Goal: Task Accomplishment & Management: Manage account settings

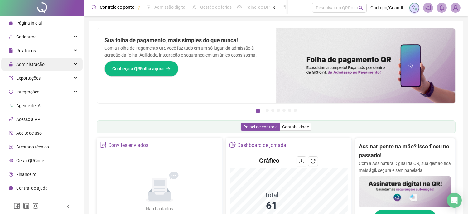
click at [21, 67] on span "Administração" at bounding box center [30, 64] width 28 height 5
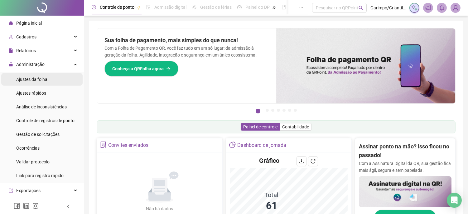
click at [29, 80] on span "Ajustes da folha" at bounding box center [31, 79] width 31 height 5
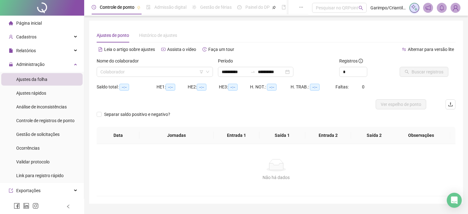
type input "**********"
click at [153, 75] on input "search" at bounding box center [151, 71] width 103 height 9
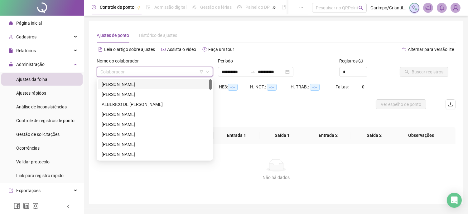
click at [203, 72] on icon "filter" at bounding box center [202, 72] width 4 height 4
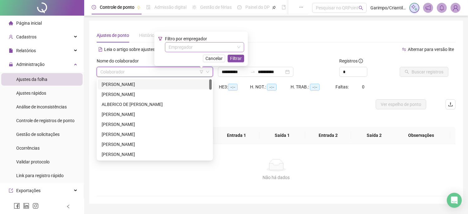
click at [189, 52] on div "Empregador" at bounding box center [204, 47] width 79 height 10
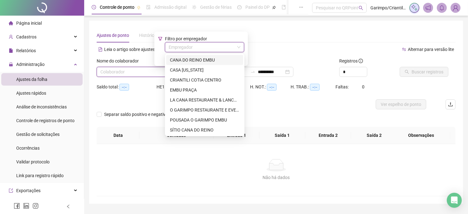
click at [191, 60] on div "CANA DO REINO EMBU" at bounding box center [205, 59] width 70 height 7
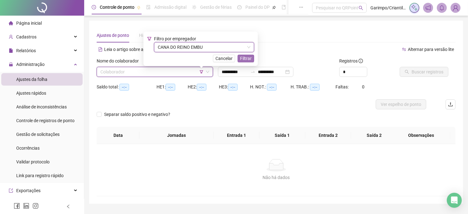
click at [251, 58] on span "Filtrar" at bounding box center [246, 58] width 12 height 7
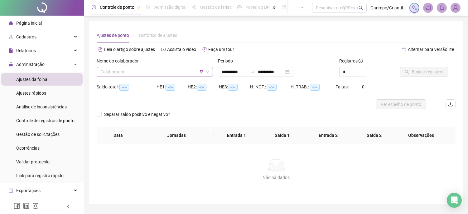
click at [192, 67] on input "search" at bounding box center [151, 71] width 103 height 9
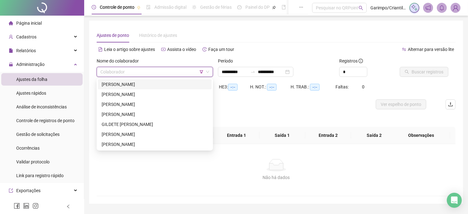
click at [171, 80] on div "[PERSON_NAME]" at bounding box center [155, 84] width 114 height 10
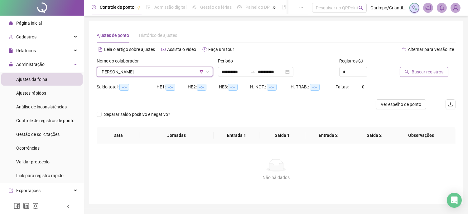
click at [418, 73] on span "Buscar registros" at bounding box center [428, 71] width 32 height 7
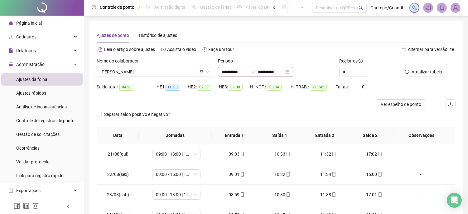
click at [293, 73] on div "**********" at bounding box center [255, 72] width 75 height 10
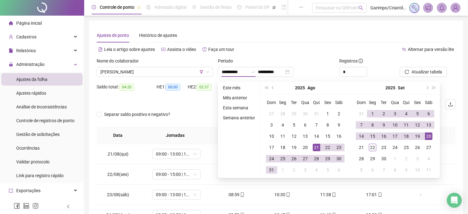
click at [298, 36] on div "Ajustes de ponto Histórico de ajustes" at bounding box center [276, 35] width 359 height 14
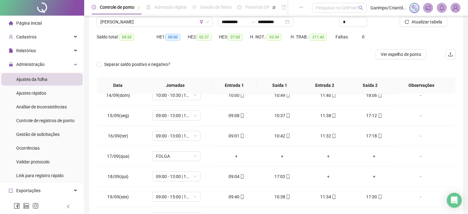
scroll to position [28, 0]
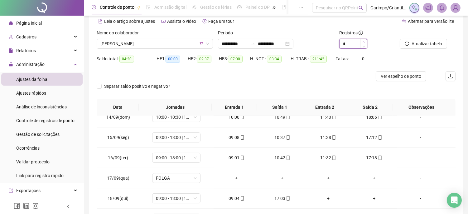
click at [365, 40] on span "Increase Value" at bounding box center [363, 42] width 7 height 6
type input "*"
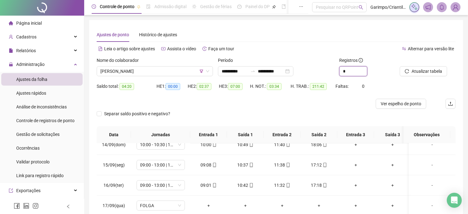
scroll to position [0, 0]
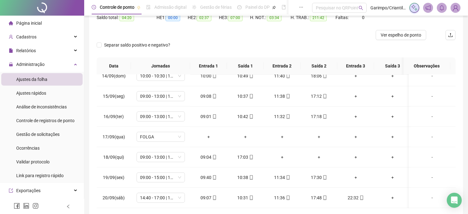
click at [245, 52] on div "Separar saldo positivo e negativo?" at bounding box center [276, 48] width 359 height 17
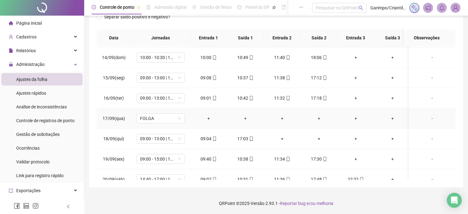
scroll to position [501, 0]
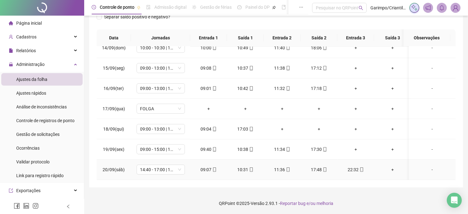
click at [167, 169] on td "14:40 - 17:00 | 18:00 - 23:00" at bounding box center [160, 169] width 59 height 20
click at [167, 169] on div "14:40 - 17:00 | 18:00 - 23:00" at bounding box center [161, 169] width 48 height 10
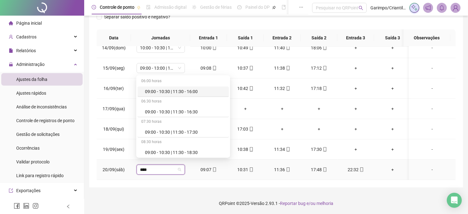
type input "*****"
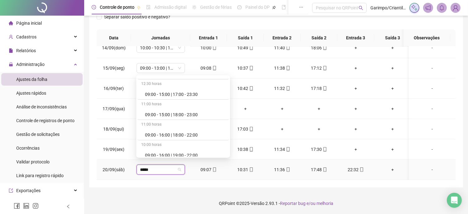
scroll to position [423, 0]
click at [190, 115] on div "09:00 - 15:00 | 18:00 - 23:00" at bounding box center [185, 114] width 80 height 7
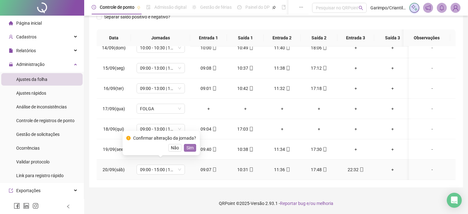
click at [186, 144] on span "Sim" at bounding box center [189, 147] width 7 height 7
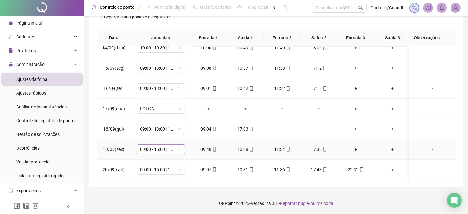
click at [153, 148] on span "09:00 - 15:00 | 18:00 - 23:00" at bounding box center [160, 148] width 41 height 9
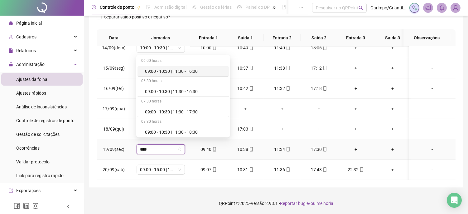
type input "*****"
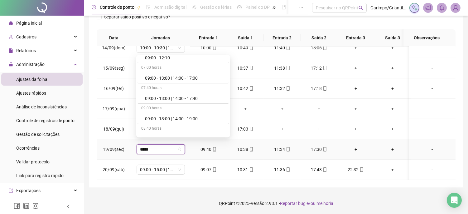
scroll to position [242, 0]
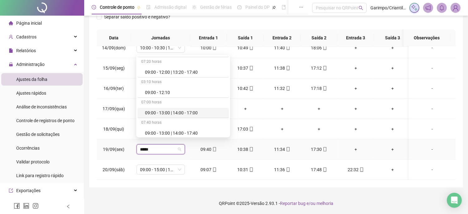
click at [188, 110] on div "09:00 - 13:00 | 14:00 - 17:00" at bounding box center [185, 112] width 80 height 7
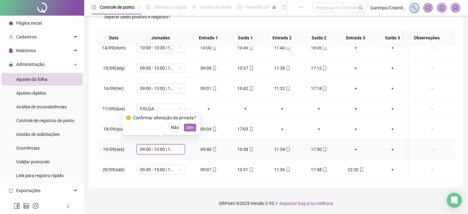
click at [186, 130] on span "Sim" at bounding box center [189, 127] width 7 height 7
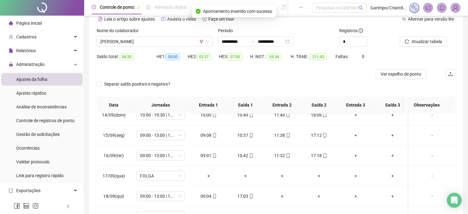
scroll to position [0, 0]
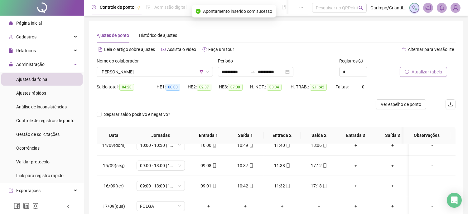
click at [438, 76] on button "Atualizar tabela" at bounding box center [423, 72] width 47 height 10
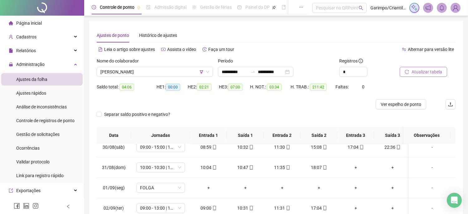
click at [414, 71] on span "Atualizar tabela" at bounding box center [427, 71] width 31 height 7
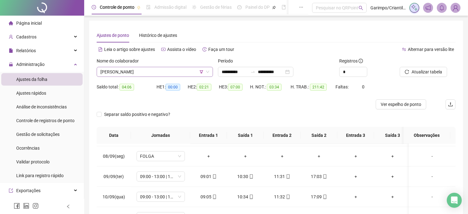
click at [169, 73] on span "[PERSON_NAME]" at bounding box center [154, 71] width 109 height 9
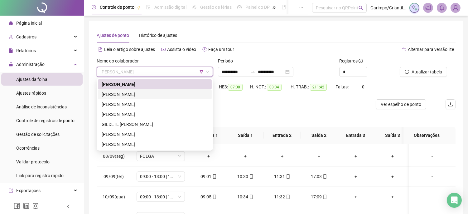
click at [165, 91] on div "[PERSON_NAME]" at bounding box center [155, 94] width 106 height 7
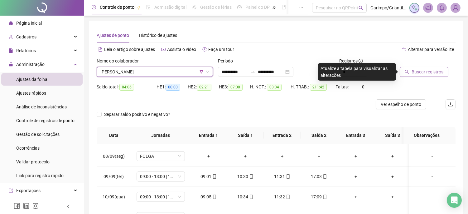
click at [411, 68] on button "Buscar registros" at bounding box center [424, 72] width 49 height 10
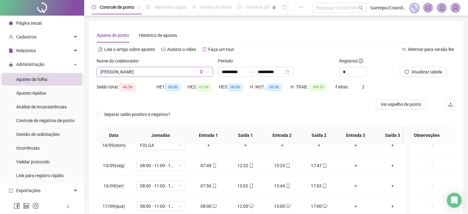
click at [173, 74] on span "[PERSON_NAME]" at bounding box center [154, 71] width 109 height 9
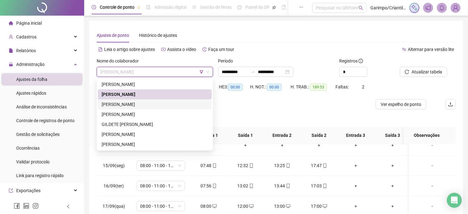
click at [166, 103] on div "[PERSON_NAME]" at bounding box center [155, 104] width 106 height 7
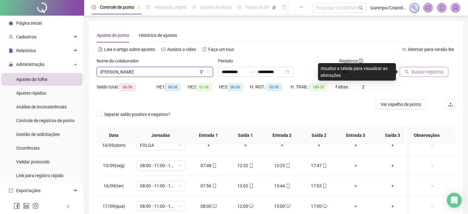
click at [407, 72] on icon "search" at bounding box center [407, 72] width 4 height 4
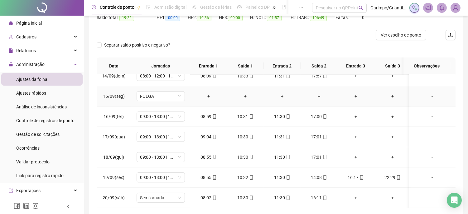
scroll to position [97, 0]
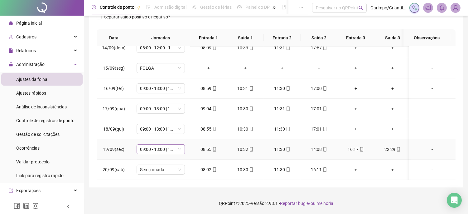
click at [170, 144] on span "09:00 - 13:00 | 14:00 - 17:00" at bounding box center [160, 148] width 41 height 9
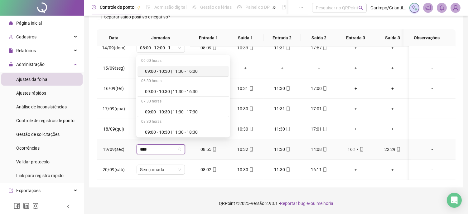
type input "*****"
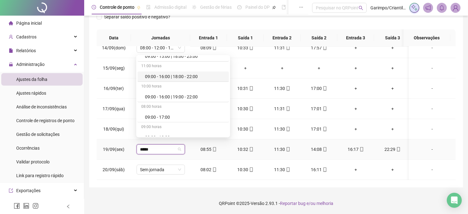
scroll to position [450, 0]
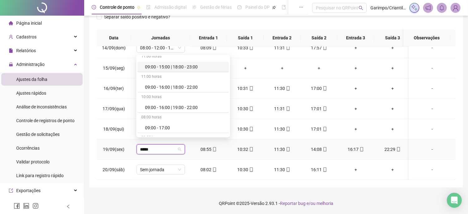
click at [193, 70] on div "09:00 - 15:00 | 18:00 - 23:00" at bounding box center [185, 66] width 80 height 7
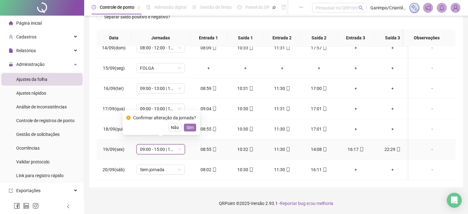
click at [193, 129] on button "Sim" at bounding box center [190, 126] width 12 height 7
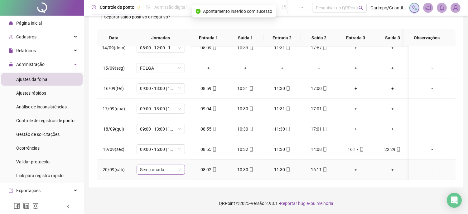
click at [170, 167] on span "Sem jornada" at bounding box center [160, 169] width 41 height 9
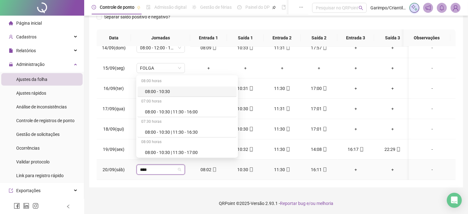
type input "*****"
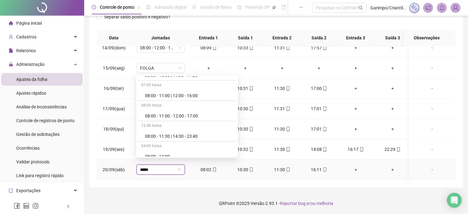
scroll to position [104, 0]
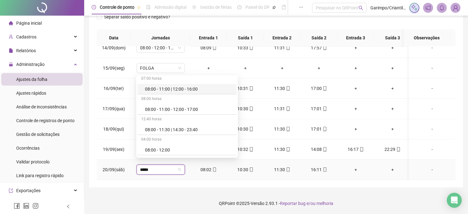
click at [186, 90] on div "08:00 - 11:00 | 12:00 - 16:00" at bounding box center [189, 88] width 88 height 7
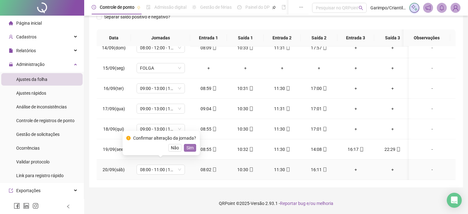
click at [189, 149] on span "Sim" at bounding box center [189, 147] width 7 height 7
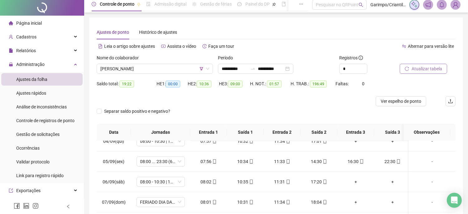
scroll to position [0, 0]
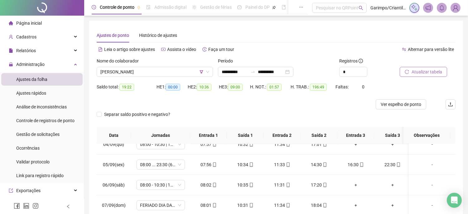
click at [425, 71] on span "Atualizar tabela" at bounding box center [427, 71] width 31 height 7
click at [411, 101] on span "Ver espelho de ponto" at bounding box center [401, 104] width 41 height 7
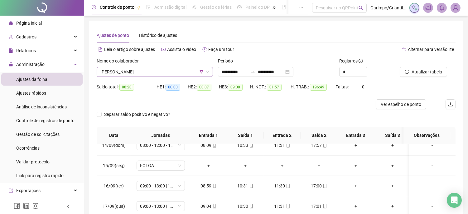
click at [120, 75] on span "[PERSON_NAME]" at bounding box center [154, 71] width 109 height 9
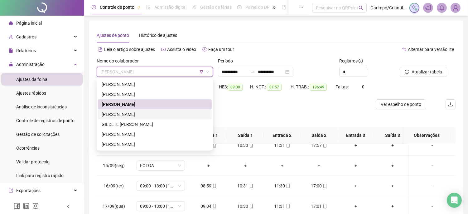
click at [133, 114] on div "[PERSON_NAME]" at bounding box center [155, 114] width 106 height 7
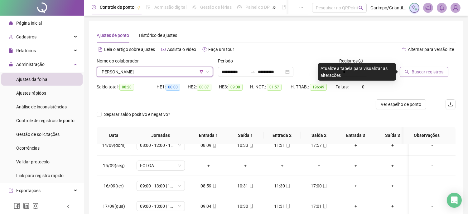
click at [407, 69] on button "Buscar registros" at bounding box center [424, 72] width 49 height 10
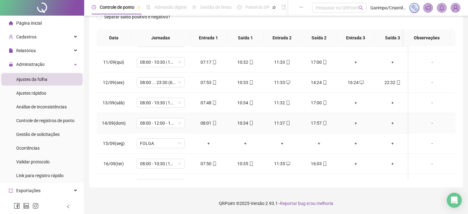
scroll to position [501, 0]
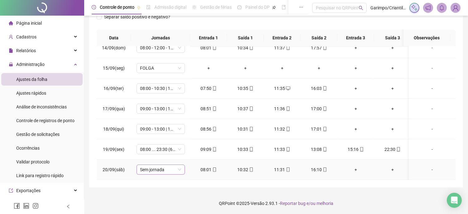
click at [177, 168] on span "Sem jornada" at bounding box center [160, 169] width 41 height 9
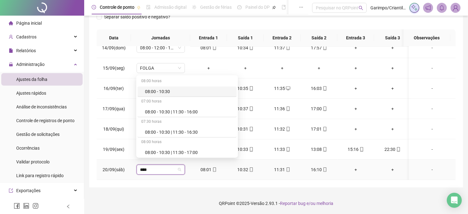
type input "*****"
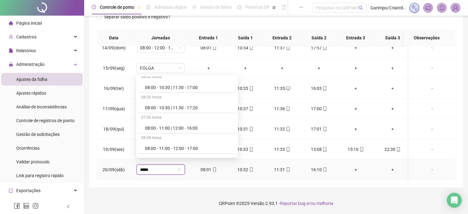
scroll to position [69, 0]
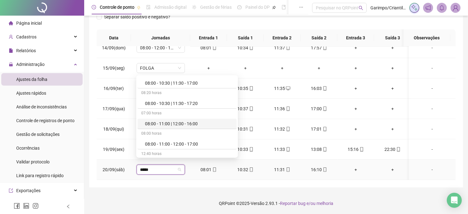
click at [189, 119] on div "08:00 - 11:00 | 12:00 - 16:00" at bounding box center [187, 124] width 99 height 10
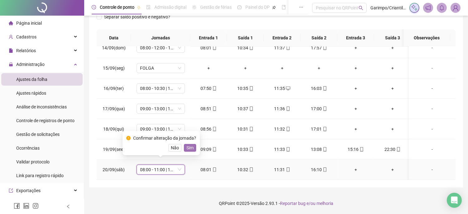
click at [189, 147] on span "Sim" at bounding box center [189, 147] width 7 height 7
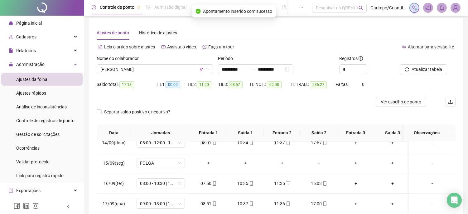
scroll to position [0, 0]
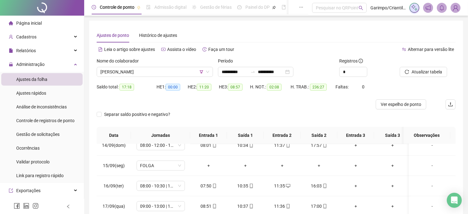
click at [419, 60] on div at bounding box center [420, 61] width 40 height 9
click at [419, 67] on button "Atualizar tabela" at bounding box center [423, 72] width 47 height 10
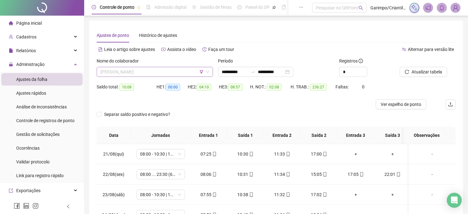
click at [176, 71] on span "[PERSON_NAME]" at bounding box center [154, 71] width 109 height 9
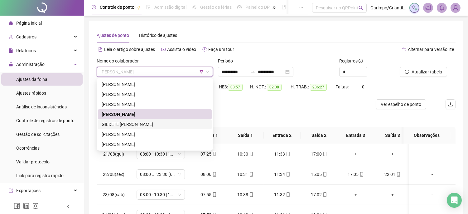
click at [138, 126] on div "GILDETE [PERSON_NAME]" at bounding box center [155, 124] width 106 height 7
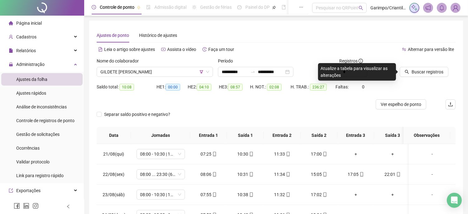
click at [419, 66] on div at bounding box center [420, 61] width 40 height 9
click at [414, 73] on span "Buscar registros" at bounding box center [428, 71] width 32 height 7
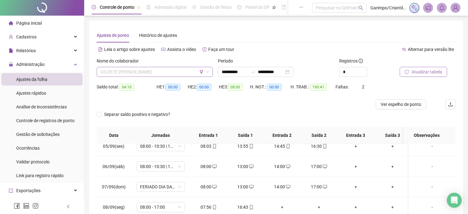
click at [148, 73] on span "GILDETE [PERSON_NAME]" at bounding box center [154, 71] width 109 height 9
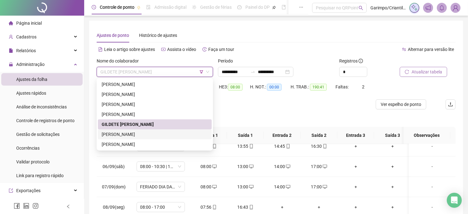
click at [147, 135] on div "[PERSON_NAME]" at bounding box center [155, 134] width 106 height 7
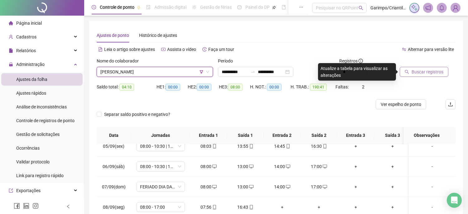
click at [431, 73] on span "Buscar registros" at bounding box center [428, 71] width 32 height 7
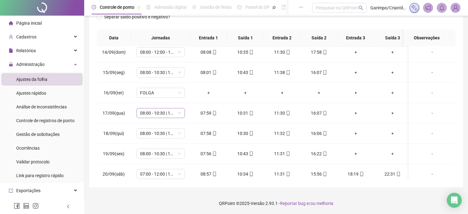
scroll to position [501, 0]
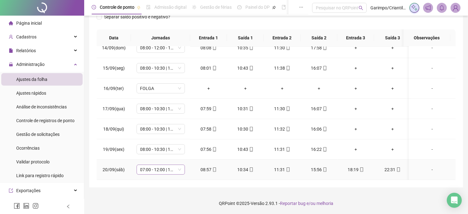
click at [175, 165] on span "07:00 - 12:00 | 13:00 - 16:20" at bounding box center [160, 169] width 41 height 9
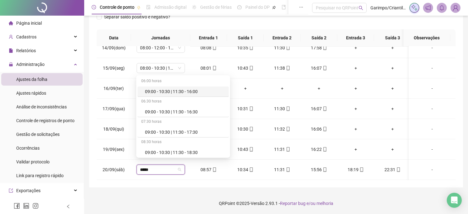
type input "*****"
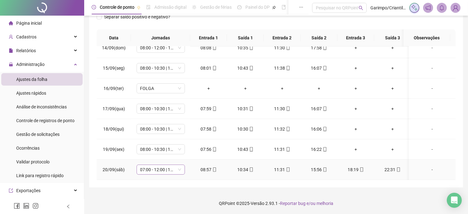
click at [164, 165] on span "07:00 - 12:00 | 13:00 - 16:20" at bounding box center [160, 169] width 41 height 9
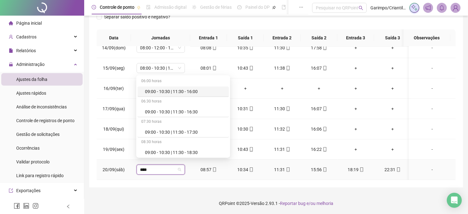
type input "*****"
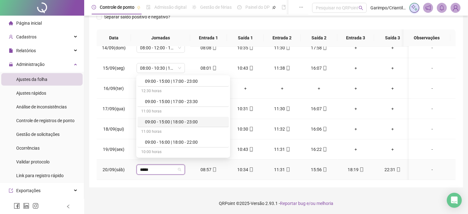
drag, startPoint x: 186, startPoint y: 124, endPoint x: 174, endPoint y: 127, distance: 11.9
click at [186, 124] on div "09:00 - 15:00 | 18:00 - 23:00" at bounding box center [185, 121] width 80 height 7
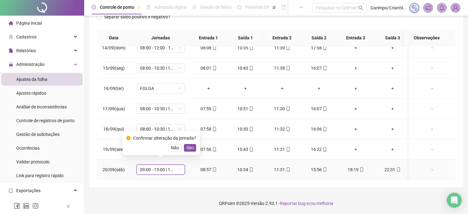
drag, startPoint x: 191, startPoint y: 147, endPoint x: 235, endPoint y: 113, distance: 55.0
click at [191, 148] on span "Sim" at bounding box center [189, 147] width 7 height 7
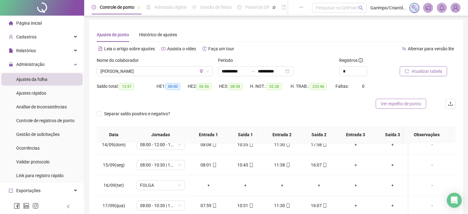
scroll to position [0, 0]
click at [417, 70] on span "Atualizar tabela" at bounding box center [427, 71] width 31 height 7
click at [412, 67] on button "Atualizar tabela" at bounding box center [423, 72] width 47 height 10
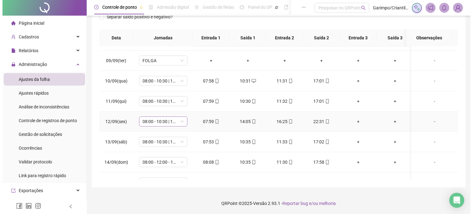
scroll to position [416, 0]
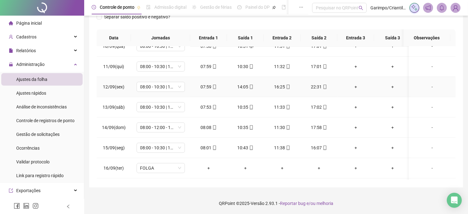
click at [356, 86] on div "+" at bounding box center [355, 86] width 27 height 7
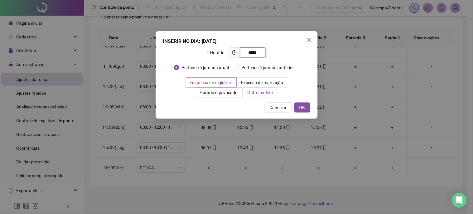
type input "*****"
click at [272, 90] on span "Outro motivo" at bounding box center [261, 92] width 26 height 5
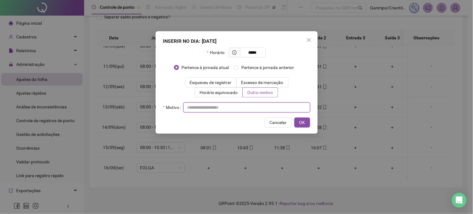
click at [269, 106] on input "text" at bounding box center [246, 107] width 127 height 10
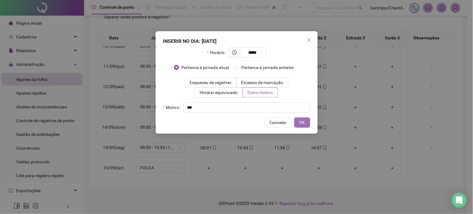
click at [304, 125] on span "OK" at bounding box center [302, 122] width 6 height 7
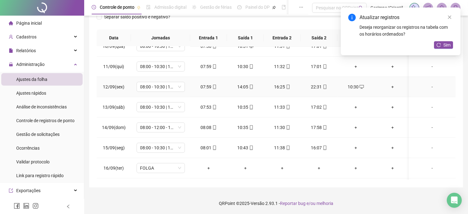
click at [391, 87] on div "+" at bounding box center [392, 86] width 27 height 7
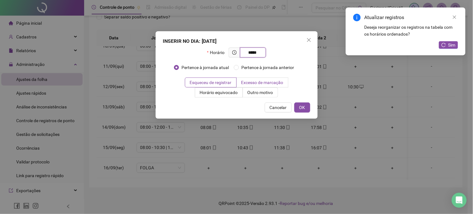
type input "*****"
click at [258, 87] on label "Excesso de marcação" at bounding box center [263, 82] width 52 height 10
click at [258, 92] on span "Outro motivo" at bounding box center [261, 92] width 26 height 5
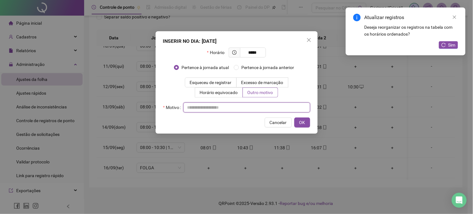
click at [254, 105] on input "text" at bounding box center [246, 107] width 127 height 10
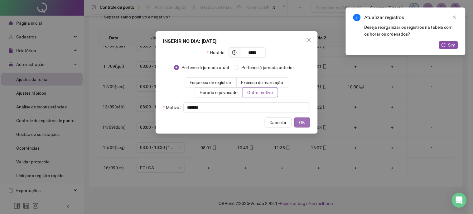
click at [307, 119] on button "OK" at bounding box center [302, 122] width 16 height 10
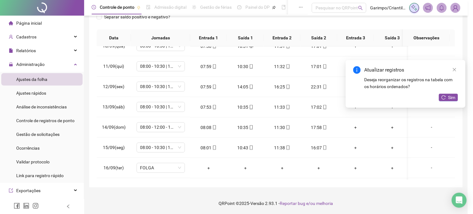
click at [442, 95] on div "INSERIR NO DIA : 12/09/2025 Horário ***** Pertence à jornada atual Pertence à j…" at bounding box center [236, 107] width 473 height 214
click at [448, 97] on div "INSERIR NO DIA : 12/09/2025 Horário ***** Pertence à jornada atual Pertence à j…" at bounding box center [236, 107] width 473 height 214
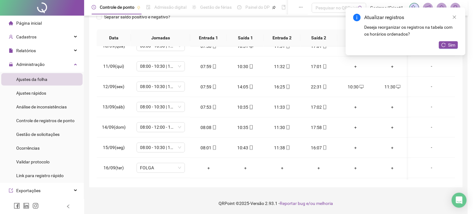
click at [439, 96] on td "-" at bounding box center [432, 87] width 47 height 20
click at [451, 46] on button "Sim" at bounding box center [448, 44] width 19 height 7
click at [443, 42] on button "Sim" at bounding box center [448, 44] width 19 height 7
click at [453, 16] on icon "close" at bounding box center [455, 17] width 4 height 4
click at [453, 17] on icon "close" at bounding box center [455, 17] width 4 height 4
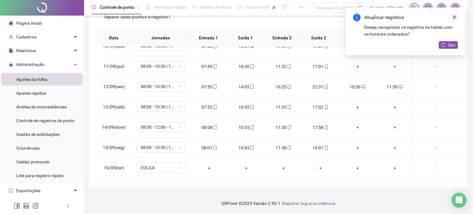
click at [453, 17] on icon "close" at bounding box center [455, 17] width 4 height 4
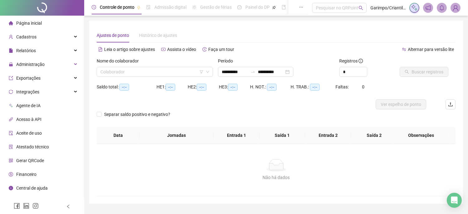
type input "**********"
click at [110, 72] on input "search" at bounding box center [151, 71] width 103 height 9
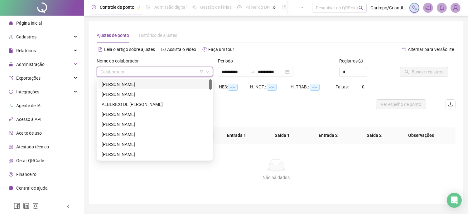
click at [206, 71] on icon "down" at bounding box center [207, 72] width 3 height 2
click at [203, 69] on input "search" at bounding box center [151, 71] width 103 height 9
click at [202, 70] on icon "filter" at bounding box center [202, 72] width 4 height 4
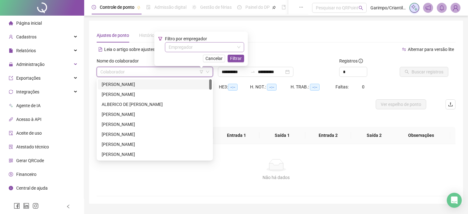
click at [193, 46] on input "search" at bounding box center [202, 46] width 66 height 9
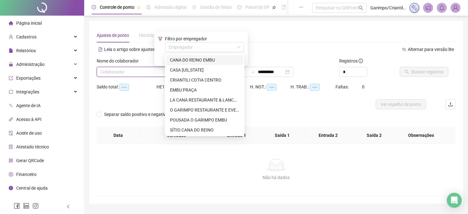
click at [191, 58] on div "CANA DO REINO EMBU" at bounding box center [205, 59] width 70 height 7
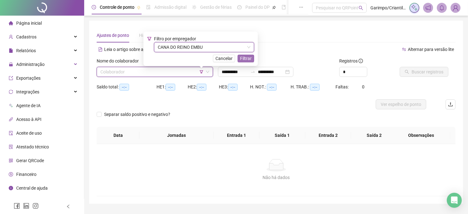
click at [253, 59] on button "Filtrar" at bounding box center [246, 58] width 17 height 7
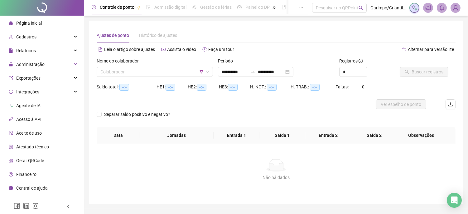
click at [160, 66] on div "Nome do colaborador" at bounding box center [155, 61] width 116 height 9
click at [158, 72] on input "search" at bounding box center [151, 71] width 103 height 9
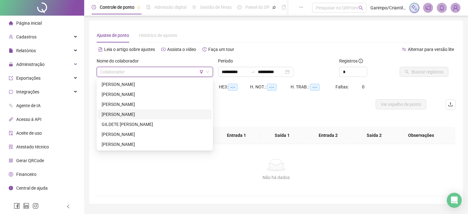
click at [140, 114] on div "[PERSON_NAME]" at bounding box center [155, 114] width 106 height 7
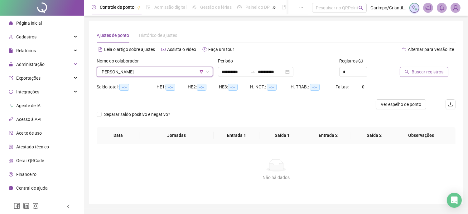
click at [419, 70] on span "Buscar registros" at bounding box center [428, 71] width 32 height 7
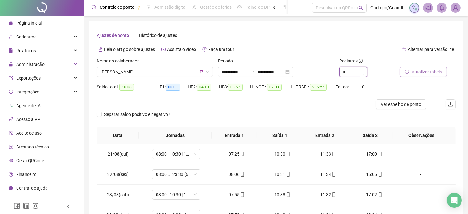
click at [365, 67] on span "Increase Value" at bounding box center [363, 70] width 7 height 6
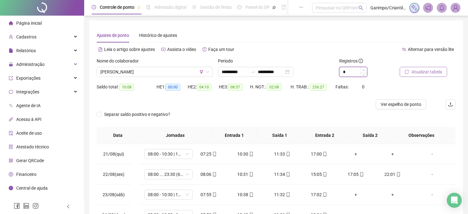
type input "*"
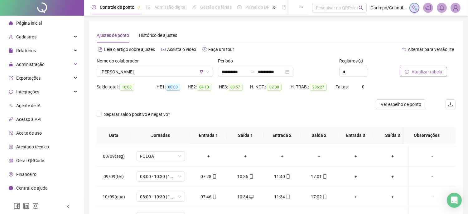
click at [412, 70] on span "Atualizar tabela" at bounding box center [427, 71] width 31 height 7
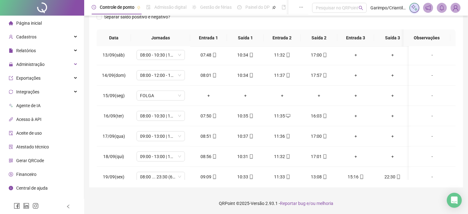
scroll to position [501, 0]
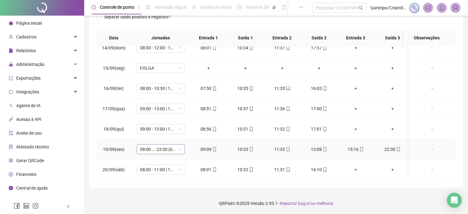
click at [151, 146] on span "08:00 ... 23:30 (6 HORAS)" at bounding box center [160, 148] width 41 height 9
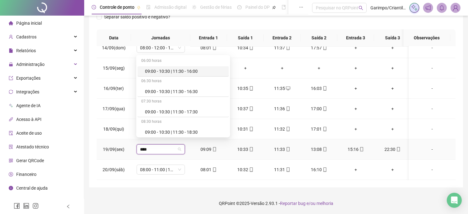
type input "*****"
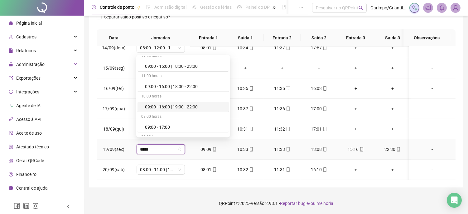
scroll to position [450, 0]
click at [193, 65] on div "09:00 - 15:00 | 18:00 - 23:00" at bounding box center [185, 66] width 80 height 7
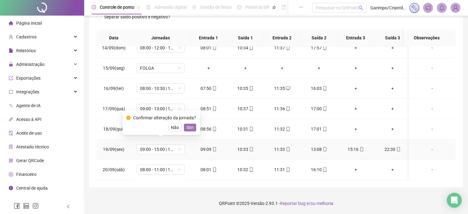
click at [194, 127] on button "Sim" at bounding box center [190, 126] width 12 height 7
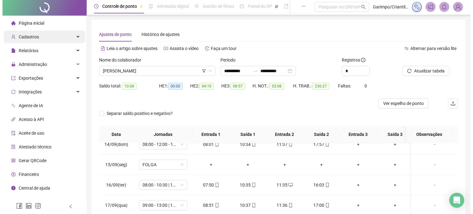
scroll to position [0, 0]
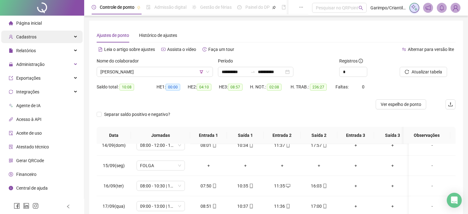
click at [49, 40] on div "Cadastros" at bounding box center [41, 37] width 81 height 12
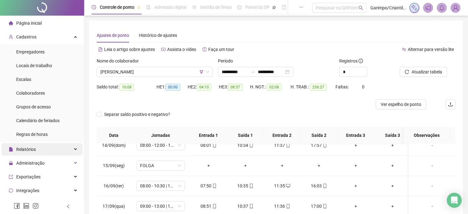
click at [46, 46] on li "Empregadores" at bounding box center [41, 52] width 81 height 12
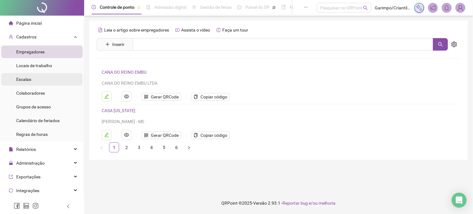
click at [43, 80] on li "Escalas" at bounding box center [41, 79] width 81 height 12
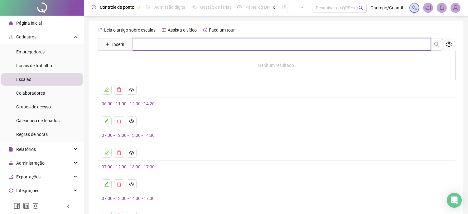
click at [152, 48] on input "text" at bounding box center [282, 44] width 298 height 12
type input "*"
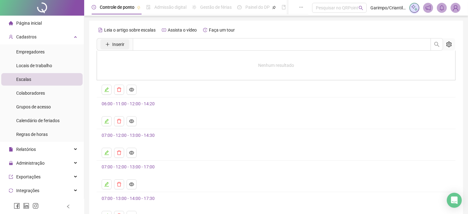
click at [128, 42] on button "Inserir" at bounding box center [114, 44] width 29 height 10
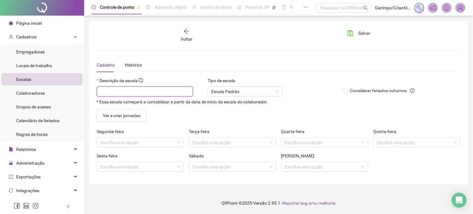
click at [138, 95] on input "text" at bounding box center [145, 91] width 96 height 10
click at [153, 88] on input "**********" at bounding box center [145, 91] width 96 height 10
click at [166, 95] on input "**********" at bounding box center [145, 91] width 96 height 10
click at [271, 89] on span "Escala Padrão" at bounding box center [244, 91] width 67 height 9
type input "**********"
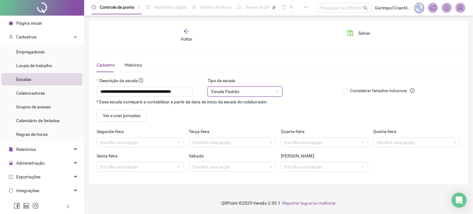
click at [271, 89] on span "Escala Padrão" at bounding box center [244, 91] width 67 height 9
click at [158, 145] on input "search" at bounding box center [137, 142] width 74 height 9
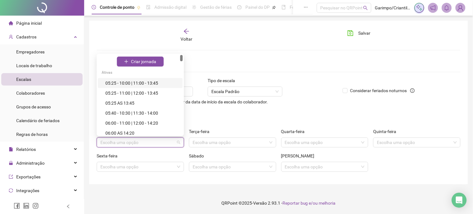
click at [158, 142] on input "search" at bounding box center [137, 142] width 74 height 9
click at [206, 109] on div "**********" at bounding box center [217, 93] width 246 height 32
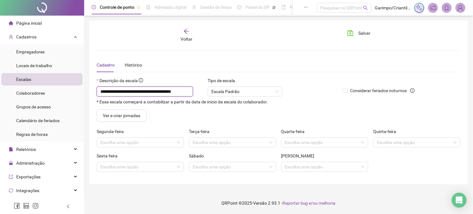
drag, startPoint x: 186, startPoint y: 94, endPoint x: 95, endPoint y: 94, distance: 91.1
click at [95, 94] on div "**********" at bounding box center [217, 93] width 246 height 32
click at [173, 120] on div "Ver e criar jornadas" at bounding box center [140, 115] width 87 height 12
click at [179, 142] on span at bounding box center [140, 142] width 80 height 9
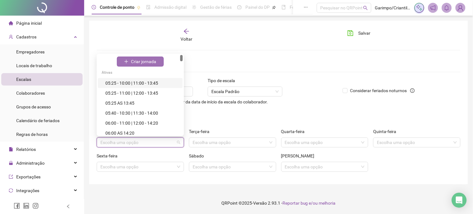
click at [149, 60] on span "Criar jornada" at bounding box center [143, 61] width 25 height 7
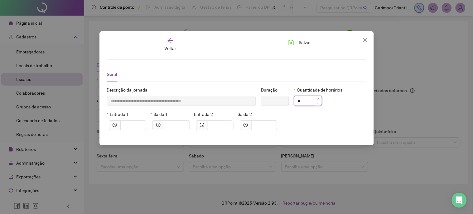
type input "**********"
type input "*****"
type input "*"
click at [320, 99] on span "Increase Value" at bounding box center [318, 99] width 7 height 6
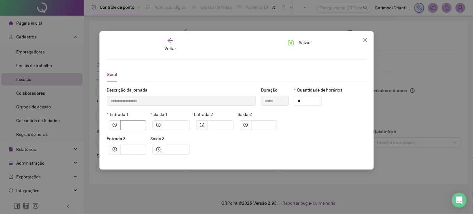
click at [133, 122] on span at bounding box center [133, 125] width 26 height 10
type input "*****"
type input "*"
type input "******"
type input "***"
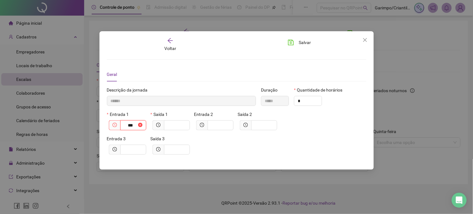
type input "********"
type input "****"
type input "*********"
type input "*****"
click at [174, 124] on input "text" at bounding box center [176, 125] width 17 height 7
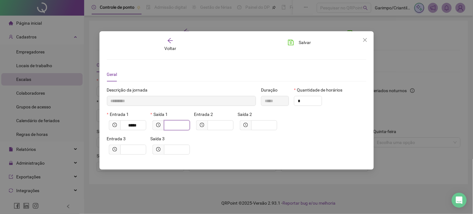
type input "*********"
type input "*"
type input "**********"
type input "***"
type input "**********"
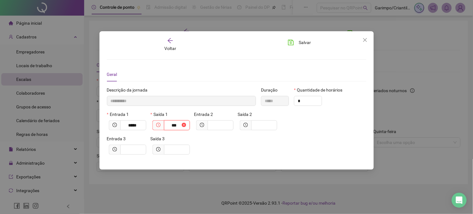
type input "*****"
type input "****"
type input "**********"
type input "*****"
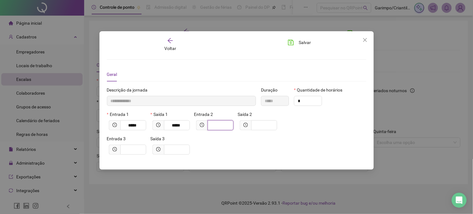
click at [226, 123] on input "text" at bounding box center [219, 125] width 17 height 7
type input "**********"
type input "*"
type input "**********"
type input "***"
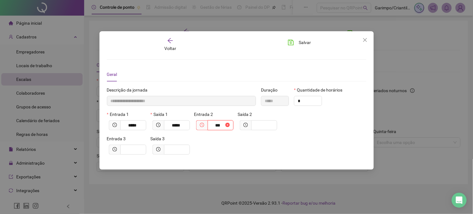
type input "**********"
type input "****"
type input "**********"
type input "*****"
click at [274, 127] on span at bounding box center [264, 125] width 26 height 10
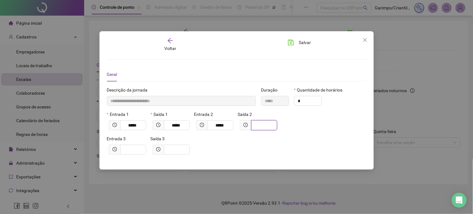
type input "**********"
type input "*"
type input "**********"
type input "***"
type input "**********"
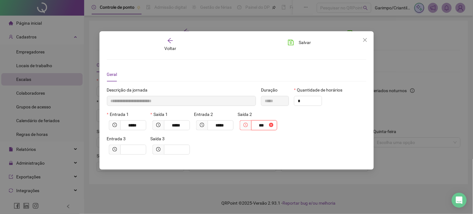
type input "*****"
type input "****"
type input "**********"
type input "*****"
click at [121, 149] on span at bounding box center [133, 149] width 26 height 10
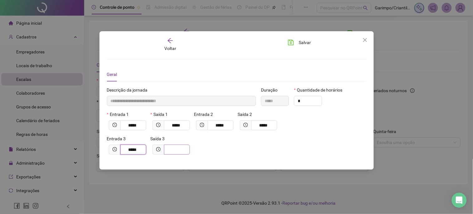
type input "*****"
click at [177, 151] on input "text" at bounding box center [176, 149] width 17 height 7
type input "**********"
type input "*"
type input "**********"
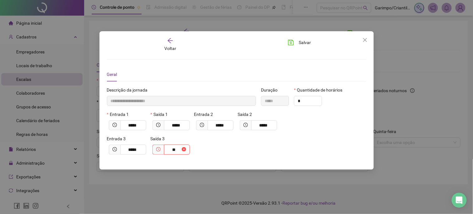
type input "***"
type input "**********"
type input "*****"
type input "****"
type input "**********"
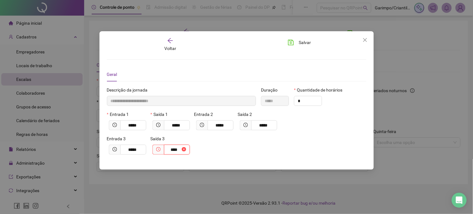
type input "*****"
type input "**********"
type input "*"
click at [319, 98] on icon "up" at bounding box center [318, 99] width 2 height 2
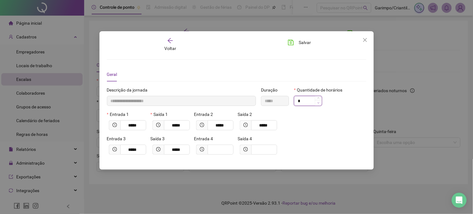
type input "**********"
type input "*"
click at [319, 102] on icon "down" at bounding box center [318, 103] width 2 height 2
click at [304, 44] on span "Salvar" at bounding box center [305, 42] width 12 height 7
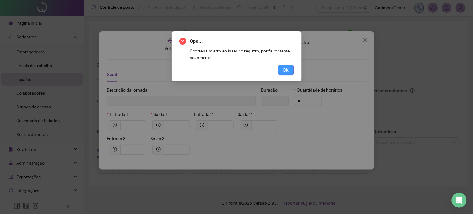
click at [281, 66] on button "OK" at bounding box center [286, 70] width 16 height 10
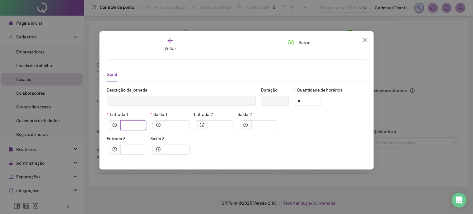
click at [139, 124] on input "text" at bounding box center [132, 125] width 17 height 7
type input "*****"
type input "*"
type input "******"
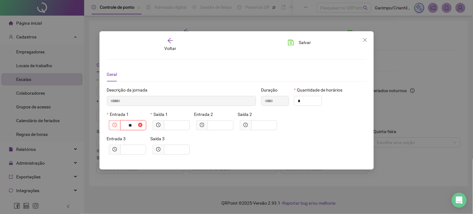
type input "***"
type input "********"
type input "****"
type input "*********"
type input "*****"
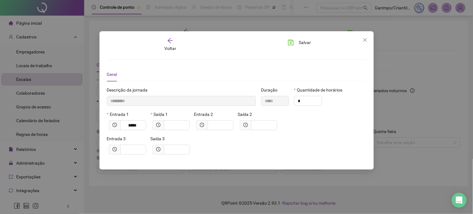
click at [161, 119] on div "Saída 1" at bounding box center [171, 115] width 41 height 9
click at [172, 126] on input "text" at bounding box center [176, 125] width 17 height 7
type input "*********"
type input "*"
type input "**********"
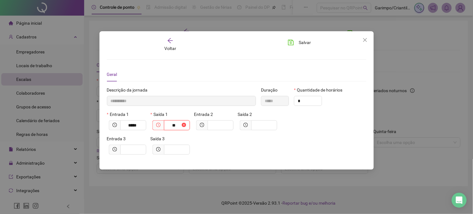
type input "***"
type input "**********"
type input "*****"
type input "**********"
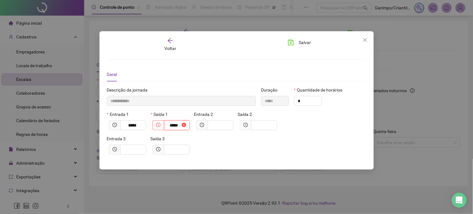
type input "*****"
click at [205, 117] on label "Entrada 2" at bounding box center [205, 114] width 23 height 7
click at [216, 122] on input "text" at bounding box center [219, 125] width 17 height 7
type input "**********"
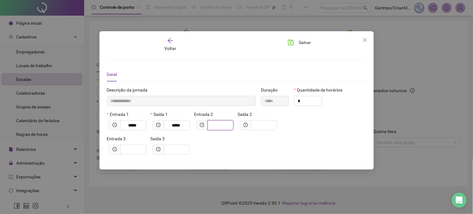
type input "*"
type input "**********"
type input "***"
type input "**********"
type input "****"
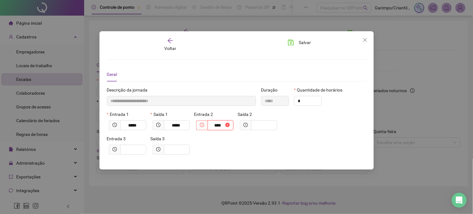
type input "**********"
type input "*****"
click at [257, 129] on span at bounding box center [264, 125] width 26 height 10
type input "**********"
type input "*"
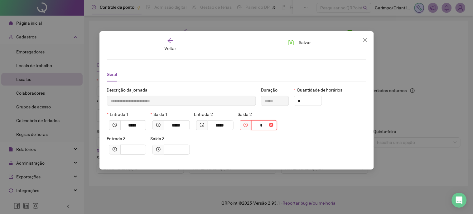
type input "**********"
type input "***"
type input "**********"
type input "*****"
type input "****"
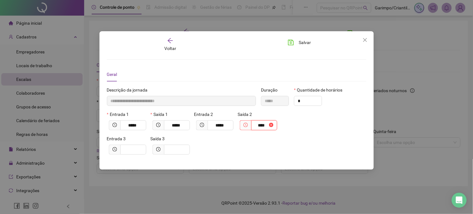
type input "**********"
type input "*****"
click at [141, 150] on input "text" at bounding box center [132, 149] width 17 height 7
type input "*****"
click at [163, 153] on span at bounding box center [158, 149] width 12 height 10
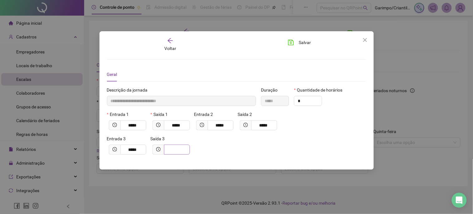
click at [165, 152] on span at bounding box center [170, 149] width 37 height 10
click at [166, 152] on span at bounding box center [177, 149] width 26 height 10
type input "**********"
type input "*"
type input "**********"
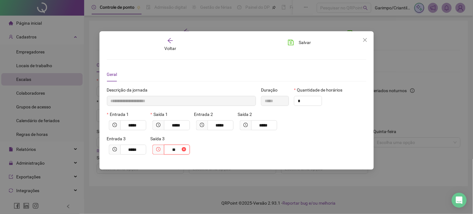
type input "***"
type input "**********"
type input "*****"
type input "**********"
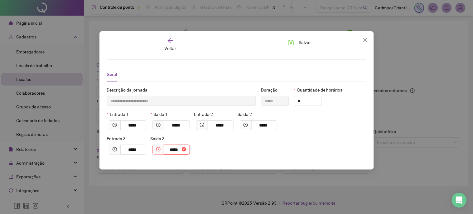
type input "*****"
click at [306, 45] on span "Salvar" at bounding box center [305, 42] width 12 height 7
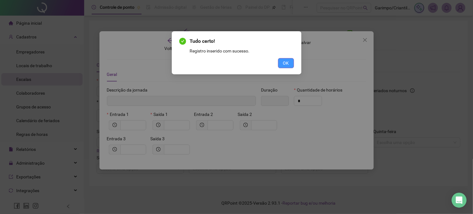
click at [288, 61] on span "OK" at bounding box center [286, 63] width 6 height 7
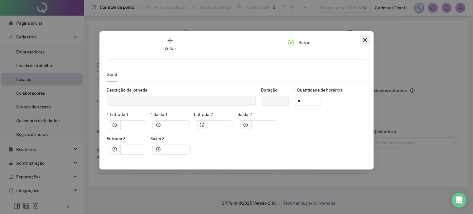
click at [365, 36] on button "Close" at bounding box center [365, 40] width 10 height 10
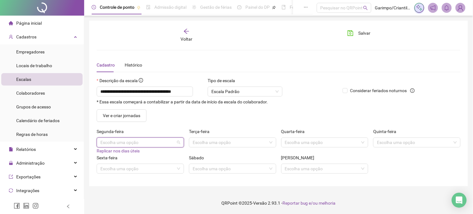
click at [147, 139] on input "search" at bounding box center [137, 142] width 74 height 9
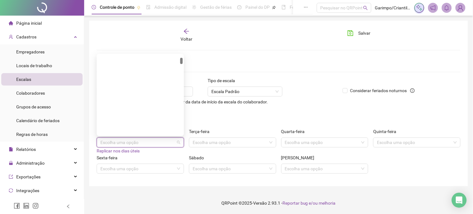
scroll to position [173, 0]
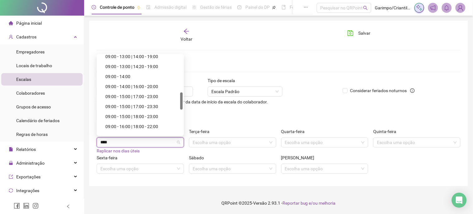
type input "*****"
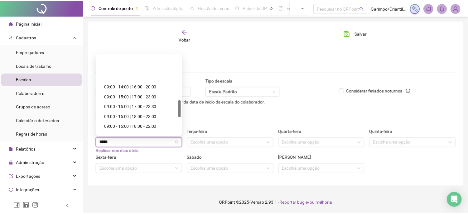
scroll to position [289, 0]
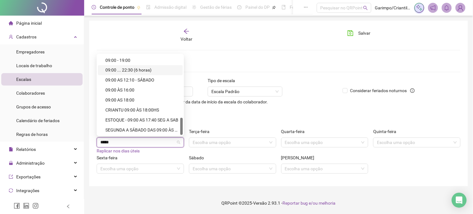
click at [139, 69] on div "09:00 ... 22:30 (6 horas)" at bounding box center [142, 70] width 74 height 7
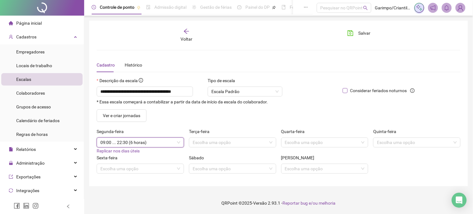
click at [352, 88] on span "Considerar feriados noturnos" at bounding box center [379, 90] width 62 height 7
click at [358, 33] on button "Salvar" at bounding box center [359, 33] width 33 height 10
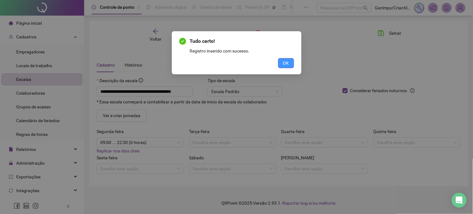
click at [291, 61] on button "OK" at bounding box center [286, 63] width 16 height 10
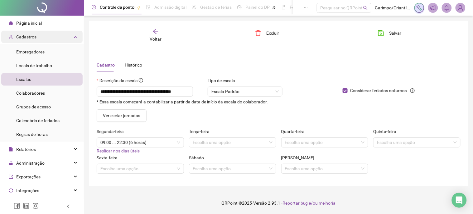
click at [68, 38] on div "Cadastros" at bounding box center [41, 37] width 81 height 12
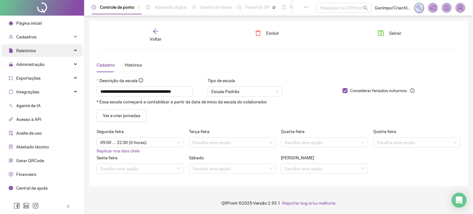
click at [51, 51] on div "Relatórios" at bounding box center [41, 50] width 81 height 12
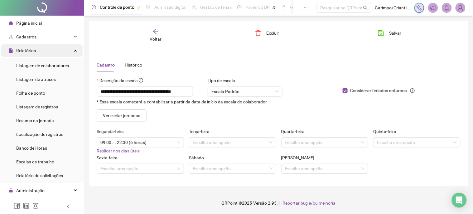
click at [51, 56] on div "Relatórios" at bounding box center [41, 50] width 81 height 12
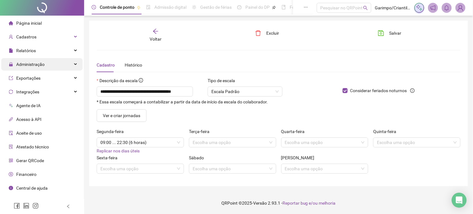
click at [49, 64] on div "Administração" at bounding box center [41, 64] width 81 height 12
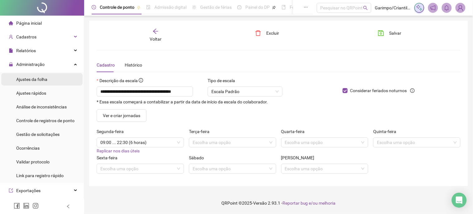
click at [48, 81] on li "Ajustes da folha" at bounding box center [41, 79] width 81 height 12
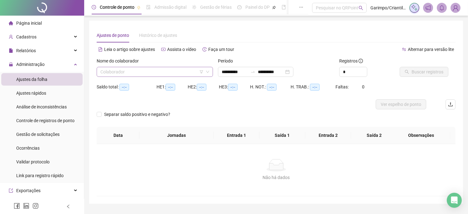
type input "**********"
click at [160, 70] on input "search" at bounding box center [151, 71] width 103 height 9
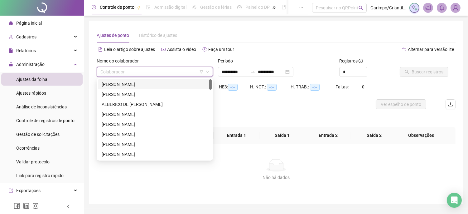
click at [202, 72] on icon "filter" at bounding box center [202, 72] width 4 height 4
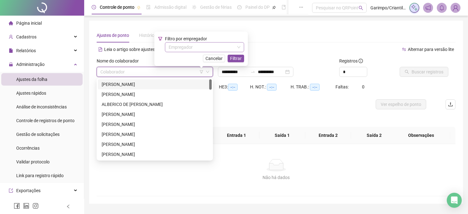
click at [205, 51] on input "search" at bounding box center [202, 46] width 66 height 9
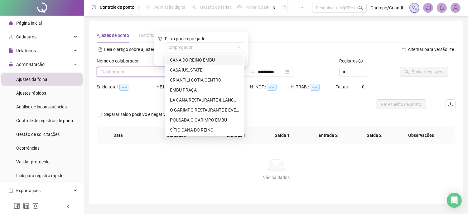
click at [225, 61] on div "CANA DO REINO EMBU" at bounding box center [205, 59] width 70 height 7
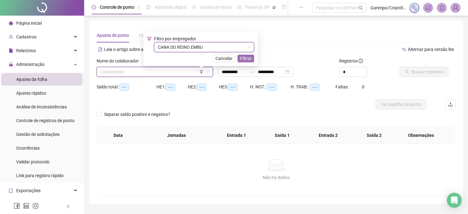
click at [240, 60] on button "Filtrar" at bounding box center [246, 58] width 17 height 7
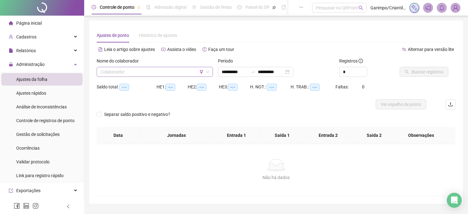
click at [164, 76] on input "search" at bounding box center [151, 71] width 103 height 9
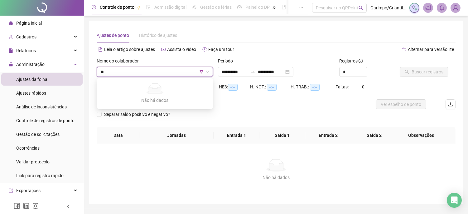
type input "*"
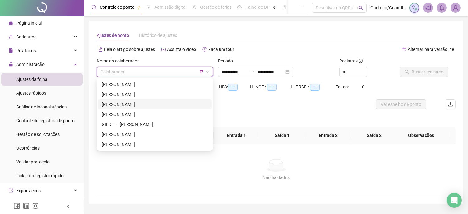
click at [151, 103] on div "[PERSON_NAME]" at bounding box center [155, 104] width 106 height 7
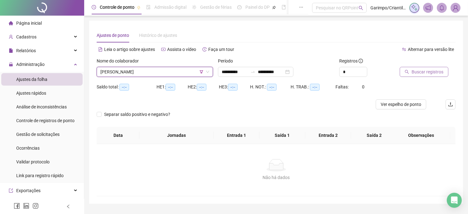
click at [426, 70] on span "Buscar registros" at bounding box center [428, 71] width 32 height 7
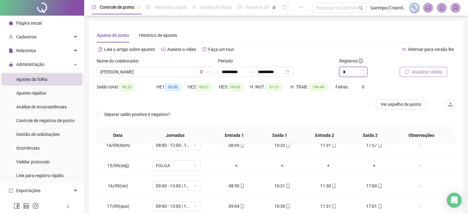
click at [364, 70] on icon "up" at bounding box center [364, 70] width 2 height 2
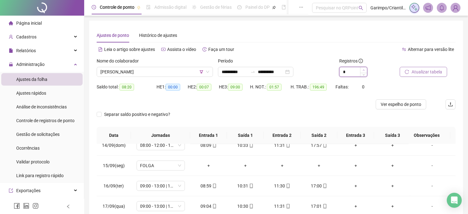
type input "*"
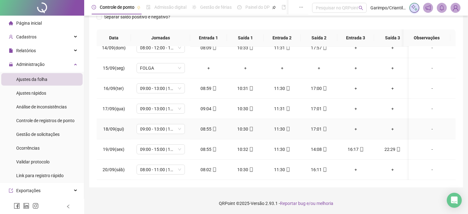
scroll to position [420, 0]
click at [149, 147] on span "09:00 - 15:00 | 18:00 - 23:00" at bounding box center [160, 148] width 41 height 9
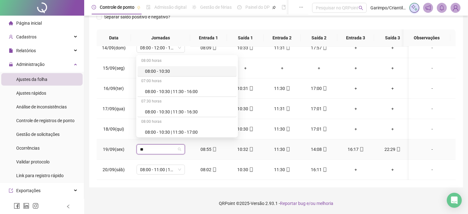
type input "*"
type input "*****"
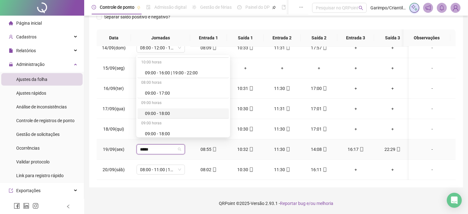
scroll to position [554, 0]
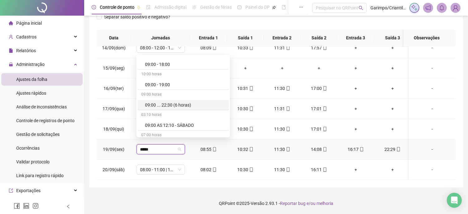
click at [182, 105] on div "09:00 ... 22:30 (6 horas)" at bounding box center [185, 104] width 80 height 7
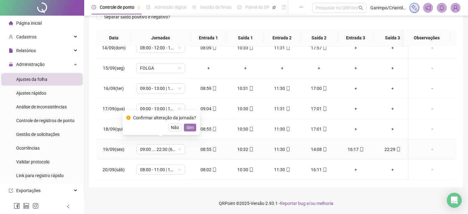
click at [189, 126] on span "Sim" at bounding box center [189, 127] width 7 height 7
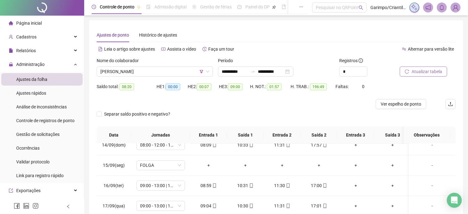
scroll to position [0, 0]
click at [417, 77] on div "Atualizar tabela" at bounding box center [427, 69] width 61 height 24
click at [415, 72] on span "Atualizar tabela" at bounding box center [427, 71] width 31 height 7
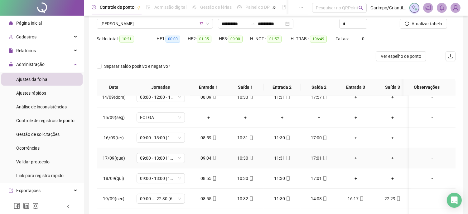
scroll to position [97, 0]
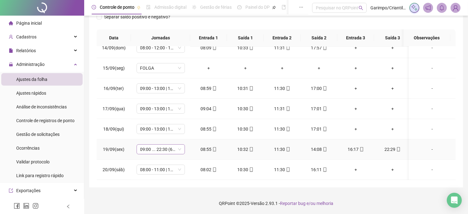
click at [142, 147] on span "09:00 ... 22:30 (6 HORAS)" at bounding box center [160, 148] width 41 height 9
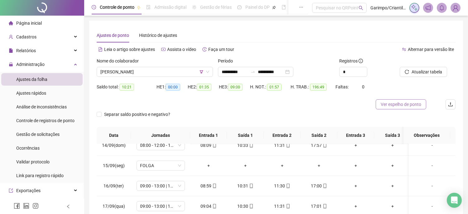
click at [418, 102] on span "Ver espelho de ponto" at bounding box center [401, 104] width 41 height 7
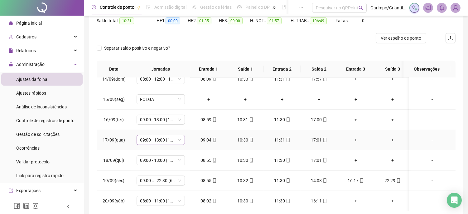
scroll to position [97, 0]
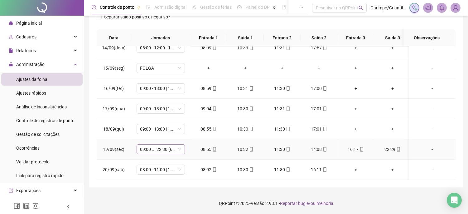
click at [170, 144] on span "09:00 ... 22:30 (6 HORAS)" at bounding box center [160, 148] width 41 height 9
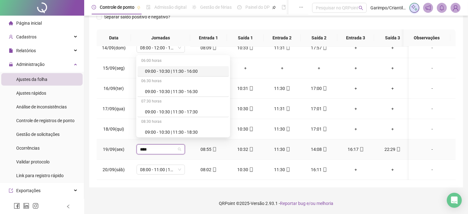
type input "*****"
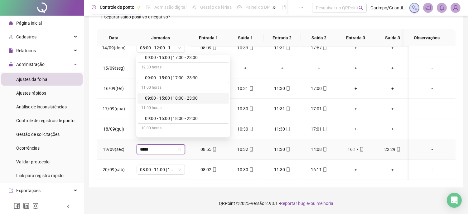
scroll to position [408, 0]
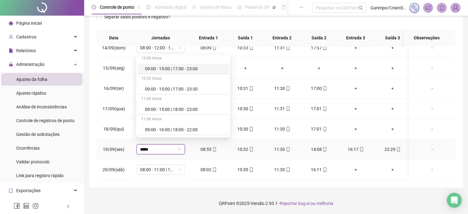
click at [180, 70] on div "09:00 - 15:00 | 17:00 - 23:00" at bounding box center [185, 68] width 80 height 7
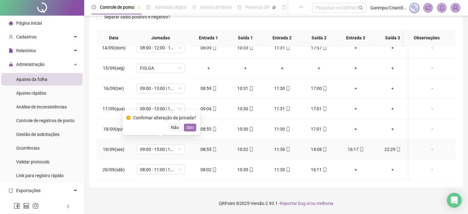
click at [193, 125] on button "Sim" at bounding box center [190, 126] width 12 height 7
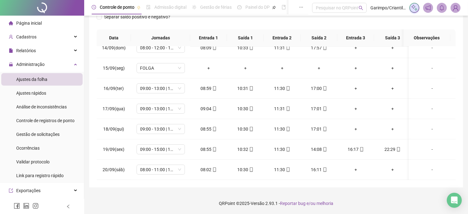
scroll to position [0, 0]
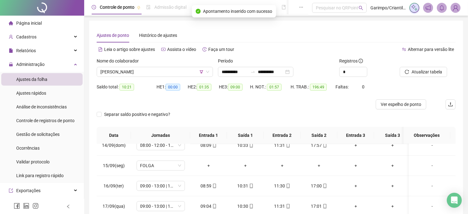
click at [411, 77] on div "Atualizar tabela" at bounding box center [427, 69] width 61 height 24
click at [411, 73] on button "Atualizar tabela" at bounding box center [423, 72] width 47 height 10
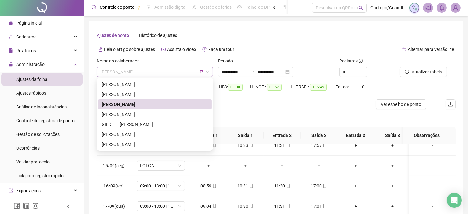
click at [169, 67] on div "[PERSON_NAME]" at bounding box center [155, 72] width 116 height 10
drag, startPoint x: 117, startPoint y: 114, endPoint x: 114, endPoint y: 96, distance: 18.5
click at [117, 114] on div "[PERSON_NAME]" at bounding box center [155, 114] width 106 height 7
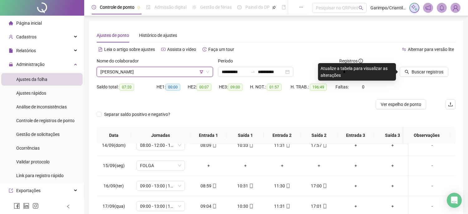
click at [119, 66] on div "Nome do colaborador" at bounding box center [155, 61] width 116 height 9
click at [120, 77] on div "Nome do colaborador [PERSON_NAME]" at bounding box center [154, 69] width 121 height 24
click at [120, 74] on span "[PERSON_NAME]" at bounding box center [154, 71] width 109 height 9
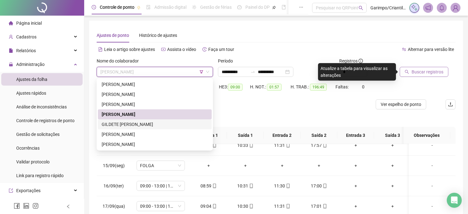
click at [428, 70] on span "Buscar registros" at bounding box center [428, 71] width 32 height 7
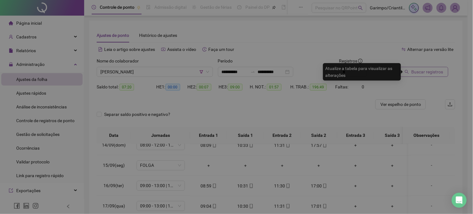
click at [428, 70] on div "Buscando registros Os registros de ponto estão sendo buscados... OK" at bounding box center [236, 107] width 473 height 214
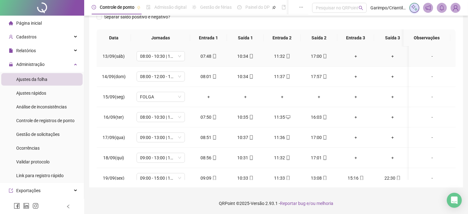
scroll to position [501, 0]
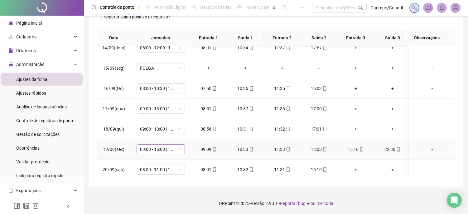
click at [146, 144] on span "09:00 - 15:00 | 18:00 - 23:00" at bounding box center [160, 148] width 41 height 9
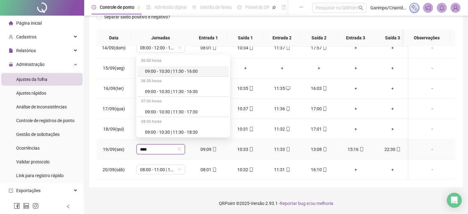
type input "*****"
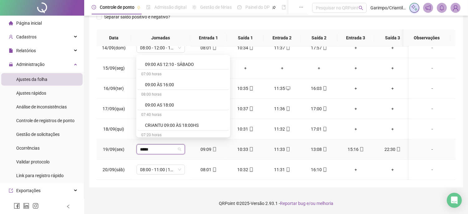
scroll to position [581, 0]
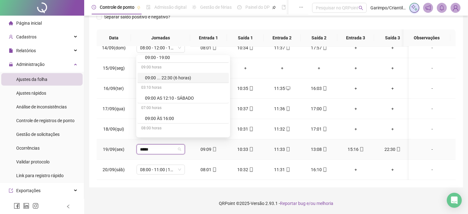
click at [186, 77] on div "09:00 ... 22:30 (6 horas)" at bounding box center [185, 77] width 80 height 7
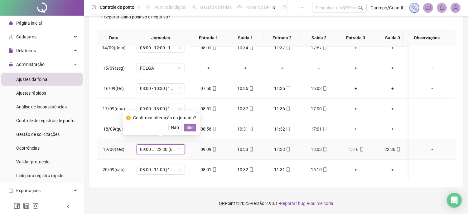
click at [192, 125] on span "Sim" at bounding box center [189, 127] width 7 height 7
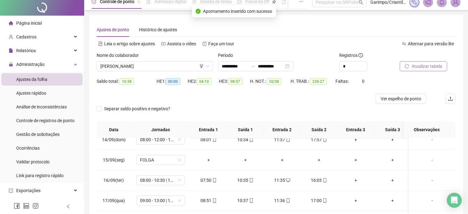
scroll to position [0, 0]
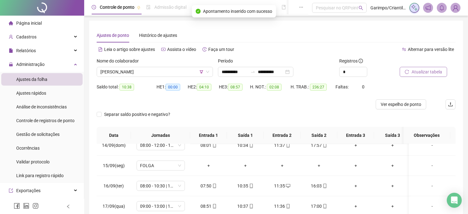
click at [433, 76] on button "Atualizar tabela" at bounding box center [423, 72] width 47 height 10
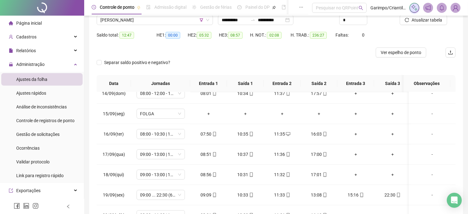
scroll to position [97, 0]
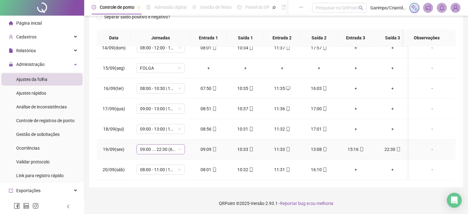
click at [160, 144] on span "09:00 ... 22:30 (6 HORAS)" at bounding box center [160, 148] width 41 height 9
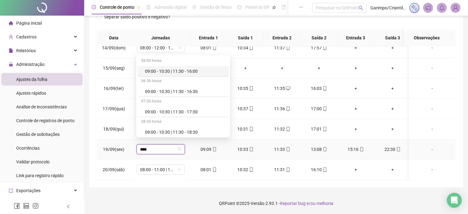
type input "*****"
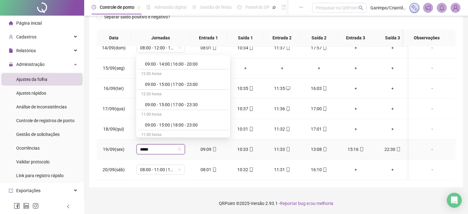
scroll to position [381, 0]
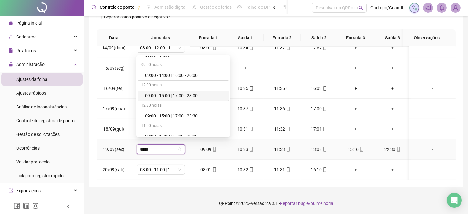
drag, startPoint x: 194, startPoint y: 95, endPoint x: 214, endPoint y: 128, distance: 38.6
click at [194, 95] on div "09:00 - 15:00 | 17:00 - 23:00" at bounding box center [185, 95] width 80 height 7
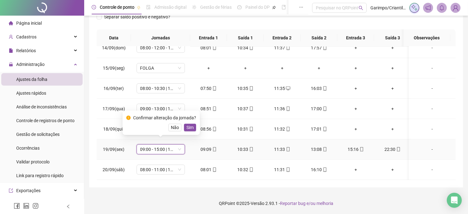
click at [181, 125] on div "Não Sim" at bounding box center [161, 126] width 70 height 7
click at [184, 125] on button "Sim" at bounding box center [190, 126] width 12 height 7
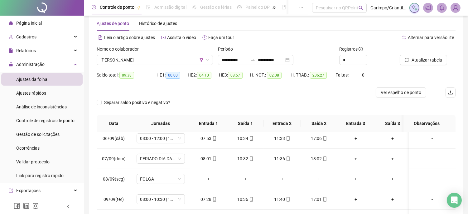
scroll to position [0, 0]
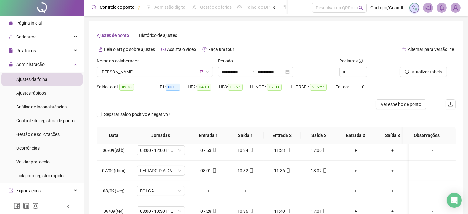
click at [166, 79] on div "Nome do colaborador [PERSON_NAME]" at bounding box center [154, 69] width 121 height 24
click at [164, 71] on span "[PERSON_NAME]" at bounding box center [154, 71] width 109 height 9
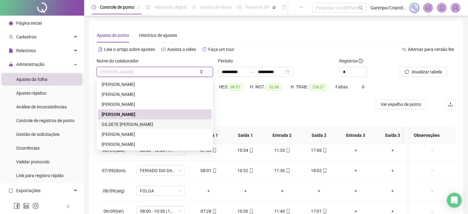
click at [141, 122] on div "GILDETE [PERSON_NAME]" at bounding box center [155, 124] width 106 height 7
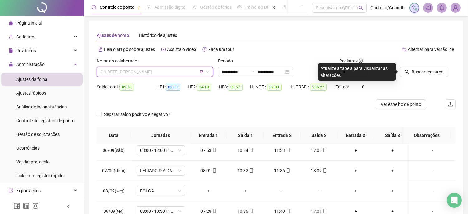
click at [166, 71] on span "GILDETE [PERSON_NAME]" at bounding box center [154, 71] width 109 height 9
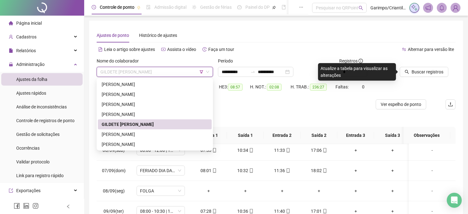
click at [149, 133] on div "[PERSON_NAME]" at bounding box center [155, 134] width 106 height 7
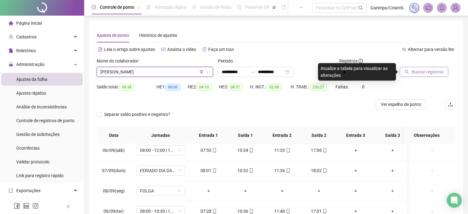
click at [423, 67] on button "Buscar registros" at bounding box center [424, 72] width 49 height 10
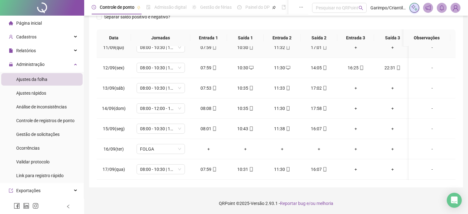
scroll to position [501, 0]
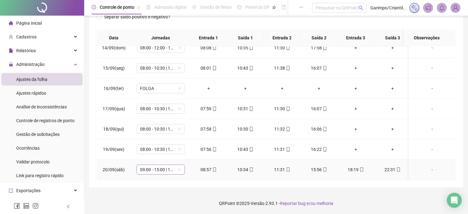
click at [147, 165] on span "09:00 - 15:00 | 18:00 - 23:00" at bounding box center [160, 169] width 41 height 9
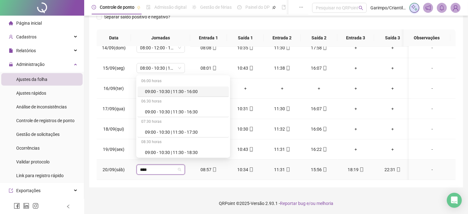
type input "*****"
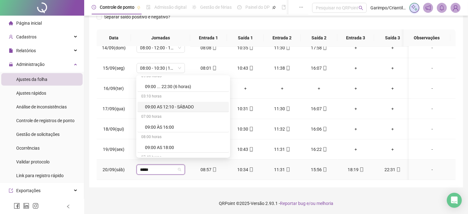
scroll to position [582, 0]
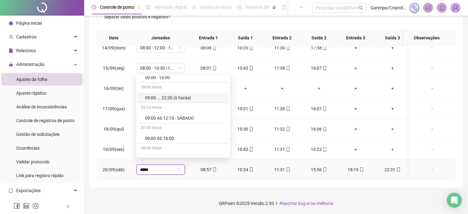
click at [183, 99] on div "09:00 ... 22:30 (6 horas)" at bounding box center [185, 97] width 80 height 7
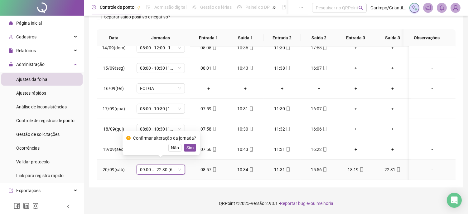
click at [188, 152] on div "Confirmar alteração da jornada? Não Sim" at bounding box center [161, 143] width 77 height 24
click at [188, 147] on span "Sim" at bounding box center [189, 147] width 7 height 7
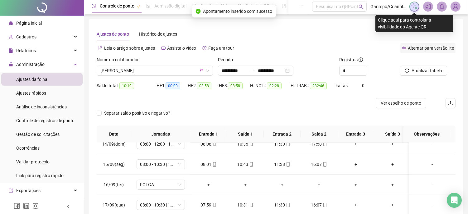
scroll to position [0, 0]
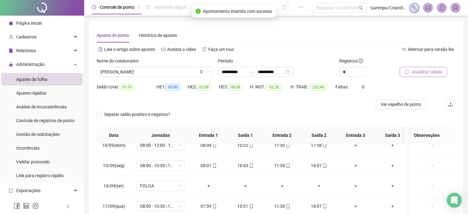
click at [425, 66] on div "Atualizar tabela" at bounding box center [420, 66] width 40 height 19
click at [425, 67] on button "Atualizar tabela" at bounding box center [423, 72] width 47 height 10
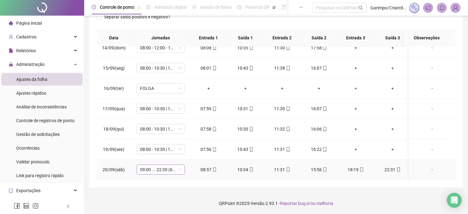
click at [160, 165] on span "09:00 ... 22:30 (6 HORAS)" at bounding box center [160, 169] width 41 height 9
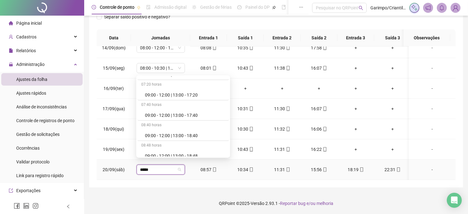
scroll to position [208, 0]
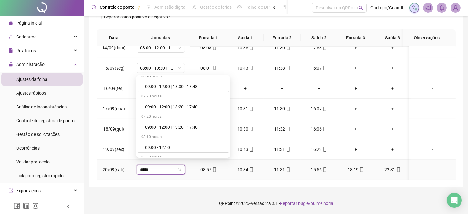
type input "*****"
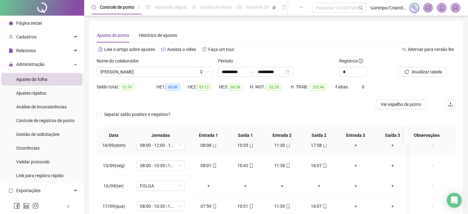
scroll to position [328, 0]
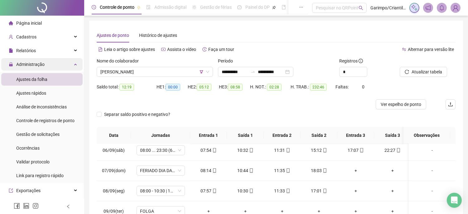
click at [54, 62] on div "Administração" at bounding box center [41, 64] width 81 height 12
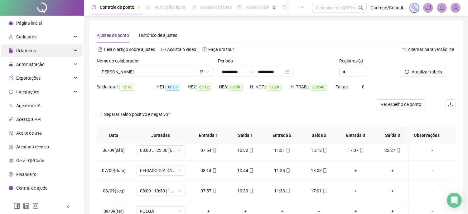
click at [54, 47] on div "Relatórios" at bounding box center [41, 50] width 81 height 12
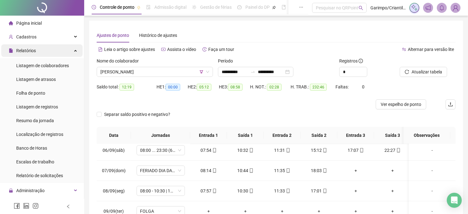
click at [54, 49] on div "Relatórios" at bounding box center [41, 50] width 81 height 12
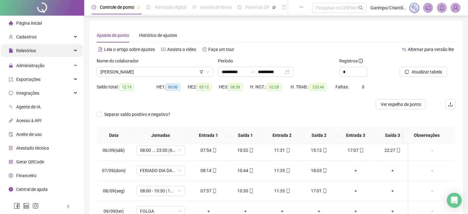
click at [54, 49] on div "Relatórios" at bounding box center [41, 50] width 81 height 12
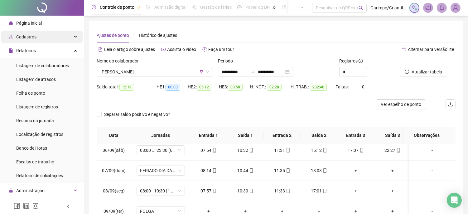
click at [55, 34] on div "Cadastros" at bounding box center [41, 37] width 81 height 12
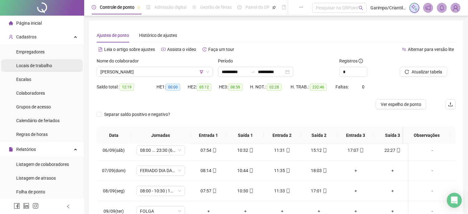
click at [52, 71] on li "Locais de trabalho" at bounding box center [41, 65] width 81 height 12
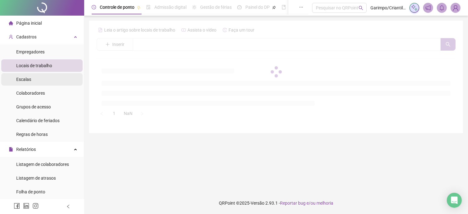
click at [53, 83] on li "Escalas" at bounding box center [41, 79] width 81 height 12
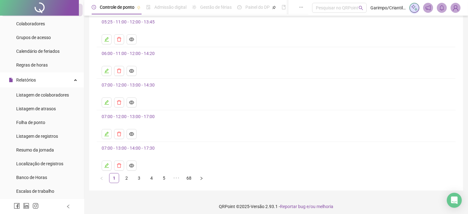
scroll to position [54, 0]
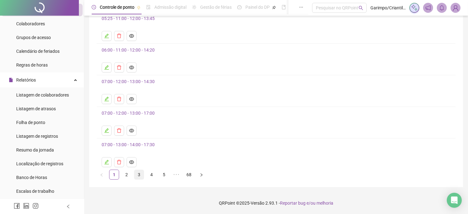
click at [136, 175] on link "3" at bounding box center [138, 174] width 9 height 9
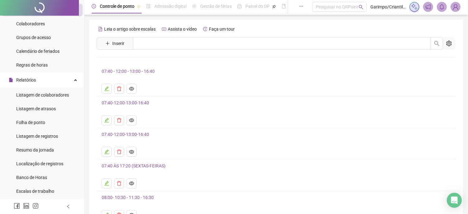
scroll to position [0, 0]
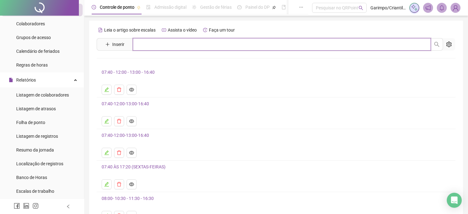
click at [182, 40] on input "text" at bounding box center [282, 44] width 298 height 12
type input "**********"
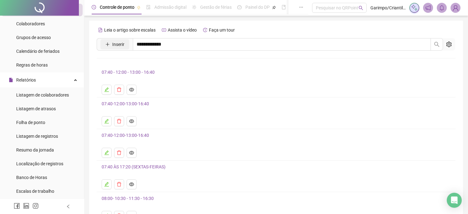
click at [110, 48] on button "Inserir" at bounding box center [114, 44] width 29 height 10
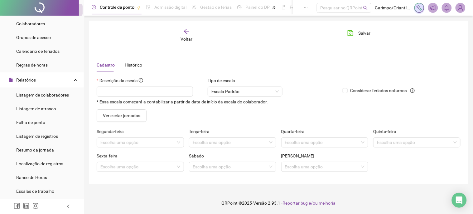
click at [188, 30] on icon "arrow-left" at bounding box center [186, 31] width 6 height 6
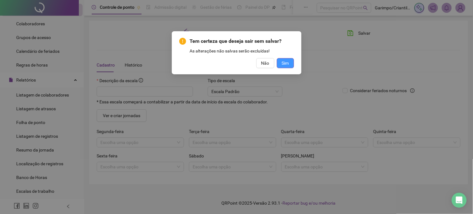
click at [289, 62] on span "Sim" at bounding box center [285, 63] width 7 height 7
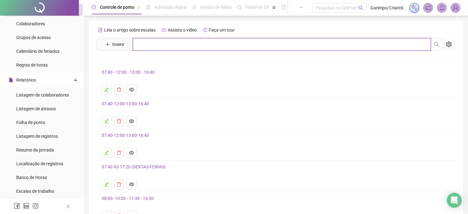
click at [163, 42] on input "text" at bounding box center [282, 44] width 298 height 12
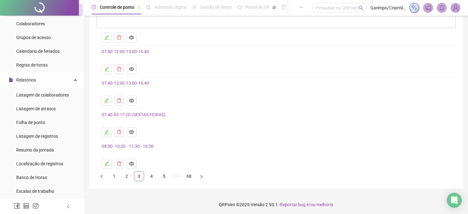
scroll to position [54, 0]
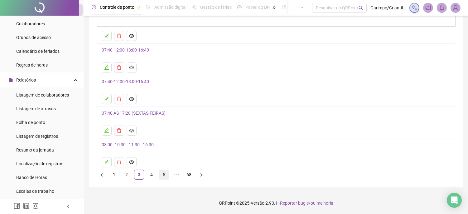
click at [159, 176] on link "5" at bounding box center [163, 174] width 9 height 9
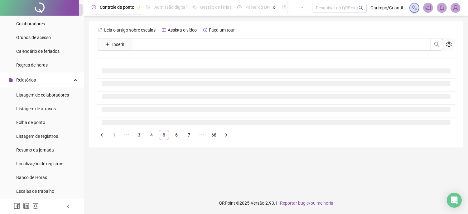
scroll to position [0, 0]
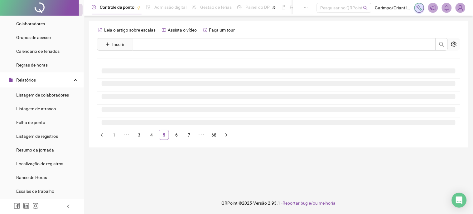
click at [161, 117] on li at bounding box center [279, 110] width 364 height 13
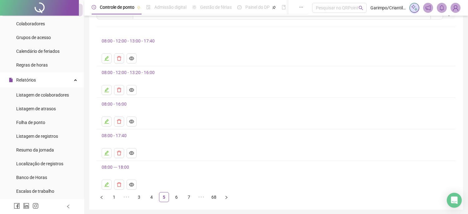
scroll to position [54, 0]
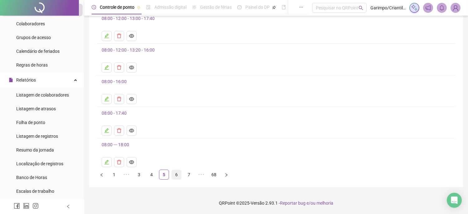
click at [176, 172] on link "6" at bounding box center [176, 174] width 9 height 9
click at [181, 175] on link "7" at bounding box center [176, 174] width 9 height 9
click at [186, 171] on link "9" at bounding box center [188, 174] width 9 height 9
click at [191, 171] on link "11" at bounding box center [188, 174] width 9 height 9
click at [154, 175] on link "10" at bounding box center [151, 174] width 9 height 9
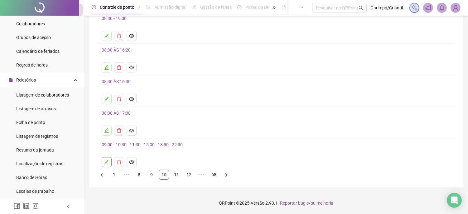
click at [104, 158] on button "button" at bounding box center [107, 162] width 10 height 10
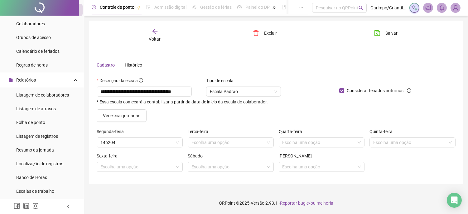
scroll to position [0, 0]
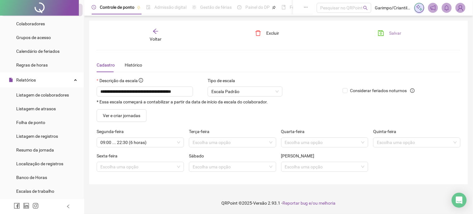
click at [382, 33] on icon "save" at bounding box center [381, 33] width 6 height 6
click at [157, 36] on span "Voltar" at bounding box center [156, 38] width 12 height 5
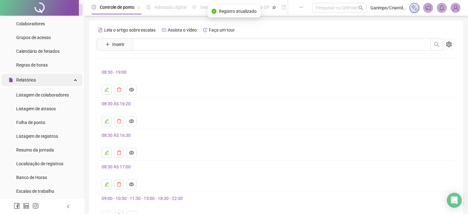
click at [71, 83] on div "Relatórios" at bounding box center [41, 80] width 81 height 12
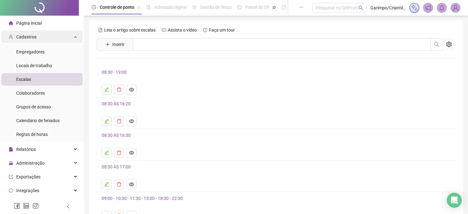
click at [58, 38] on div "Cadastros" at bounding box center [41, 37] width 81 height 12
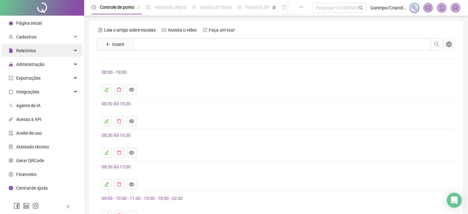
click at [54, 50] on div "Relatórios" at bounding box center [41, 50] width 81 height 12
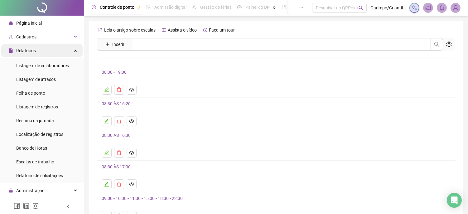
click at [54, 50] on div "Relatórios" at bounding box center [41, 50] width 81 height 12
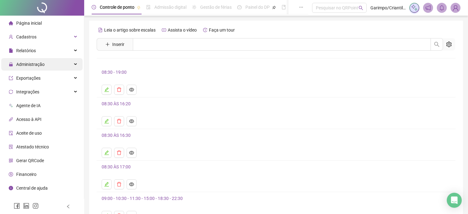
click at [51, 65] on div "Administração" at bounding box center [41, 64] width 81 height 12
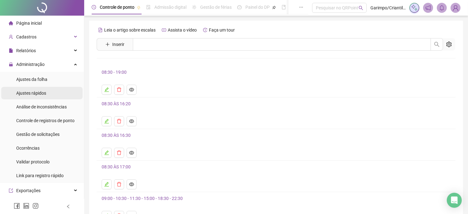
click at [41, 91] on span "Ajustes rápidos" at bounding box center [31, 92] width 30 height 5
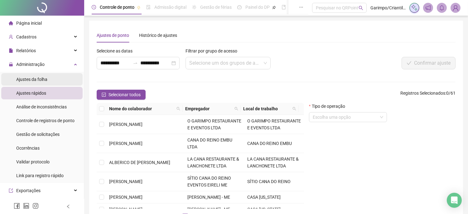
click at [58, 79] on li "Ajustes da folha" at bounding box center [41, 79] width 81 height 12
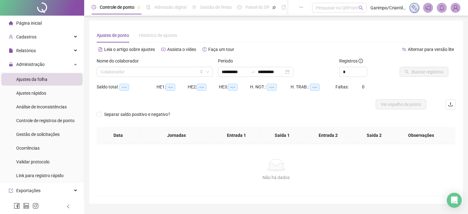
type input "**********"
click at [164, 73] on input "search" at bounding box center [151, 71] width 103 height 9
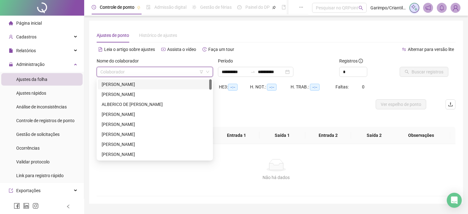
click at [202, 70] on icon "filter" at bounding box center [201, 71] width 3 height 3
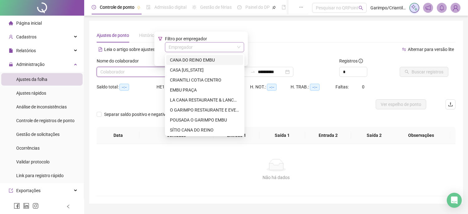
click at [204, 49] on input "search" at bounding box center [202, 46] width 66 height 9
click at [212, 59] on div "CANA DO REINO EMBU" at bounding box center [205, 59] width 70 height 7
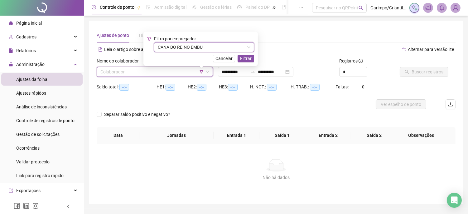
click at [257, 59] on div "Filtro por empregador CANA DO REINO EMBU CANA DO REINO EMBU Cancelar Filtrar" at bounding box center [200, 48] width 114 height 34
click at [252, 61] on span "Filtrar" at bounding box center [246, 58] width 12 height 7
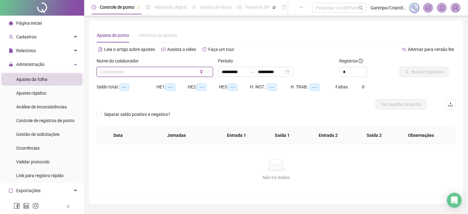
click at [176, 67] on input "search" at bounding box center [151, 71] width 103 height 9
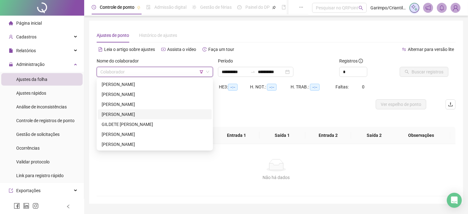
click at [154, 115] on div "[PERSON_NAME]" at bounding box center [155, 114] width 106 height 7
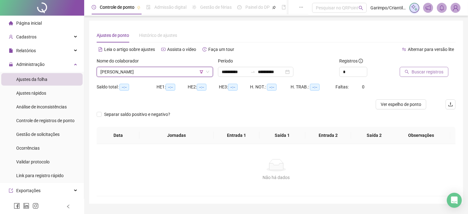
click at [439, 70] on span "Buscar registros" at bounding box center [428, 71] width 32 height 7
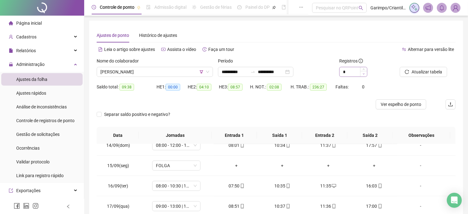
click at [362, 71] on span "Decrease Value" at bounding box center [363, 74] width 7 height 6
click at [367, 67] on div "*" at bounding box center [367, 72] width 56 height 10
click at [366, 68] on span "Increase Value" at bounding box center [363, 70] width 7 height 6
type input "*"
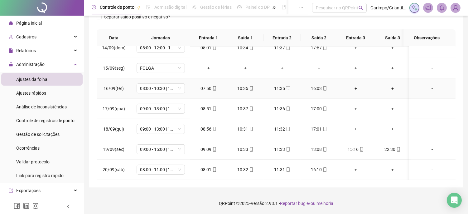
scroll to position [501, 0]
click at [175, 144] on span "09:00 - 15:00 | 17:00 - 23:00" at bounding box center [160, 148] width 41 height 9
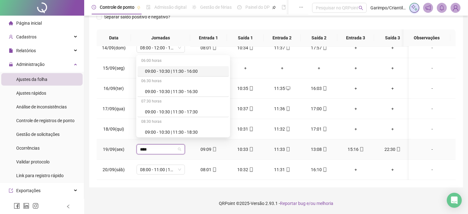
type input "*****"
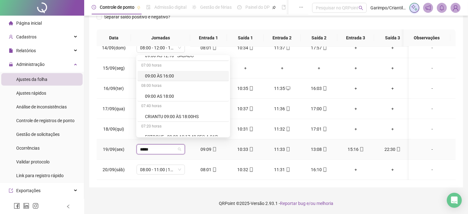
scroll to position [589, 0]
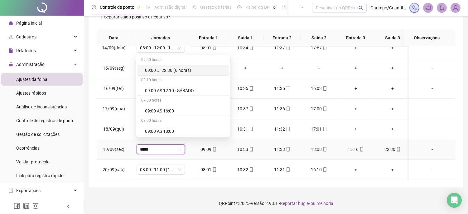
click at [182, 71] on div "09:00 ... 22:30 (6 horas)" at bounding box center [185, 70] width 80 height 7
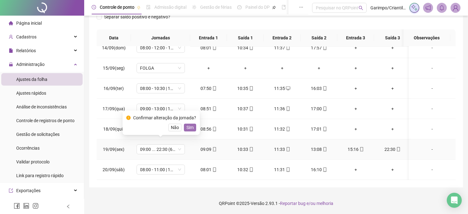
click at [191, 128] on span "Sim" at bounding box center [189, 127] width 7 height 7
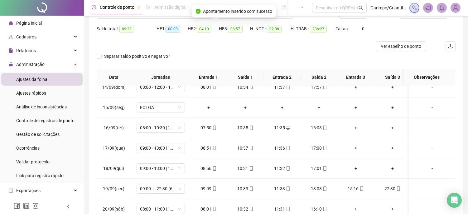
scroll to position [0, 0]
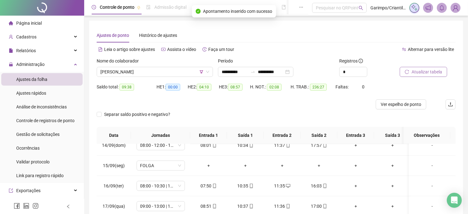
click at [407, 73] on icon "reload" at bounding box center [407, 72] width 4 height 4
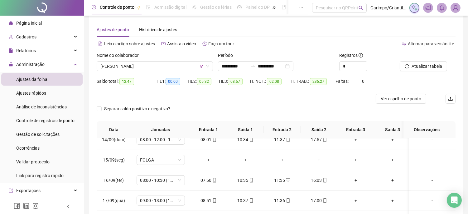
scroll to position [97, 0]
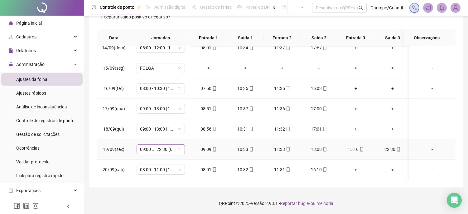
click at [165, 144] on span "09:00 ... 22:30 (6 HORAS)" at bounding box center [160, 148] width 41 height 9
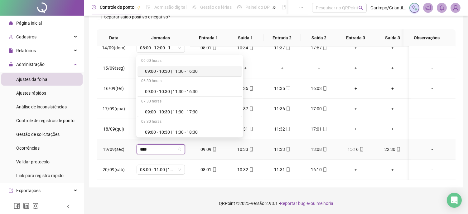
type input "*****"
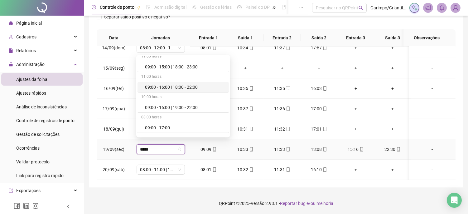
scroll to position [416, 0]
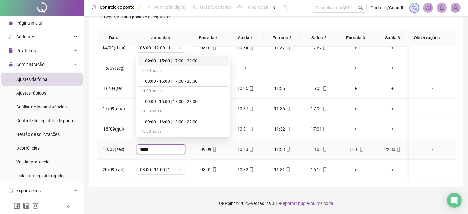
click at [188, 64] on div "09:00 - 15:00 | 17:00 - 23:00" at bounding box center [185, 60] width 80 height 7
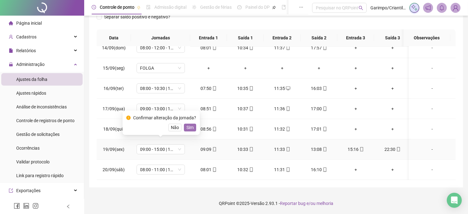
click at [188, 129] on span "Sim" at bounding box center [189, 127] width 7 height 7
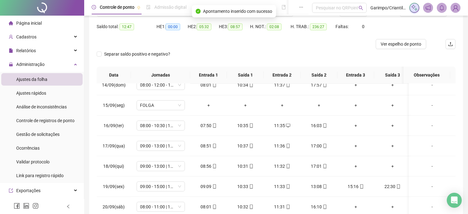
scroll to position [0, 0]
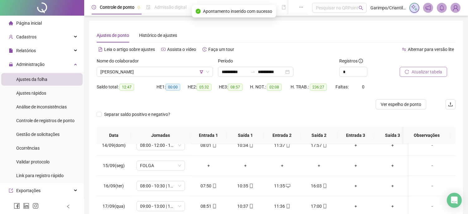
click at [412, 68] on button "Atualizar tabela" at bounding box center [423, 72] width 47 height 10
click at [161, 71] on span "[PERSON_NAME]" at bounding box center [154, 71] width 109 height 9
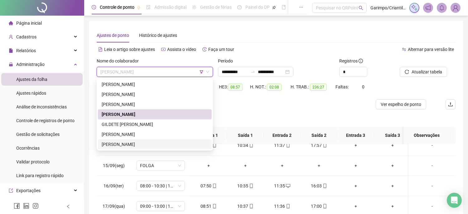
click at [159, 146] on div "[PERSON_NAME]" at bounding box center [155, 144] width 106 height 7
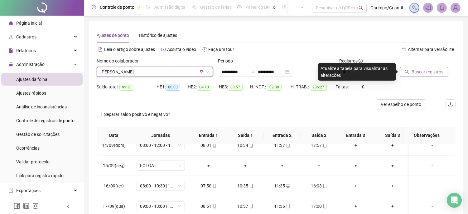
click at [422, 71] on span "Buscar registros" at bounding box center [428, 71] width 32 height 7
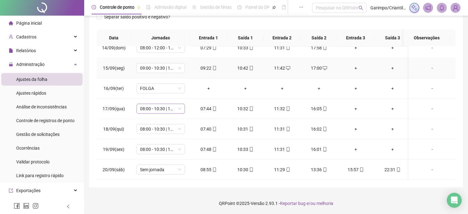
scroll to position [501, 0]
click at [316, 65] on div "17:00" at bounding box center [319, 68] width 27 height 7
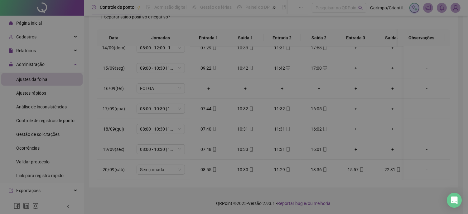
type input "**********"
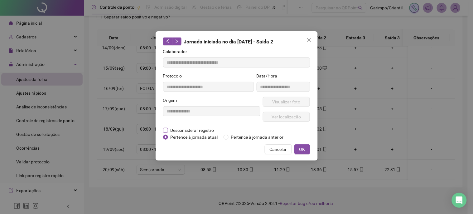
click at [193, 129] on span "Desconsiderar registro" at bounding box center [192, 130] width 49 height 7
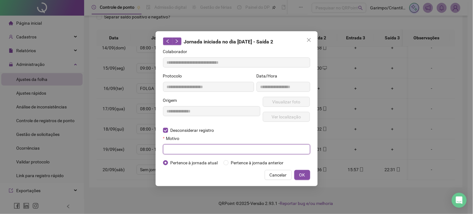
click at [196, 150] on input "text" at bounding box center [236, 149] width 147 height 10
click at [298, 170] on button "OK" at bounding box center [302, 175] width 16 height 10
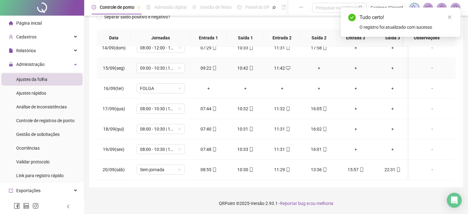
click at [322, 65] on div "+" at bounding box center [319, 68] width 27 height 7
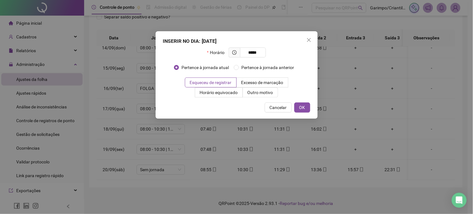
type input "*****"
click at [265, 102] on div "Cancelar OK" at bounding box center [236, 107] width 147 height 10
click at [267, 98] on div "INSERIR NO DIA : [DATE] Horário ***** Pertence à jornada atual Pertence à jorna…" at bounding box center [237, 74] width 162 height 87
click at [268, 95] on label "Outro motivo" at bounding box center [260, 92] width 35 height 10
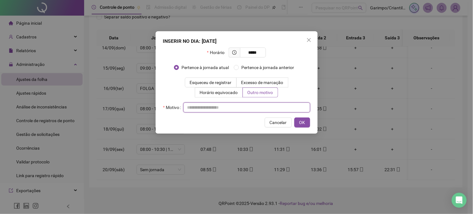
click at [267, 110] on input "text" at bounding box center [246, 107] width 127 height 10
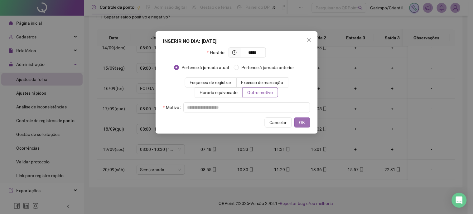
click at [302, 117] on button "OK" at bounding box center [302, 122] width 16 height 10
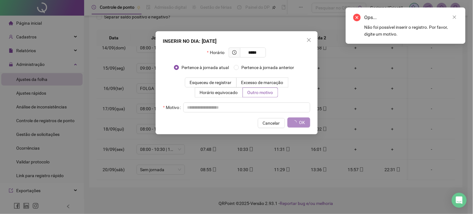
click at [241, 101] on div "Horário ***** Pertence à jornada atual [GEOGRAPHIC_DATA] à jornada anterior Esq…" at bounding box center [236, 79] width 147 height 65
click at [241, 104] on input "text" at bounding box center [246, 107] width 127 height 10
click at [314, 38] on div "INSERIR NO DIA : [DATE] Horário ***** Pertence à jornada atual Pertence à jorna…" at bounding box center [237, 82] width 162 height 103
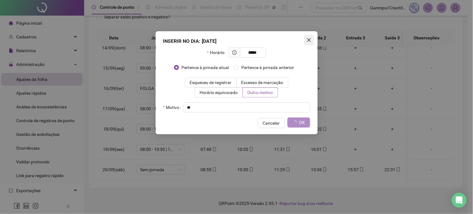
click at [309, 41] on icon "close" at bounding box center [309, 39] width 5 height 5
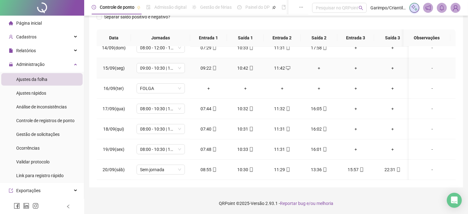
click at [317, 70] on td "+" at bounding box center [319, 68] width 37 height 20
click at [317, 65] on div "+" at bounding box center [319, 68] width 27 height 7
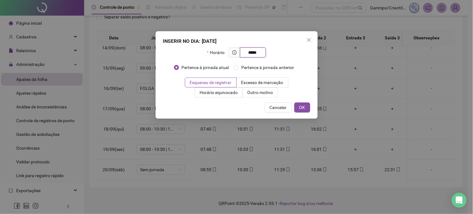
type input "*****"
click at [250, 97] on div "INSERIR NO DIA : [DATE] Horário ***** Pertence à jornada atual Pertence à jorna…" at bounding box center [237, 74] width 162 height 87
click at [251, 95] on span "Outro motivo" at bounding box center [261, 92] width 26 height 5
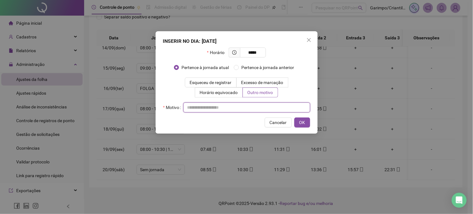
click at [251, 106] on input "text" at bounding box center [246, 107] width 127 height 10
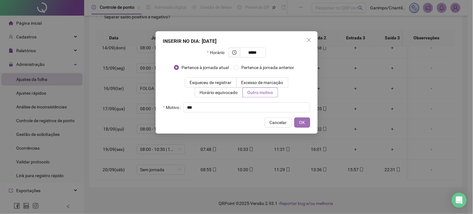
click at [295, 122] on button "OK" at bounding box center [302, 122] width 16 height 10
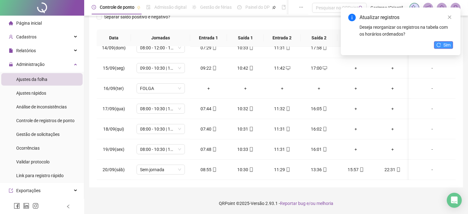
click at [442, 44] on button "Sim" at bounding box center [443, 44] width 19 height 7
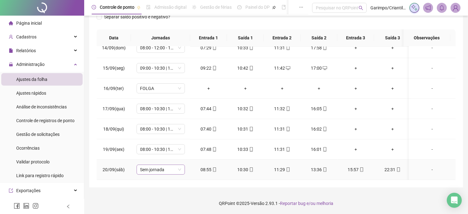
click at [166, 165] on span "Sem jornada" at bounding box center [160, 169] width 41 height 9
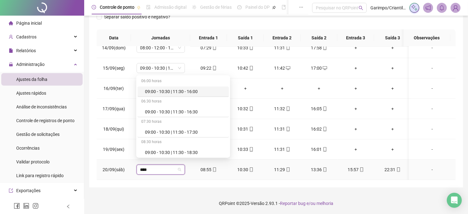
type input "*****"
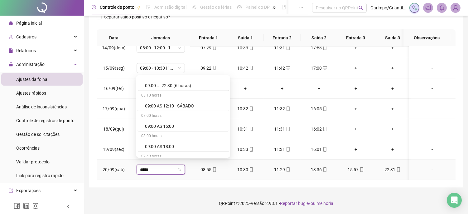
scroll to position [582, 0]
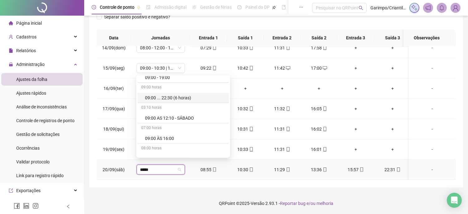
click at [173, 99] on div "09:00 ... 22:30 (6 horas)" at bounding box center [185, 97] width 80 height 7
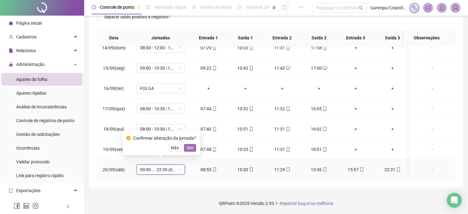
click at [187, 150] on span "Sim" at bounding box center [189, 147] width 7 height 7
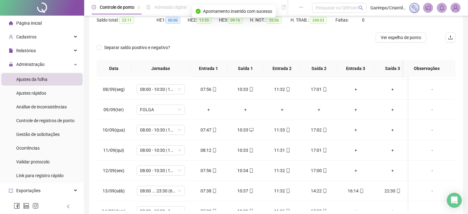
scroll to position [28, 0]
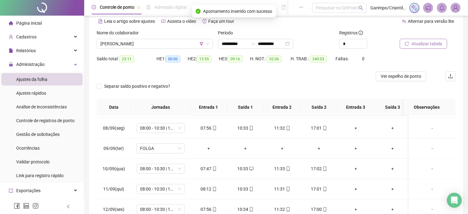
click at [403, 48] on button "Atualizar tabela" at bounding box center [423, 44] width 47 height 10
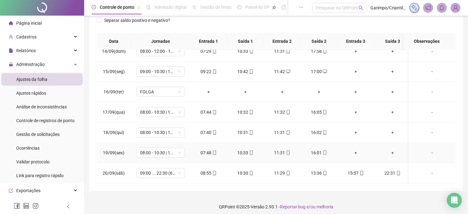
scroll to position [97, 0]
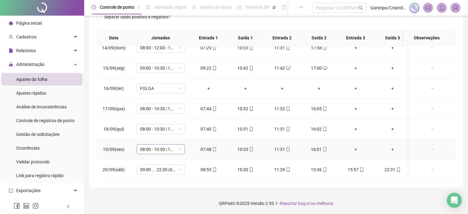
click at [169, 144] on span "08:00 - 10:30 | 11:30 - 16:00" at bounding box center [160, 148] width 41 height 9
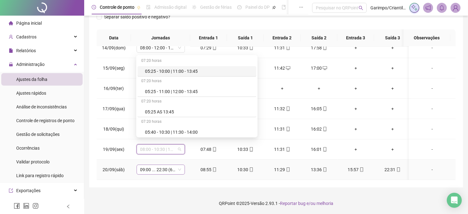
click at [167, 165] on span "09:00 ... 22:30 (6 HORAS)" at bounding box center [160, 169] width 41 height 9
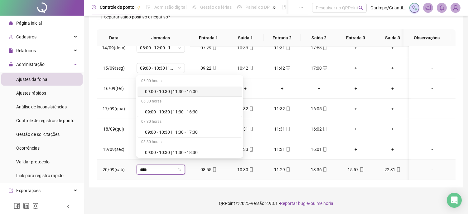
type input "*****"
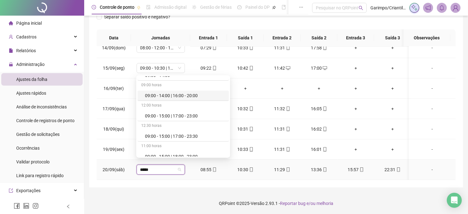
scroll to position [416, 0]
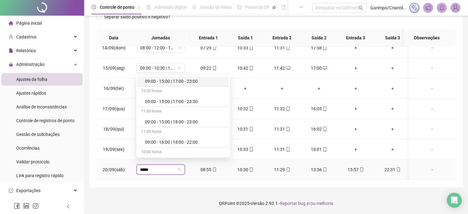
click at [194, 86] on div "09:00 - 15:00 | 17:00 - 23:00" at bounding box center [183, 81] width 91 height 10
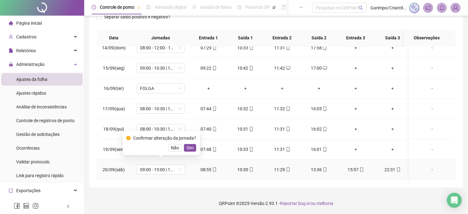
click at [192, 151] on div "Confirmar alteração da jornada? Não Sim" at bounding box center [161, 143] width 77 height 24
click at [189, 148] on span "Sim" at bounding box center [189, 147] width 7 height 7
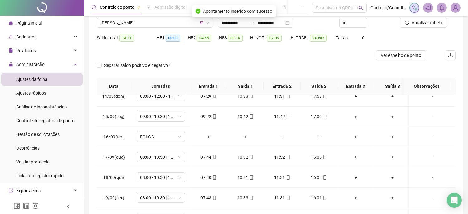
scroll to position [0, 0]
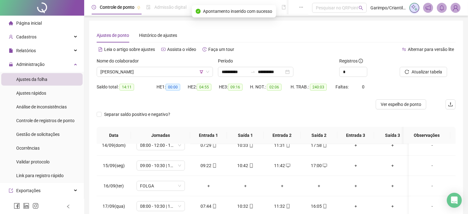
click at [419, 65] on div at bounding box center [420, 61] width 40 height 9
click at [419, 67] on button "Atualizar tabela" at bounding box center [423, 72] width 47 height 10
click at [185, 74] on span "[PERSON_NAME]" at bounding box center [154, 71] width 109 height 9
click at [225, 104] on div at bounding box center [231, 104] width 269 height 10
click at [432, 64] on div at bounding box center [420, 61] width 40 height 9
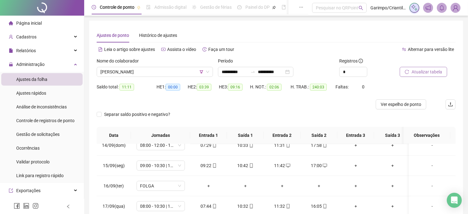
click at [432, 70] on span "Atualizar tabela" at bounding box center [427, 71] width 31 height 7
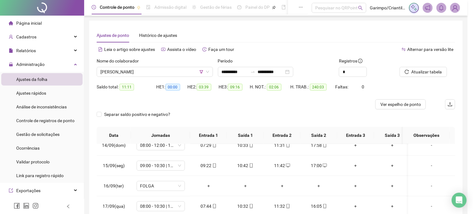
click at [423, 102] on div "Atualizando tabela Atualizando e reorganizando os registros... OK" at bounding box center [236, 107] width 473 height 214
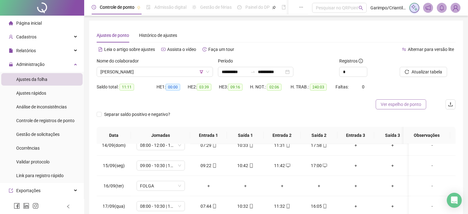
click at [382, 107] on span "Ver espelho de ponto" at bounding box center [401, 104] width 41 height 7
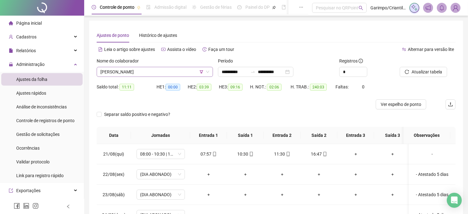
click at [187, 71] on span "[PERSON_NAME]" at bounding box center [154, 71] width 109 height 9
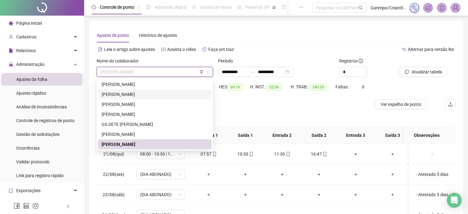
scroll to position [35, 0]
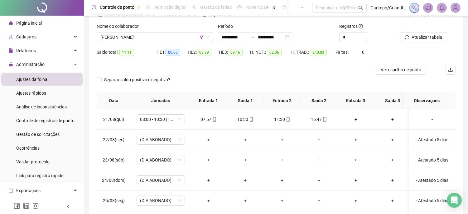
click at [259, 78] on div "Separar saldo positivo e negativo?" at bounding box center [276, 83] width 359 height 17
click at [48, 61] on div "Administração" at bounding box center [41, 64] width 81 height 12
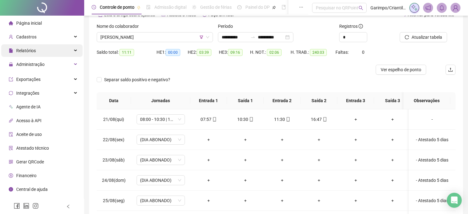
click at [51, 52] on div "Relatórios" at bounding box center [41, 50] width 81 height 12
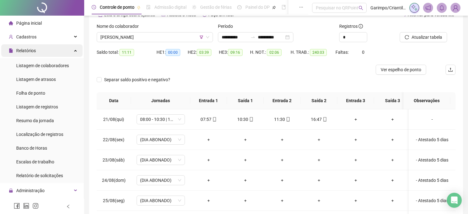
click at [53, 52] on div "Relatórios" at bounding box center [41, 50] width 81 height 12
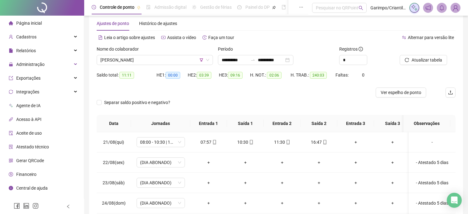
scroll to position [0, 0]
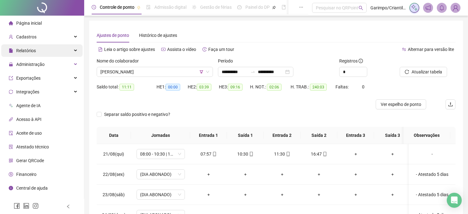
click at [20, 48] on span "Relatórios" at bounding box center [26, 50] width 20 height 5
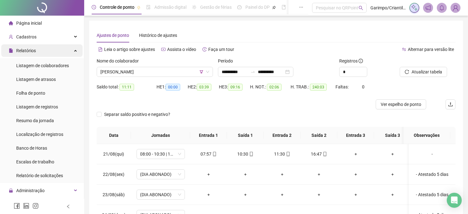
click at [20, 48] on span "Relatórios" at bounding box center [26, 50] width 20 height 5
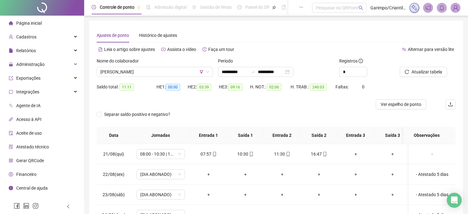
click at [42, 62] on span "Administração" at bounding box center [30, 64] width 28 height 5
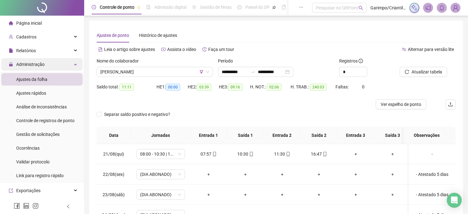
click at [58, 66] on div "Administração" at bounding box center [41, 64] width 81 height 12
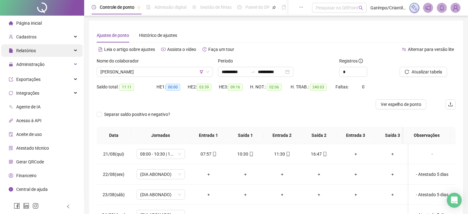
click at [62, 49] on div "Relatórios" at bounding box center [41, 50] width 81 height 12
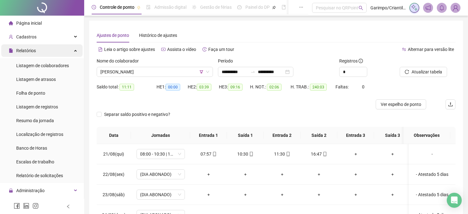
click at [57, 53] on div "Relatórios" at bounding box center [41, 50] width 81 height 12
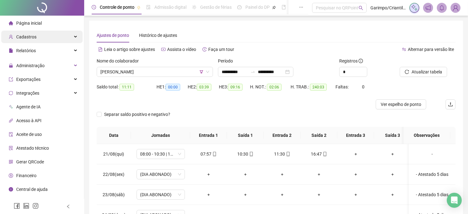
click at [57, 42] on div "Cadastros" at bounding box center [41, 37] width 81 height 12
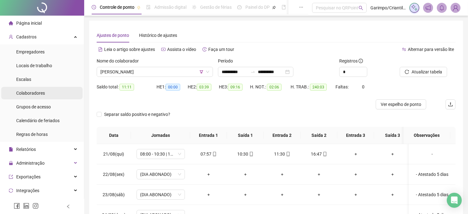
click at [41, 94] on span "Colaboradores" at bounding box center [30, 92] width 29 height 5
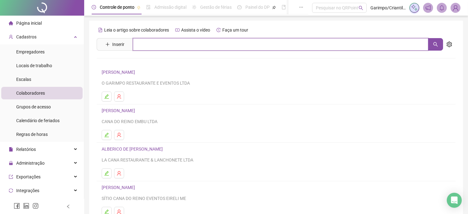
click at [206, 47] on input "text" at bounding box center [281, 44] width 296 height 12
click at [432, 41] on button "button" at bounding box center [435, 44] width 15 height 12
type input "******"
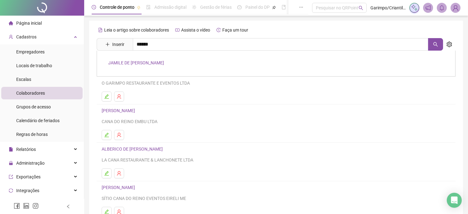
click at [175, 61] on div "JAMILE DE [PERSON_NAME]" at bounding box center [276, 64] width 359 height 26
click at [158, 48] on input "******" at bounding box center [281, 44] width 296 height 12
click at [160, 65] on link "JAMILE DE [PERSON_NAME]" at bounding box center [136, 62] width 56 height 5
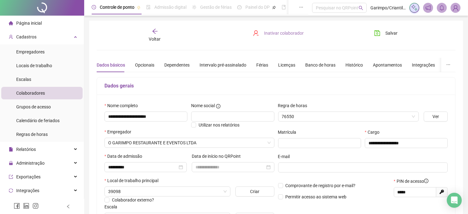
click at [286, 31] on span "Inativar colaborador" at bounding box center [284, 33] width 40 height 7
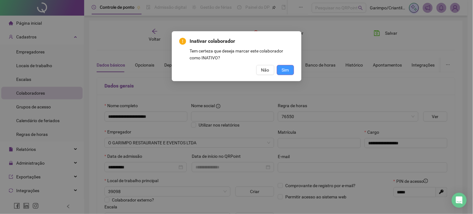
type input "**********"
click at [280, 72] on button "Sim" at bounding box center [285, 70] width 17 height 10
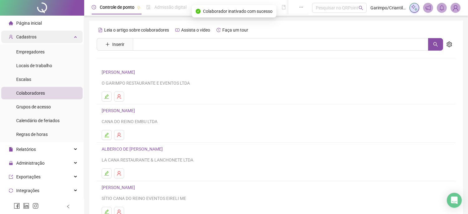
click at [45, 39] on div "Cadastros" at bounding box center [41, 37] width 81 height 12
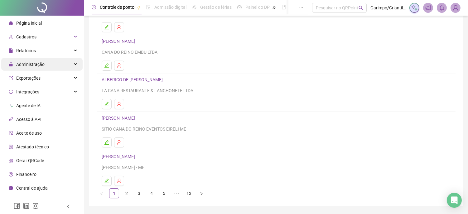
scroll to position [35, 0]
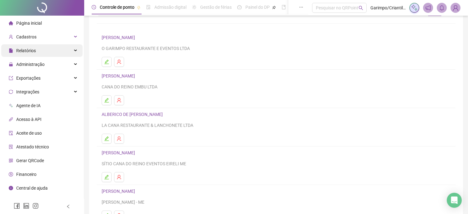
click at [61, 54] on div "Relatórios" at bounding box center [41, 50] width 81 height 12
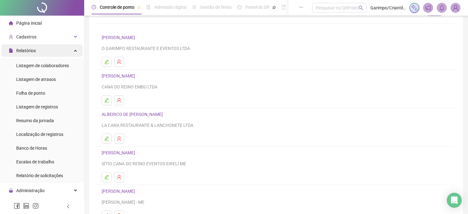
click at [61, 54] on div "Relatórios" at bounding box center [41, 50] width 81 height 12
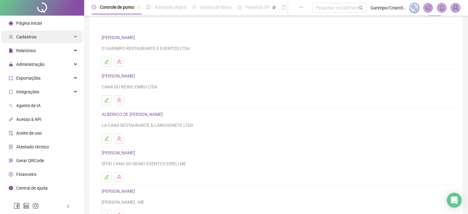
click at [61, 41] on div "Cadastros" at bounding box center [41, 37] width 81 height 12
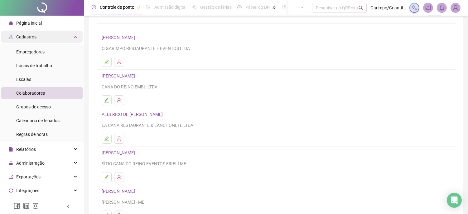
click at [61, 41] on div "Cadastros" at bounding box center [41, 37] width 81 height 12
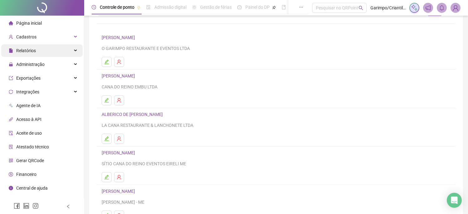
click at [61, 47] on div "Relatórios" at bounding box center [41, 50] width 81 height 12
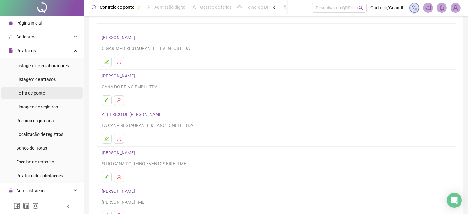
click at [54, 94] on li "Folha de ponto" at bounding box center [41, 93] width 81 height 12
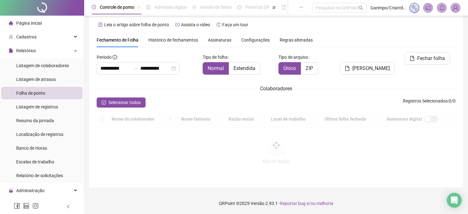
type input "**********"
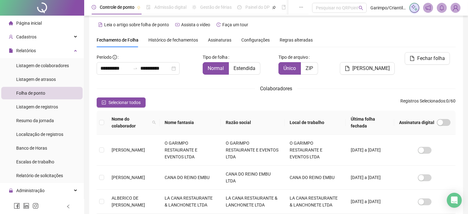
scroll to position [21, 0]
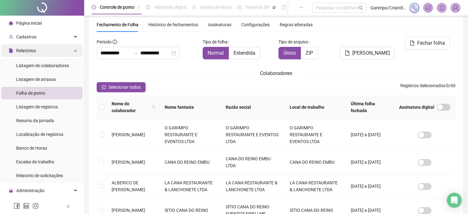
click at [71, 54] on div "Relatórios" at bounding box center [41, 50] width 81 height 12
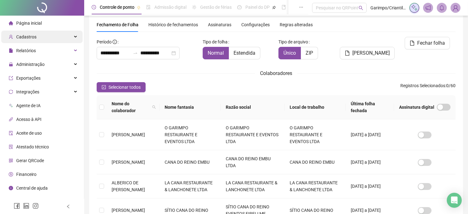
click at [63, 38] on div "Cadastros" at bounding box center [41, 37] width 81 height 12
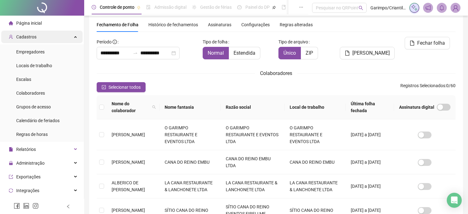
click at [63, 38] on div "Cadastros" at bounding box center [41, 37] width 81 height 12
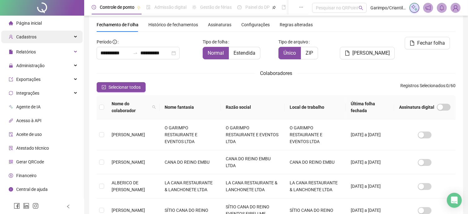
click at [63, 38] on div "Cadastros" at bounding box center [41, 37] width 81 height 12
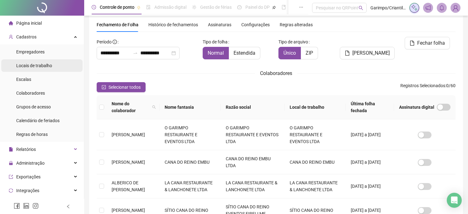
click at [47, 65] on span "Locais de trabalho" at bounding box center [34, 65] width 36 height 5
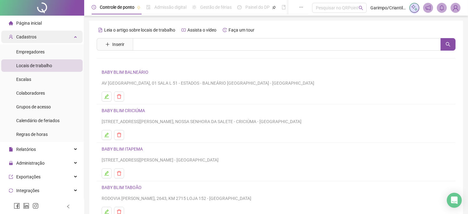
click at [63, 31] on div "Cadastros" at bounding box center [41, 37] width 81 height 12
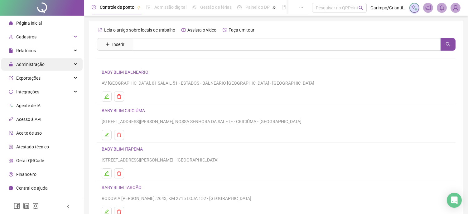
click at [43, 67] on span "Administração" at bounding box center [30, 64] width 28 height 5
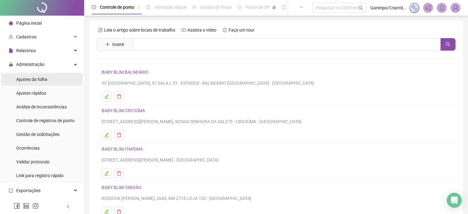
click at [43, 82] on div "Ajustes da folha" at bounding box center [31, 79] width 31 height 12
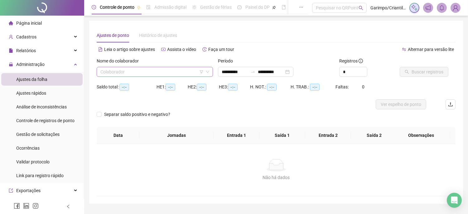
click at [156, 75] on input "search" at bounding box center [151, 71] width 103 height 9
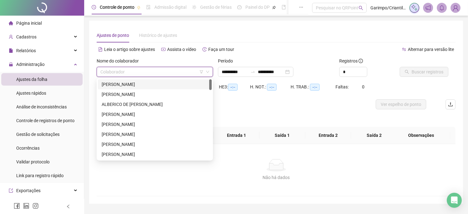
type input "**********"
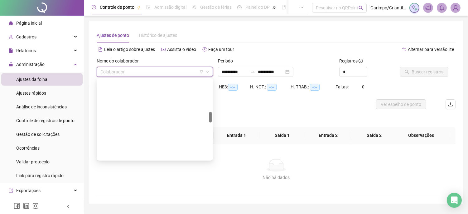
scroll to position [312, 0]
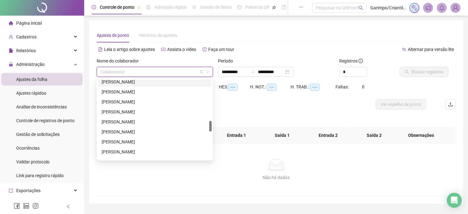
click at [201, 72] on icon "filter" at bounding box center [202, 72] width 4 height 4
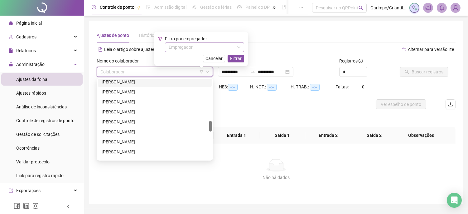
click at [207, 48] on input "search" at bounding box center [202, 46] width 66 height 9
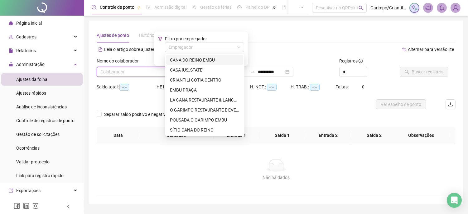
click at [198, 61] on div "CANA DO REINO EMBU" at bounding box center [205, 59] width 70 height 7
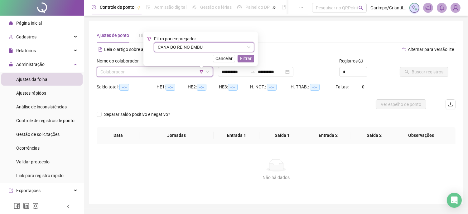
click at [248, 59] on span "Filtrar" at bounding box center [246, 58] width 12 height 7
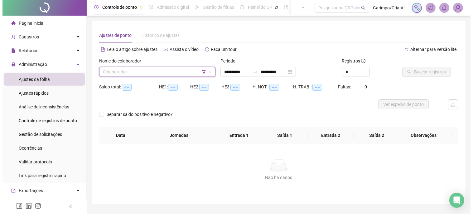
scroll to position [0, 0]
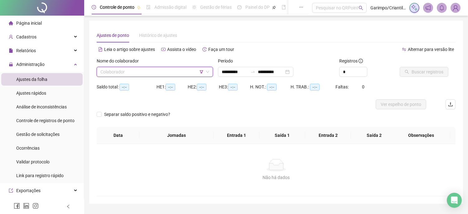
click at [171, 72] on input "search" at bounding box center [151, 71] width 103 height 9
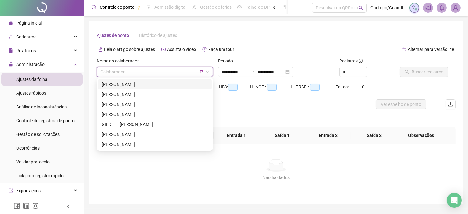
click at [208, 72] on icon "down" at bounding box center [208, 72] width 4 height 4
click at [188, 74] on input "search" at bounding box center [151, 71] width 103 height 9
click at [241, 99] on div at bounding box center [231, 104] width 269 height 10
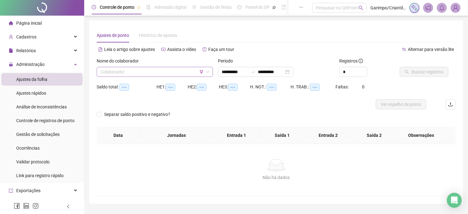
click at [210, 72] on div "Colaborador" at bounding box center [155, 72] width 116 height 10
click at [205, 72] on span at bounding box center [154, 71] width 109 height 9
click at [201, 72] on icon "filter" at bounding box center [202, 72] width 4 height 4
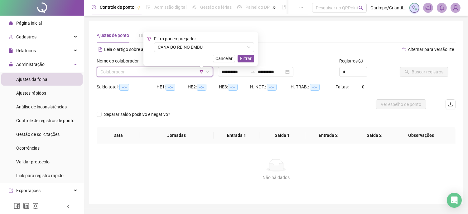
click at [210, 52] on div "Filtro por empregador CANA DO REINO EMBU Cancelar Filtrar" at bounding box center [200, 48] width 107 height 27
click at [210, 51] on span "CANA DO REINO EMBU" at bounding box center [204, 46] width 93 height 9
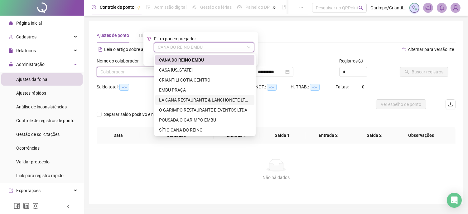
click at [186, 97] on div "LA CANA RESTAURANTE & LANCHONETE LTDA" at bounding box center [205, 99] width 92 height 7
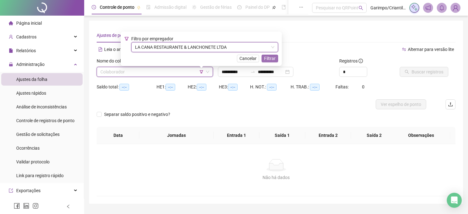
click at [270, 58] on span "Filtrar" at bounding box center [270, 58] width 12 height 7
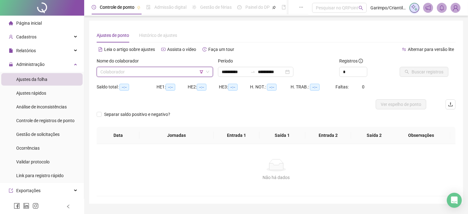
click at [185, 67] on input "search" at bounding box center [151, 71] width 103 height 9
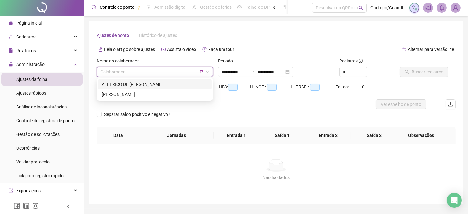
click at [167, 82] on div "ALBERICO DE [PERSON_NAME]" at bounding box center [155, 84] width 106 height 7
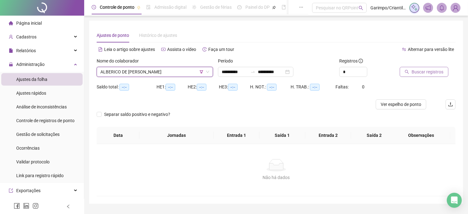
click at [431, 75] on button "Buscar registros" at bounding box center [424, 72] width 49 height 10
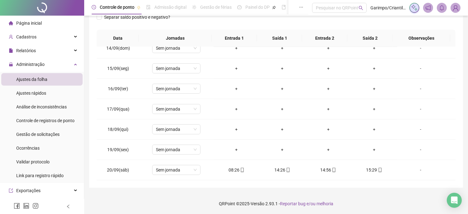
scroll to position [97, 0]
click at [241, 167] on icon "mobile" at bounding box center [242, 169] width 4 height 4
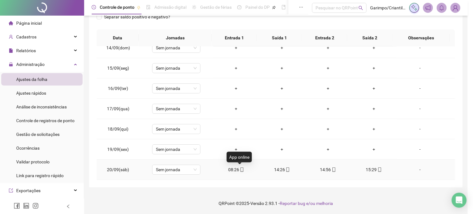
type input "**********"
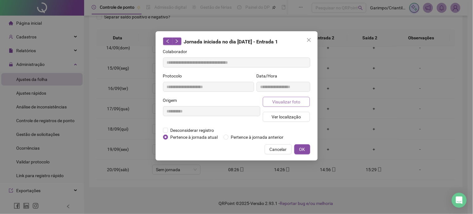
click at [273, 103] on span "Visualizar foto" at bounding box center [286, 101] width 28 height 7
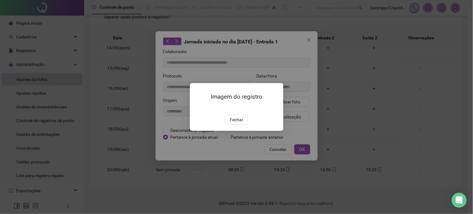
click at [234, 131] on div "Imagem do registro Fechar" at bounding box center [237, 107] width 94 height 48
click at [305, 43] on div "Imagem do registro Fechar" at bounding box center [236, 107] width 473 height 214
click at [231, 124] on button "Fechar" at bounding box center [236, 119] width 23 height 10
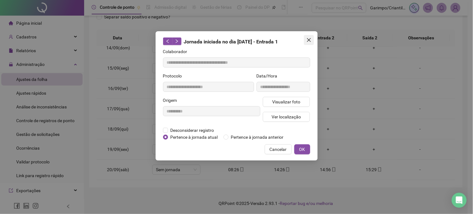
click at [309, 41] on icon "close" at bounding box center [309, 39] width 5 height 5
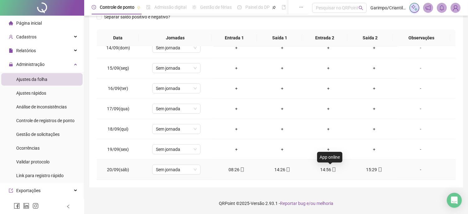
click at [332, 168] on icon "mobile" at bounding box center [334, 169] width 4 height 4
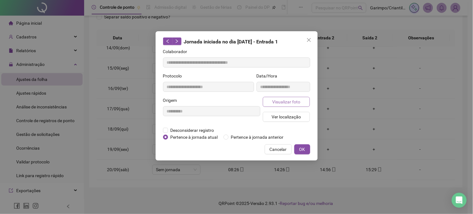
click at [292, 98] on button "Visualizar foto" at bounding box center [286, 102] width 47 height 10
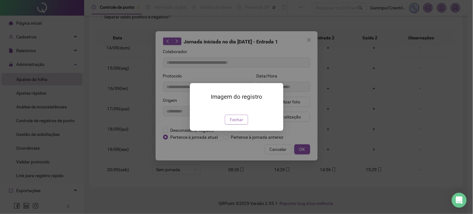
click at [236, 123] on span "Fechar" at bounding box center [236, 119] width 13 height 7
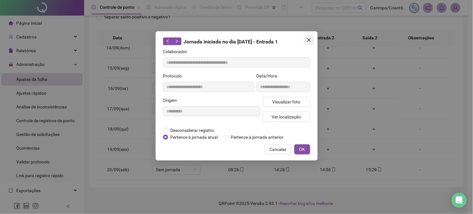
type input "**********"
click at [309, 41] on icon "close" at bounding box center [309, 39] width 5 height 5
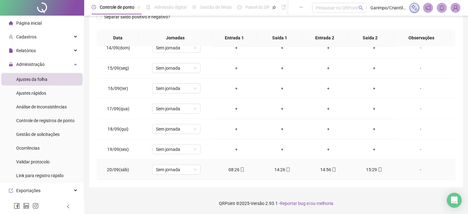
click at [282, 166] on div "14:26" at bounding box center [282, 169] width 36 height 7
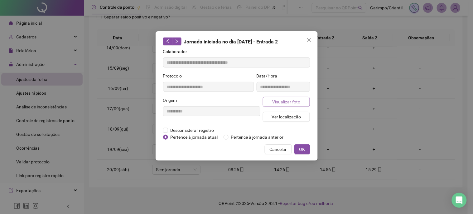
click at [285, 105] on button "Visualizar foto" at bounding box center [286, 102] width 47 height 10
type input "**********"
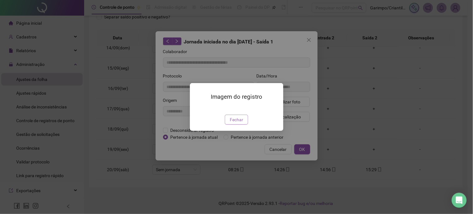
click at [238, 123] on span "Fechar" at bounding box center [236, 119] width 13 height 7
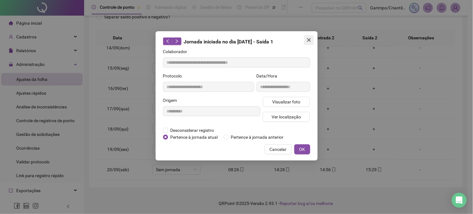
click at [308, 36] on button "Close" at bounding box center [309, 40] width 10 height 10
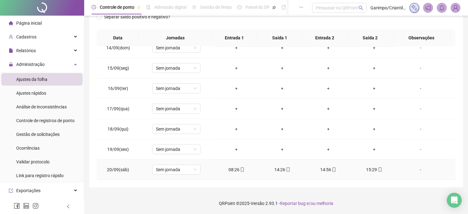
click at [332, 168] on icon "mobile" at bounding box center [334, 169] width 4 height 4
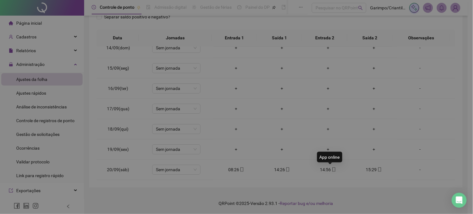
type input "**********"
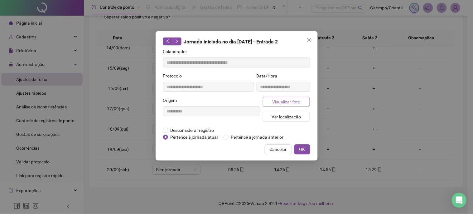
click at [289, 102] on span "Visualizar foto" at bounding box center [286, 101] width 28 height 7
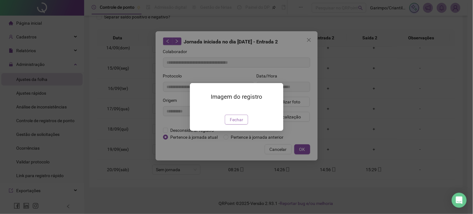
click at [229, 124] on button "Fechar" at bounding box center [236, 119] width 23 height 10
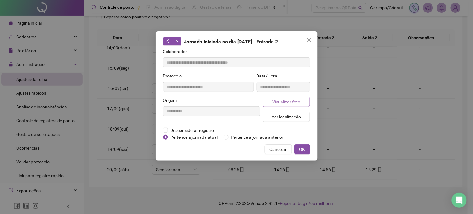
click at [288, 102] on span "Visualizar foto" at bounding box center [286, 101] width 28 height 7
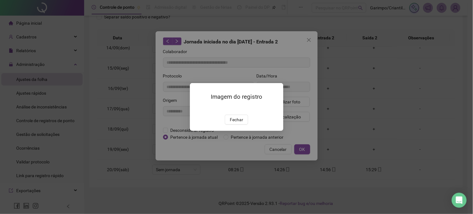
click at [197, 108] on img at bounding box center [197, 108] width 0 height 0
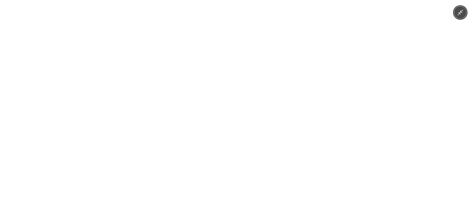
click at [411, 114] on div at bounding box center [236, 107] width 473 height 214
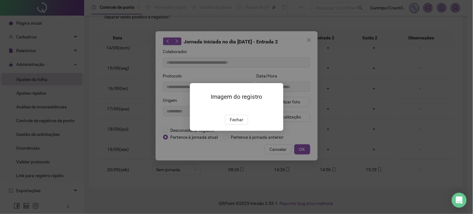
click at [411, 114] on div "Imagem do registro Fechar" at bounding box center [236, 107] width 473 height 214
click at [230, 123] on span "Fechar" at bounding box center [236, 119] width 13 height 7
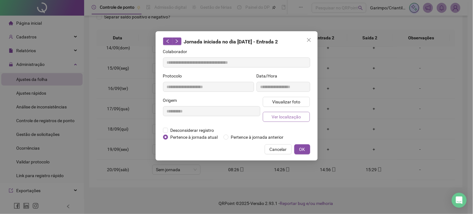
click at [301, 114] on button "Ver localização" at bounding box center [286, 117] width 47 height 10
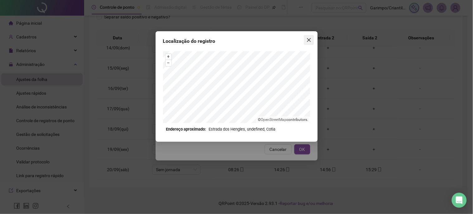
click at [304, 40] on span "Close" at bounding box center [309, 39] width 10 height 5
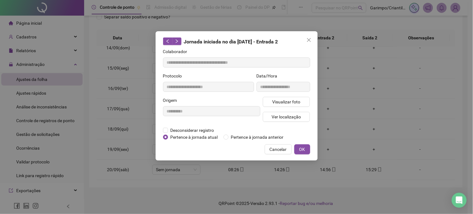
click at [305, 45] on div "Jornada iniciada no dia [DATE] - Entrada 2" at bounding box center [236, 41] width 147 height 8
click at [307, 40] on icon "close" at bounding box center [309, 39] width 5 height 5
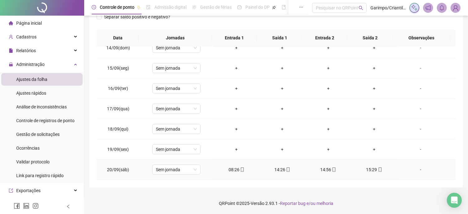
click at [368, 166] on div "15:29" at bounding box center [374, 169] width 36 height 7
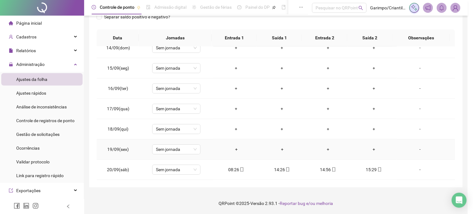
type input "**********"
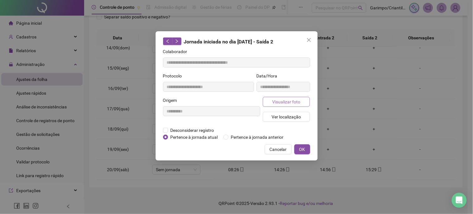
click at [295, 105] on button "Visualizar foto" at bounding box center [286, 102] width 47 height 10
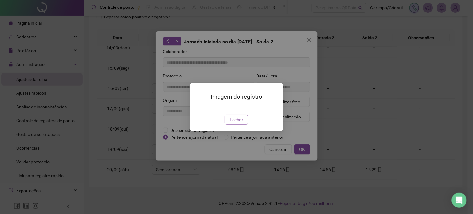
click at [228, 124] on button "Fechar" at bounding box center [236, 119] width 23 height 10
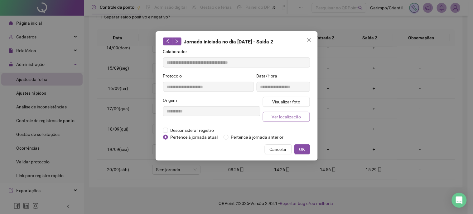
click at [289, 115] on span "Ver localização" at bounding box center [286, 116] width 29 height 7
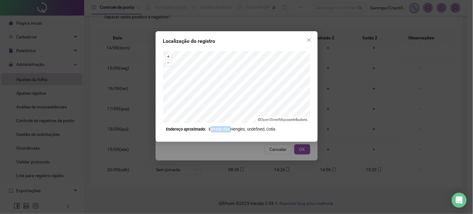
drag, startPoint x: 213, startPoint y: 130, endPoint x: 234, endPoint y: 127, distance: 20.8
click at [234, 127] on div "Endereço aproximado: Estrada dos Hengles, undefined, Cotia" at bounding box center [236, 129] width 141 height 6
click at [309, 38] on icon "close" at bounding box center [309, 39] width 5 height 5
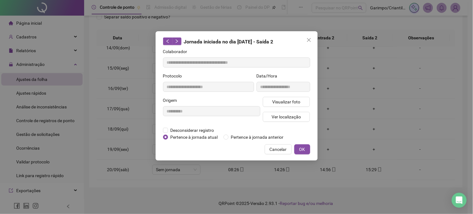
click at [317, 36] on div "**********" at bounding box center [237, 95] width 162 height 129
click at [313, 37] on span "Close" at bounding box center [309, 39] width 10 height 5
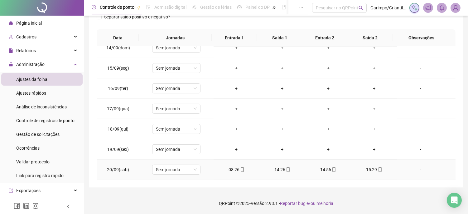
click at [325, 167] on div "14:56" at bounding box center [328, 169] width 36 height 7
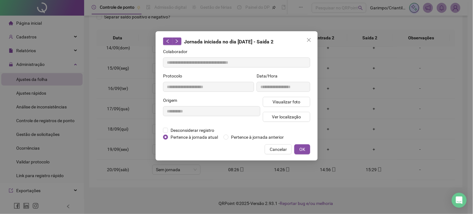
type input "**********"
drag, startPoint x: 313, startPoint y: 96, endPoint x: 305, endPoint y: 99, distance: 9.0
click at [313, 96] on div "**********" at bounding box center [237, 95] width 162 height 129
click at [305, 99] on button "Visualizar foto" at bounding box center [286, 102] width 47 height 10
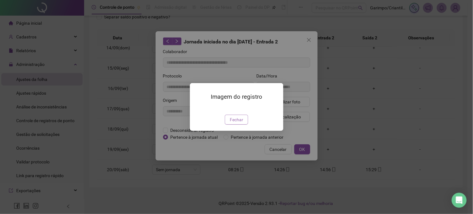
click at [238, 123] on span "Fechar" at bounding box center [236, 119] width 13 height 7
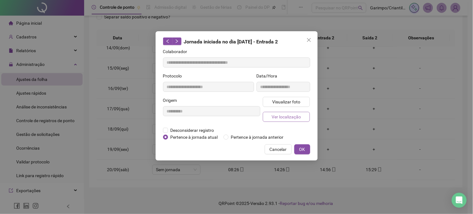
click at [279, 117] on span "Ver localização" at bounding box center [286, 116] width 29 height 7
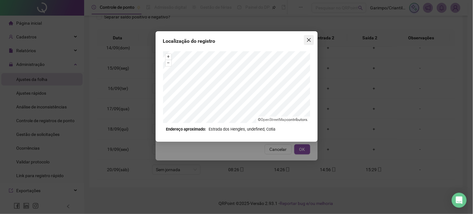
click at [306, 42] on span "Close" at bounding box center [309, 39] width 10 height 5
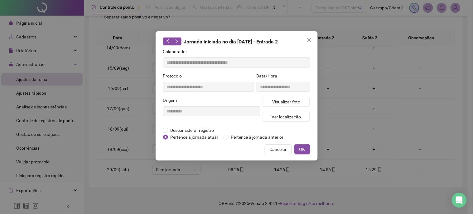
click at [306, 42] on span "Close" at bounding box center [309, 39] width 10 height 5
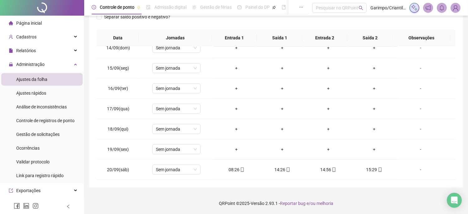
click at [183, 192] on footer "QRPoint © 2025 - Versão 2.93.1 - Reportar bug e/ou melhoria" at bounding box center [276, 203] width 384 height 22
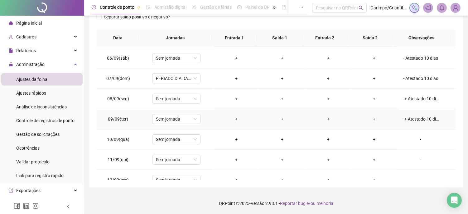
click at [417, 115] on td "- + Atestado 10 dias" at bounding box center [426, 119] width 58 height 20
click at [417, 117] on div "- + Atestado 10 dias" at bounding box center [420, 118] width 37 height 7
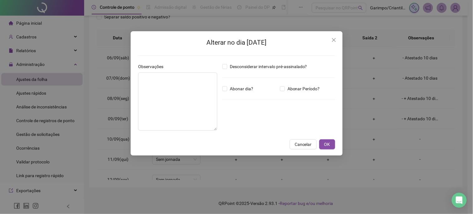
type textarea "**********"
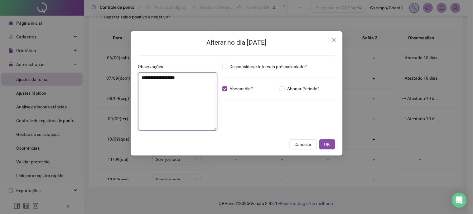
click at [178, 80] on textarea "**********" at bounding box center [177, 101] width 79 height 58
click at [177, 81] on textarea "**********" at bounding box center [177, 101] width 79 height 58
click at [329, 141] on span "OK" at bounding box center [327, 144] width 6 height 7
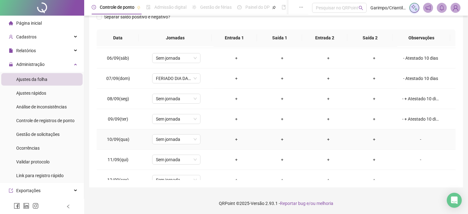
click at [418, 136] on div "-" at bounding box center [420, 139] width 37 height 7
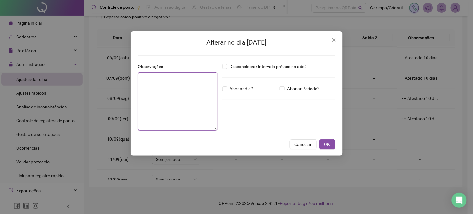
click at [205, 89] on textarea at bounding box center [177, 101] width 79 height 58
paste textarea "**********"
type textarea "**********"
click at [218, 89] on div "**********" at bounding box center [178, 99] width 84 height 72
click at [233, 88] on span "Abonar dia?" at bounding box center [241, 88] width 28 height 7
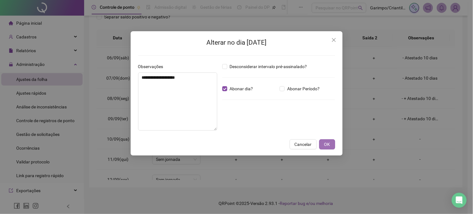
click at [327, 148] on button "OK" at bounding box center [327, 144] width 16 height 10
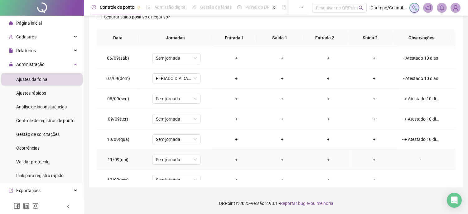
click at [417, 160] on div "-" at bounding box center [420, 159] width 37 height 7
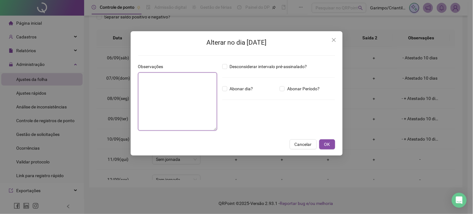
click at [187, 84] on textarea at bounding box center [177, 101] width 79 height 58
type textarea "*"
paste textarea "**********"
type textarea "**********"
click at [231, 94] on div "Desconsiderar intervalo pré-assinalado? Abonar dia? Abonar Período? Horas a abo…" at bounding box center [279, 99] width 118 height 72
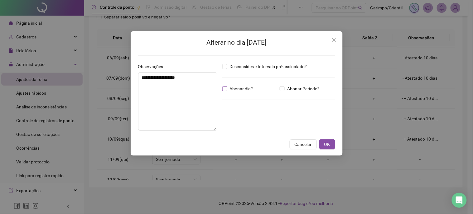
click at [228, 91] on span "Abonar dia?" at bounding box center [241, 88] width 28 height 7
click at [325, 139] on button "OK" at bounding box center [327, 144] width 16 height 10
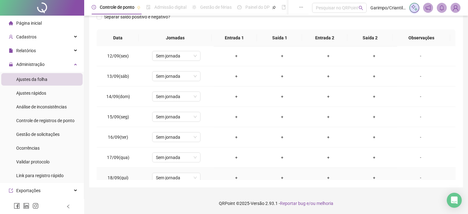
scroll to position [392, 0]
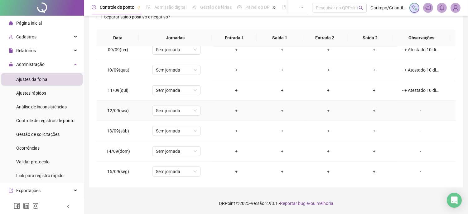
click at [415, 112] on div "-" at bounding box center [420, 110] width 37 height 7
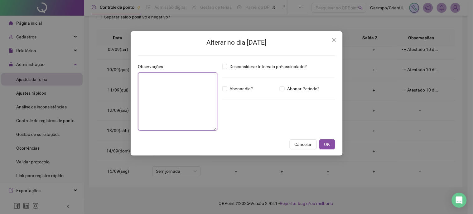
click at [178, 89] on textarea at bounding box center [177, 101] width 79 height 58
paste textarea "**********"
type textarea "**********"
click at [238, 94] on div "Desconsiderar intervalo pré-assinalado? Abonar dia? Abonar Período? Horas a abo…" at bounding box center [279, 99] width 118 height 72
click at [237, 89] on span "Abonar dia?" at bounding box center [241, 88] width 28 height 7
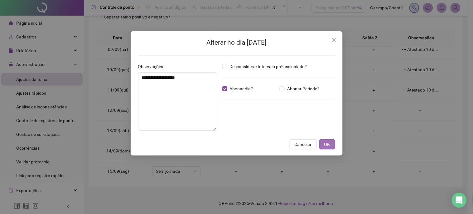
click at [333, 145] on button "OK" at bounding box center [327, 144] width 16 height 10
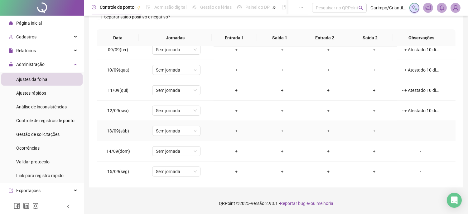
click at [418, 130] on div "-" at bounding box center [420, 130] width 37 height 7
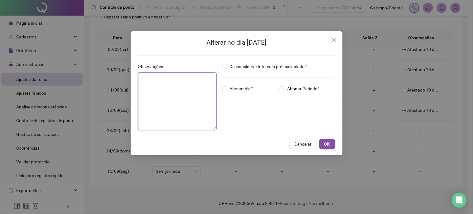
click at [192, 78] on textarea at bounding box center [177, 101] width 79 height 58
paste textarea "**********"
type textarea "**********"
click at [228, 85] on span "Abonar dia?" at bounding box center [241, 88] width 28 height 7
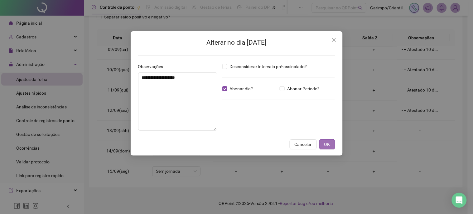
click at [327, 145] on span "OK" at bounding box center [327, 144] width 6 height 7
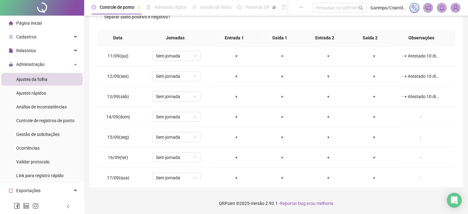
scroll to position [427, 0]
click at [412, 109] on td "-" at bounding box center [426, 116] width 58 height 20
click at [421, 117] on div "-" at bounding box center [420, 116] width 37 height 7
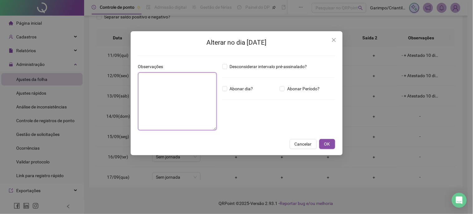
click at [162, 76] on textarea at bounding box center [177, 101] width 79 height 58
paste textarea "**********"
type textarea "**********"
click at [235, 90] on span "Abonar dia?" at bounding box center [241, 88] width 28 height 7
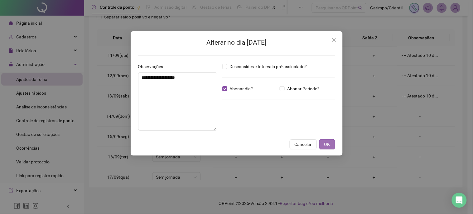
click at [332, 145] on button "OK" at bounding box center [327, 144] width 16 height 10
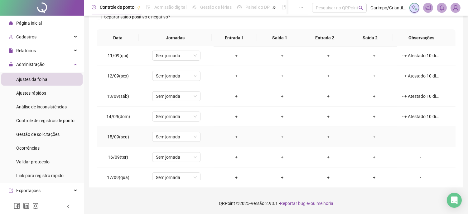
click at [419, 134] on div "-" at bounding box center [420, 136] width 37 height 7
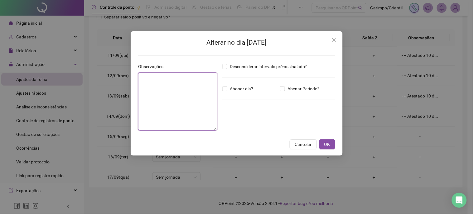
click at [163, 83] on textarea at bounding box center [177, 101] width 79 height 58
paste textarea "**********"
type textarea "**********"
click at [225, 85] on label "Abonar dia?" at bounding box center [238, 88] width 33 height 7
click at [332, 138] on div "**********" at bounding box center [237, 93] width 212 height 124
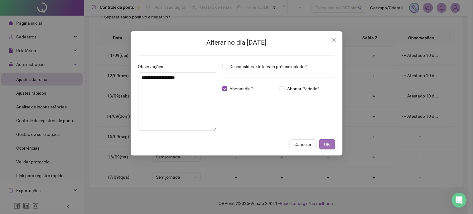
click at [332, 139] on button "OK" at bounding box center [327, 144] width 16 height 10
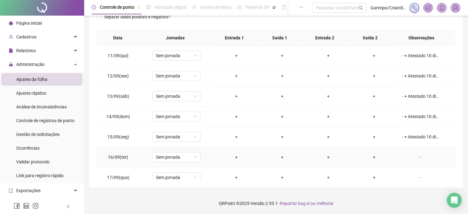
click at [415, 156] on div "-" at bounding box center [420, 156] width 37 height 7
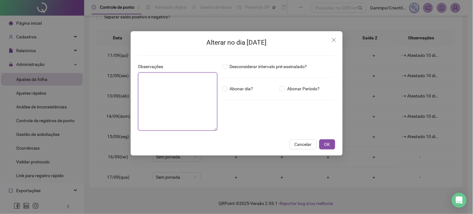
click at [209, 106] on textarea at bounding box center [177, 101] width 79 height 58
paste textarea "**********"
type textarea "**********"
click at [233, 86] on span "Abonar dia?" at bounding box center [241, 88] width 28 height 7
click at [145, 88] on textarea at bounding box center [177, 101] width 79 height 58
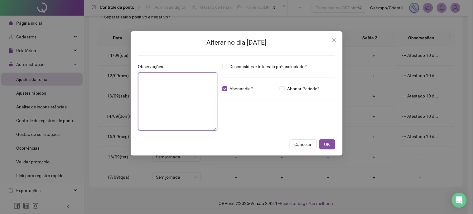
paste textarea "**********"
type textarea "**********"
click at [326, 146] on span "OK" at bounding box center [327, 144] width 6 height 7
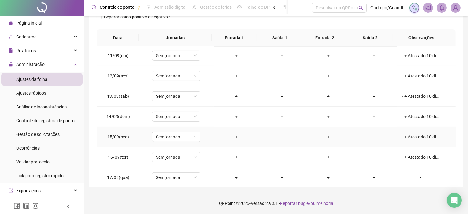
scroll to position [496, 0]
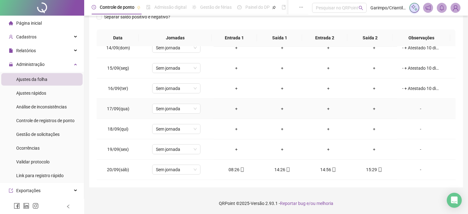
click at [419, 103] on td "-" at bounding box center [426, 109] width 58 height 20
click at [419, 109] on div "-" at bounding box center [420, 108] width 37 height 7
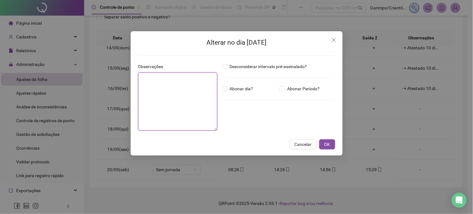
click at [158, 89] on textarea at bounding box center [177, 101] width 79 height 58
paste textarea "**********"
type textarea "**********"
click at [247, 87] on span "Abonar dia?" at bounding box center [241, 88] width 28 height 7
click at [327, 140] on button "OK" at bounding box center [327, 144] width 16 height 10
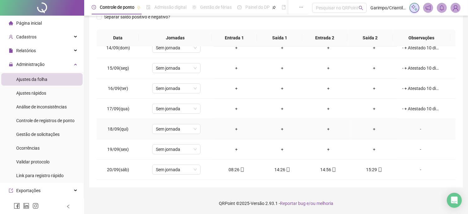
click at [409, 128] on div "-" at bounding box center [420, 128] width 37 height 7
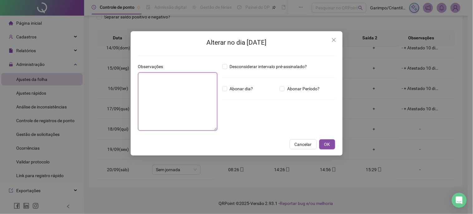
click at [190, 82] on textarea at bounding box center [177, 101] width 79 height 58
paste textarea "**********"
type textarea "**********"
click at [223, 92] on div "Desconsiderar intervalo pré-assinalado? Abonar dia? Abonar Período? Horas a abo…" at bounding box center [279, 99] width 118 height 72
click at [325, 139] on button "OK" at bounding box center [327, 144] width 16 height 10
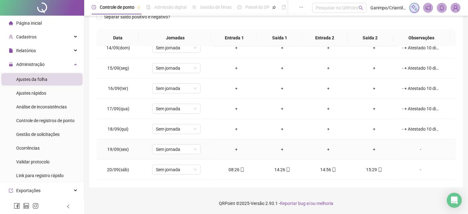
click at [419, 147] on div "-" at bounding box center [420, 149] width 37 height 7
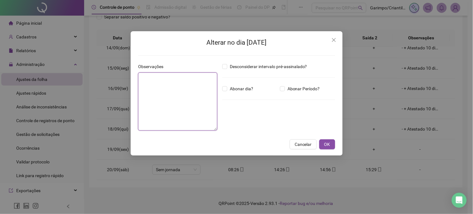
click at [201, 95] on textarea at bounding box center [177, 101] width 79 height 58
paste textarea "**********"
type textarea "**********"
click at [250, 88] on span "Abonar dia?" at bounding box center [241, 88] width 28 height 7
click at [332, 149] on button "OK" at bounding box center [327, 144] width 16 height 10
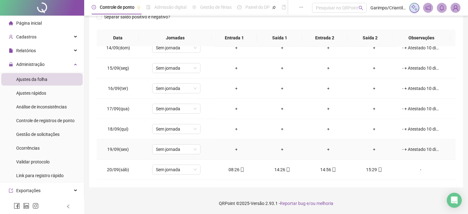
click at [425, 148] on div "- + Atestado 10 dias" at bounding box center [420, 149] width 37 height 7
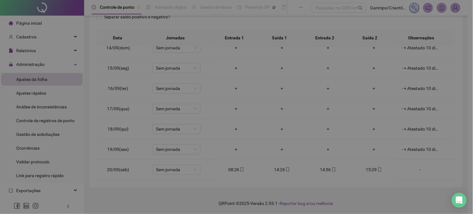
type textarea "**********"
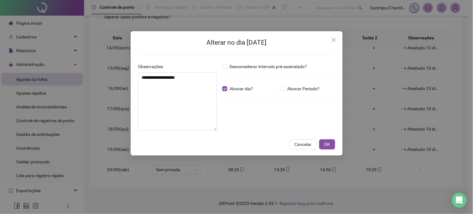
click at [279, 85] on div "Abonar Período?" at bounding box center [307, 88] width 58 height 7
click at [136, 85] on div "**********" at bounding box center [178, 99] width 84 height 72
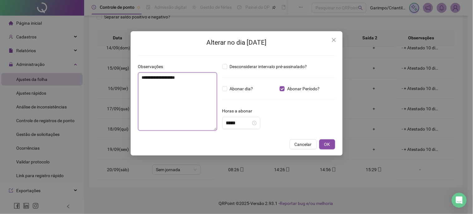
click at [152, 92] on textarea "**********" at bounding box center [177, 101] width 79 height 58
drag, startPoint x: 188, startPoint y: 82, endPoint x: 82, endPoint y: 86, distance: 105.8
click at [82, 86] on div "**********" at bounding box center [236, 107] width 473 height 214
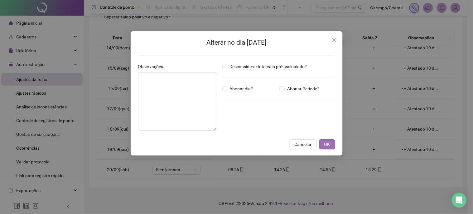
click at [326, 143] on span "OK" at bounding box center [327, 144] width 6 height 7
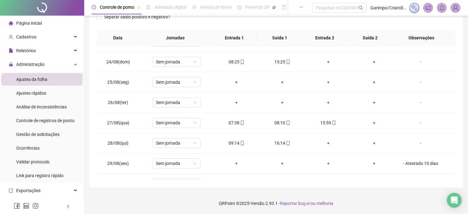
scroll to position [0, 0]
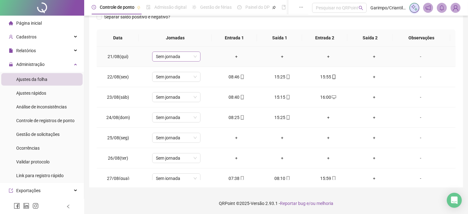
click at [177, 52] on span "Sem jornada" at bounding box center [176, 56] width 41 height 9
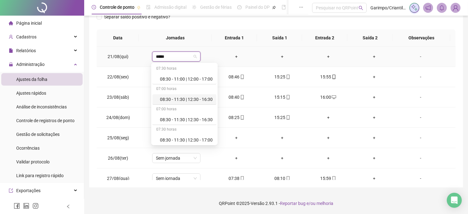
click at [177, 98] on div "08:30 - 11:30 | 12:30 - 16:30" at bounding box center [186, 99] width 53 height 7
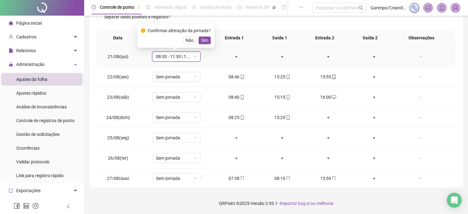
click at [201, 44] on div "Confirmar alteração da jornada? Não Sim" at bounding box center [175, 35] width 77 height 24
click at [201, 41] on span "Sim" at bounding box center [204, 40] width 7 height 7
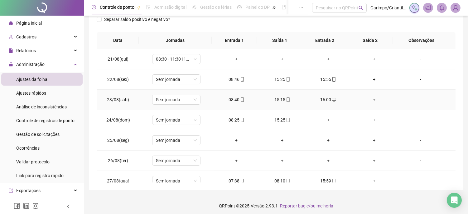
scroll to position [69, 0]
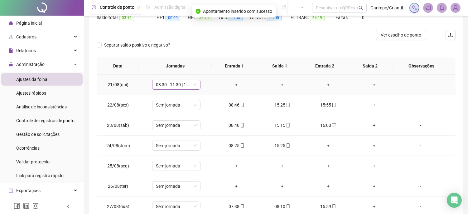
click at [172, 82] on span "08:30 - 11:30 | 12:30 - 16:30" at bounding box center [176, 84] width 41 height 9
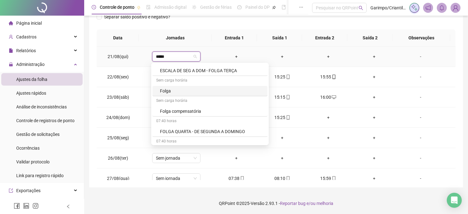
click at [179, 85] on div "Sem carga horária" at bounding box center [209, 81] width 115 height 10
click at [179, 91] on div "Folga" at bounding box center [212, 90] width 104 height 7
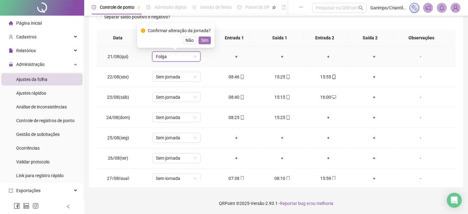
click at [199, 41] on button "Sim" at bounding box center [205, 39] width 12 height 7
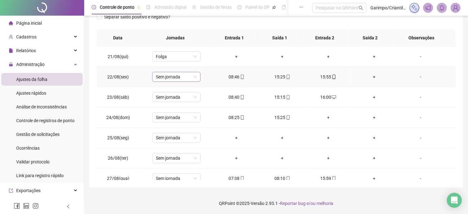
click at [167, 75] on span "Sem jornada" at bounding box center [176, 76] width 41 height 9
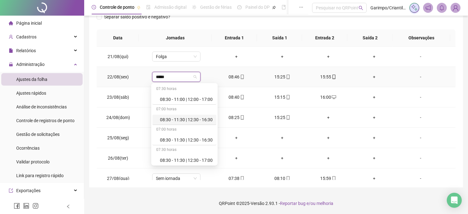
click at [189, 119] on div "08:30 - 11:30 | 12:30 - 16:30" at bounding box center [186, 119] width 53 height 7
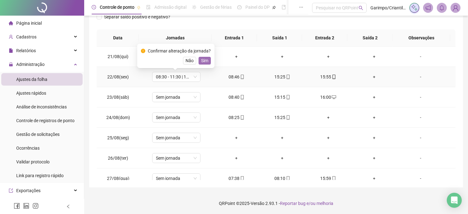
click at [203, 61] on span "Sim" at bounding box center [204, 60] width 7 height 7
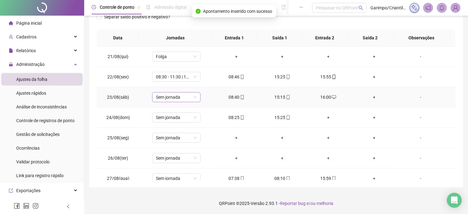
click at [181, 93] on span "Sem jornada" at bounding box center [176, 96] width 41 height 9
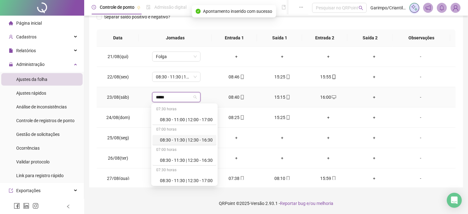
click at [180, 138] on div "08:30 - 11:30 | 12:30 - 16:30" at bounding box center [186, 139] width 53 height 7
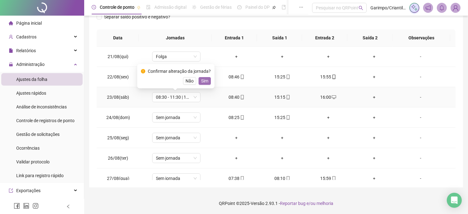
click at [203, 84] on span "Sim" at bounding box center [204, 80] width 7 height 7
click at [171, 119] on span "Sem jornada" at bounding box center [176, 117] width 41 height 9
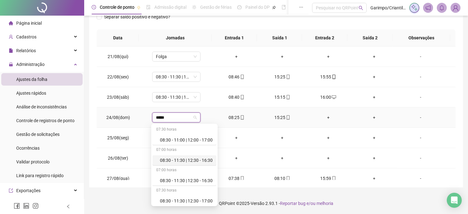
click at [182, 157] on div "08:30 - 11:30 | 12:30 - 16:30" at bounding box center [186, 160] width 53 height 7
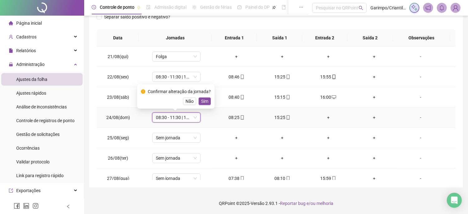
click at [205, 101] on span "Sim" at bounding box center [204, 101] width 7 height 7
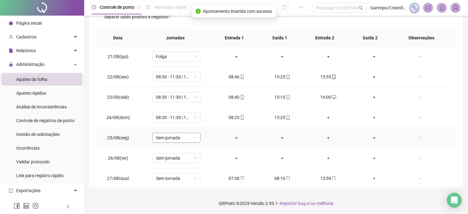
click at [175, 136] on span "Sem jornada" at bounding box center [176, 137] width 41 height 9
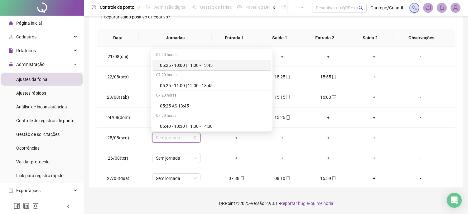
click at [183, 186] on div "**********" at bounding box center [276, 55] width 374 height 264
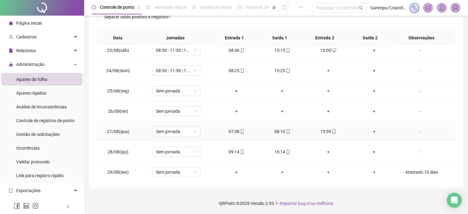
scroll to position [35, 0]
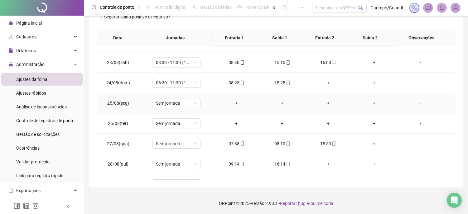
click at [418, 100] on div "-" at bounding box center [420, 102] width 37 height 7
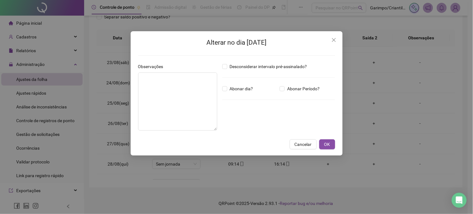
click at [231, 83] on div "Desconsiderar intervalo pré-assinalado? Abonar dia? Abonar Período? Horas a abo…" at bounding box center [279, 99] width 118 height 72
click at [201, 85] on textarea at bounding box center [177, 101] width 79 height 58
click at [327, 148] on button "OK" at bounding box center [327, 144] width 16 height 10
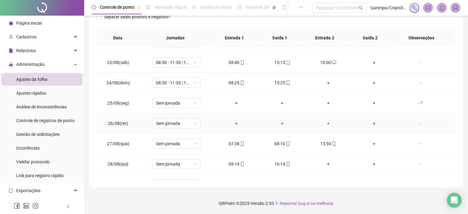
click at [418, 125] on div "-" at bounding box center [420, 123] width 37 height 7
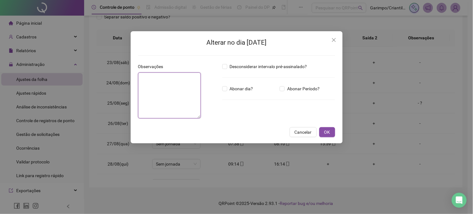
click at [192, 90] on textarea at bounding box center [169, 95] width 63 height 46
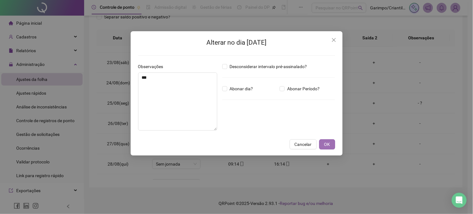
click at [325, 148] on button "OK" at bounding box center [327, 144] width 16 height 10
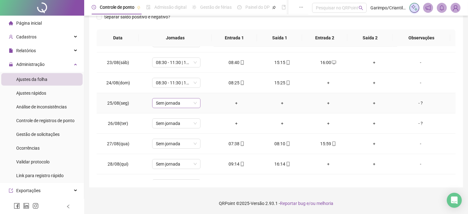
click at [180, 100] on span "Sem jornada" at bounding box center [176, 102] width 41 height 9
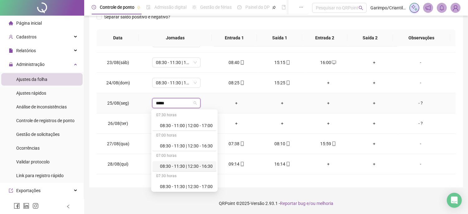
click at [164, 169] on div "08:30 - 11:30 | 12:30 - 16:30" at bounding box center [186, 165] width 53 height 7
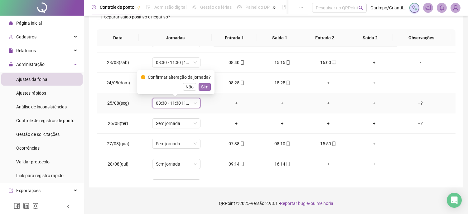
click at [206, 85] on span "Sim" at bounding box center [204, 86] width 7 height 7
click at [179, 119] on span "Sem jornada" at bounding box center [176, 123] width 41 height 9
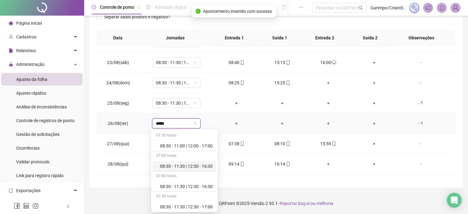
click at [182, 166] on div "08:30 - 11:30 | 12:30 - 16:30" at bounding box center [186, 165] width 53 height 7
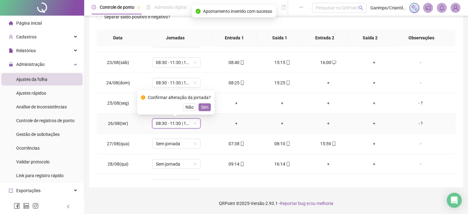
click at [204, 109] on span "Sim" at bounding box center [204, 107] width 7 height 7
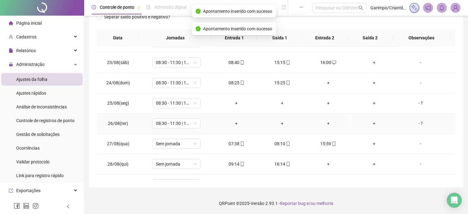
scroll to position [69, 0]
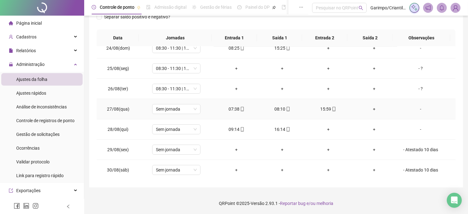
click at [240, 107] on icon "mobile" at bounding box center [242, 109] width 4 height 4
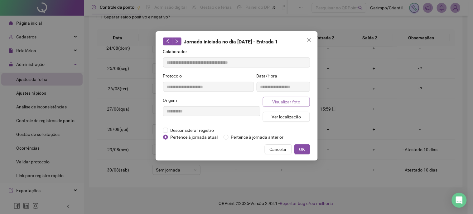
click at [284, 102] on span "Visualizar foto" at bounding box center [286, 101] width 28 height 7
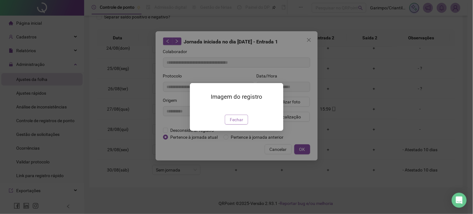
click at [236, 123] on span "Fechar" at bounding box center [236, 119] width 13 height 7
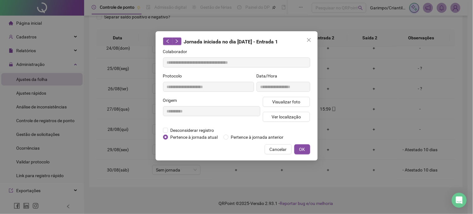
click at [299, 147] on button "OK" at bounding box center [302, 149] width 16 height 10
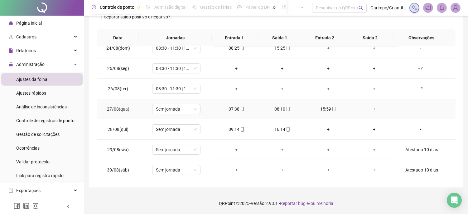
click at [279, 106] on div "08:10" at bounding box center [282, 108] width 36 height 7
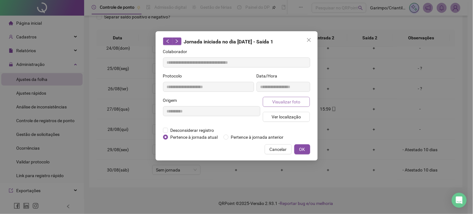
click at [292, 102] on span "Visualizar foto" at bounding box center [286, 101] width 28 height 7
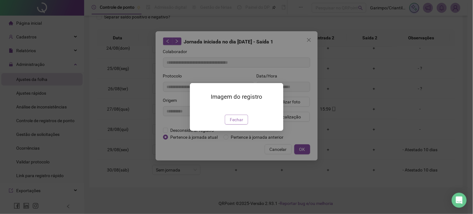
click at [236, 123] on span "Fechar" at bounding box center [236, 119] width 13 height 7
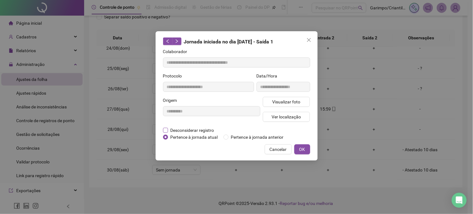
click at [194, 128] on span "Desconsiderar registro" at bounding box center [192, 130] width 49 height 7
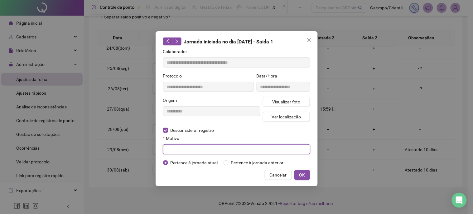
click at [198, 149] on input "text" at bounding box center [236, 149] width 147 height 10
click at [284, 175] on span "Cancelar" at bounding box center [278, 174] width 17 height 7
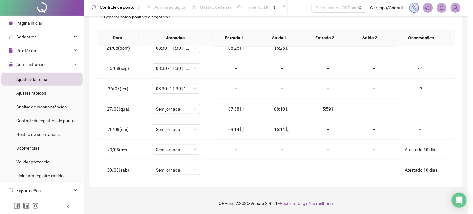
click at [298, 173] on div "**********" at bounding box center [236, 107] width 473 height 214
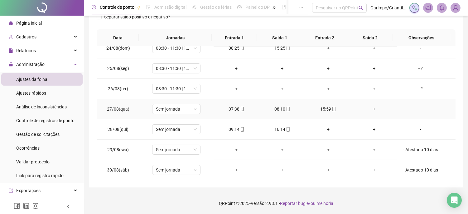
click at [286, 108] on icon "mobile" at bounding box center [288, 109] width 4 height 4
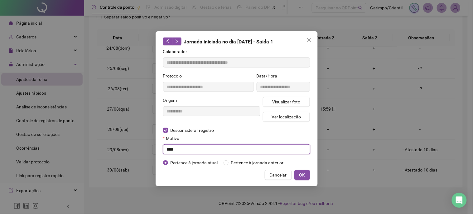
click at [198, 144] on input "text" at bounding box center [236, 149] width 147 height 10
click at [305, 172] on span "OK" at bounding box center [302, 174] width 6 height 7
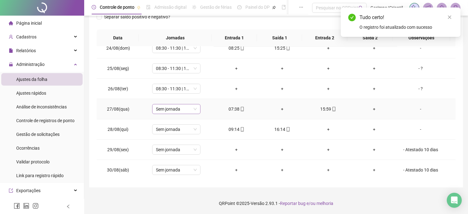
click at [179, 108] on span "Sem jornada" at bounding box center [176, 108] width 41 height 9
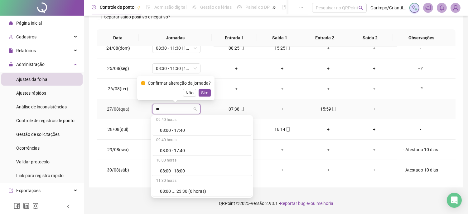
scroll to position [10, 0]
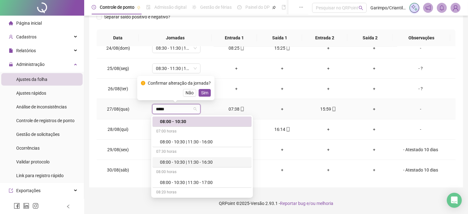
click at [201, 161] on div "08:00 - 10:30 | 11:30 - 16:30" at bounding box center [204, 161] width 88 height 7
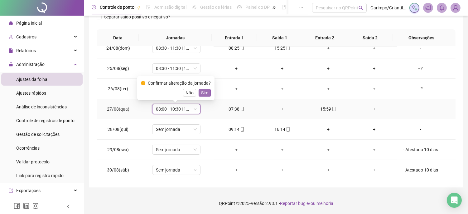
click at [206, 93] on span "Sim" at bounding box center [204, 92] width 7 height 7
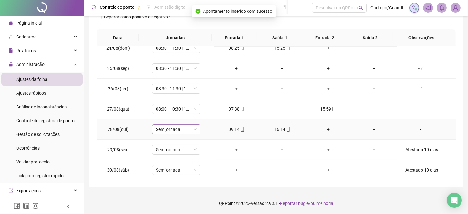
click at [173, 127] on span "Sem jornada" at bounding box center [176, 128] width 41 height 9
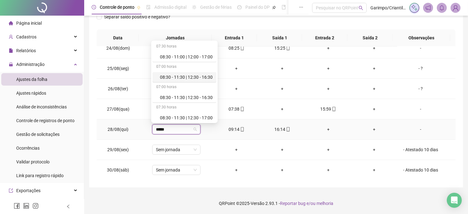
drag, startPoint x: 189, startPoint y: 77, endPoint x: 193, endPoint y: 87, distance: 11.4
click at [189, 77] on div "08:30 - 11:30 | 12:30 - 16:30" at bounding box center [186, 77] width 53 height 7
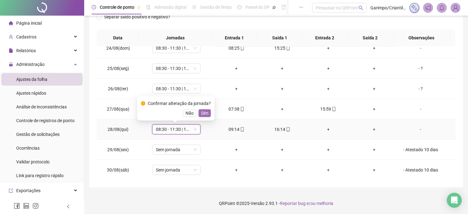
click at [203, 111] on span "Sim" at bounding box center [204, 112] width 7 height 7
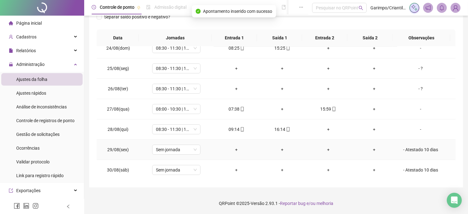
scroll to position [104, 0]
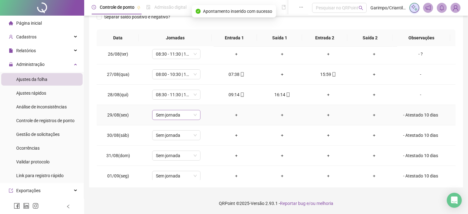
click at [185, 110] on span "Sem jornada" at bounding box center [176, 114] width 41 height 9
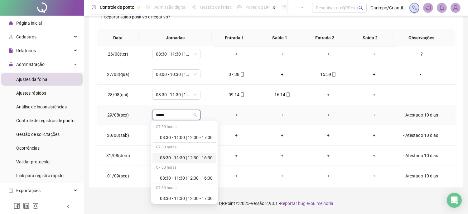
click at [191, 157] on div "08:30 - 11:30 | 12:30 - 16:30" at bounding box center [186, 157] width 53 height 7
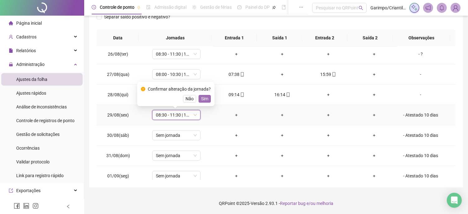
click at [203, 98] on span "Sim" at bounding box center [204, 98] width 7 height 7
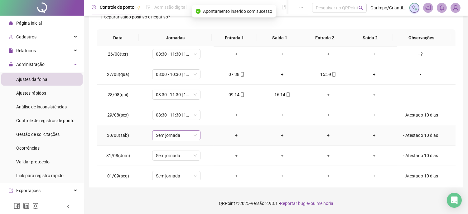
click at [167, 135] on span "Sem jornada" at bounding box center [176, 134] width 41 height 9
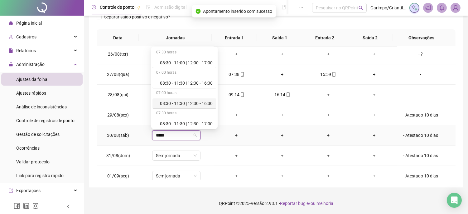
click at [190, 102] on div "08:30 - 11:30 | 12:30 - 16:30" at bounding box center [186, 103] width 53 height 7
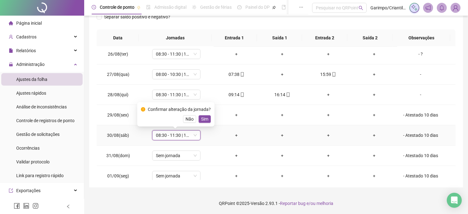
click at [201, 114] on div "Confirmar alteração da jornada? Não Sim" at bounding box center [176, 114] width 70 height 17
click at [204, 122] on span "Sim" at bounding box center [204, 118] width 7 height 7
click at [170, 155] on span "Sem jornada" at bounding box center [176, 155] width 41 height 9
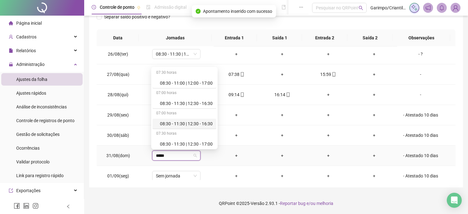
click at [170, 119] on div "08:30 - 11:30 | 12:30 - 16:30" at bounding box center [184, 124] width 64 height 10
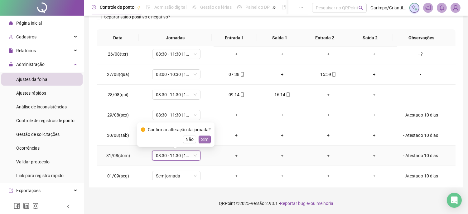
click at [207, 142] on button "Sim" at bounding box center [205, 138] width 12 height 7
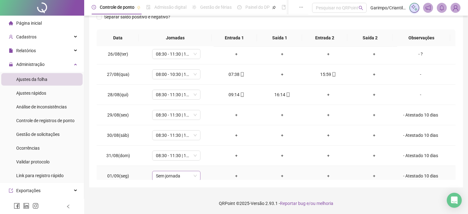
click at [177, 178] on span "Sem jornada" at bounding box center [176, 175] width 41 height 9
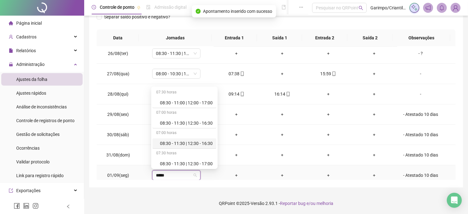
click at [186, 145] on div "08:30 - 11:30 | 12:30 - 16:30" at bounding box center [186, 143] width 53 height 7
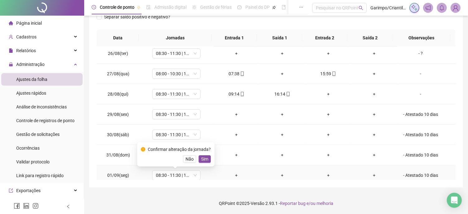
click at [207, 153] on div "Confirmar alteração da jornada? Não Sim" at bounding box center [176, 154] width 70 height 17
click at [206, 160] on span "Sim" at bounding box center [204, 158] width 7 height 7
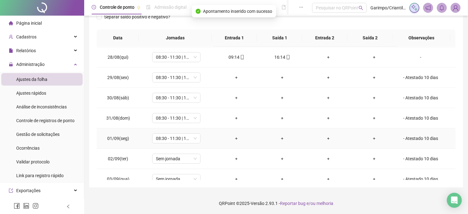
scroll to position [174, 0]
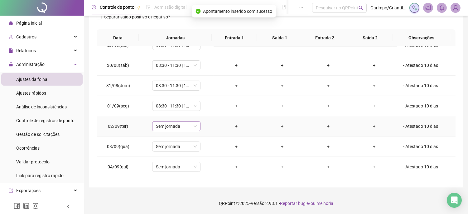
click at [172, 129] on span "Sem jornada" at bounding box center [176, 125] width 41 height 9
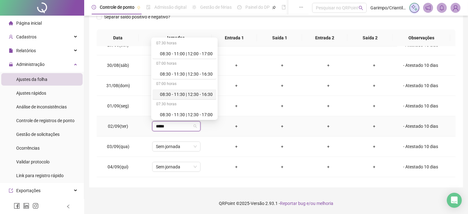
drag, startPoint x: 192, startPoint y: 81, endPoint x: 183, endPoint y: 99, distance: 20.0
click at [190, 85] on div "07:00 horas" at bounding box center [184, 84] width 64 height 10
click at [183, 99] on div "07:30 horas" at bounding box center [184, 104] width 64 height 10
click at [177, 95] on div "08:30 - 11:30 | 12:30 - 16:30" at bounding box center [186, 94] width 53 height 7
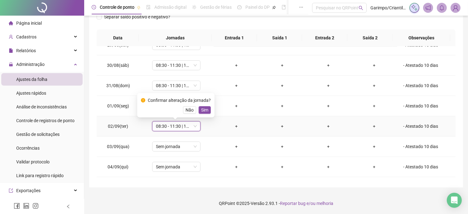
click at [203, 104] on div "Confirmar alteração da jornada?" at bounding box center [179, 100] width 63 height 7
click at [203, 107] on span "Sim" at bounding box center [204, 109] width 7 height 7
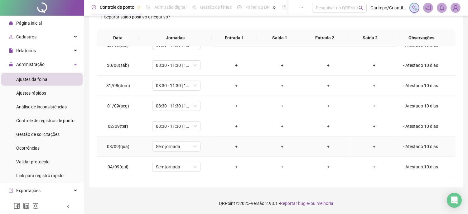
click at [164, 152] on td "Sem jornada" at bounding box center [176, 146] width 74 height 20
click at [164, 148] on span "Sem jornada" at bounding box center [176, 146] width 41 height 9
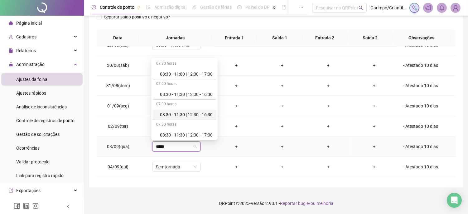
click at [172, 117] on div "08:30 - 11:30 | 12:30 - 16:30" at bounding box center [186, 114] width 53 height 7
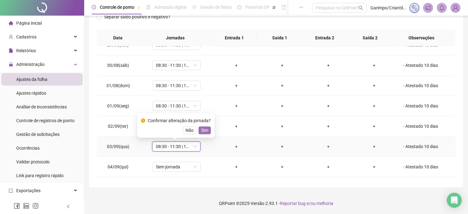
click at [201, 132] on span "Sim" at bounding box center [204, 130] width 7 height 7
click at [177, 163] on span "Sem jornada" at bounding box center [176, 166] width 41 height 9
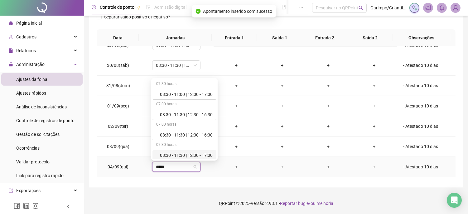
click at [181, 139] on div "08:30 - 11:30 | 12:30 - 16:30" at bounding box center [184, 135] width 64 height 10
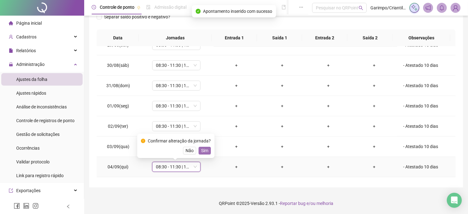
click at [205, 150] on span "Sim" at bounding box center [204, 150] width 7 height 7
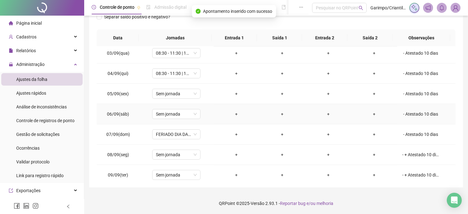
scroll to position [278, 0]
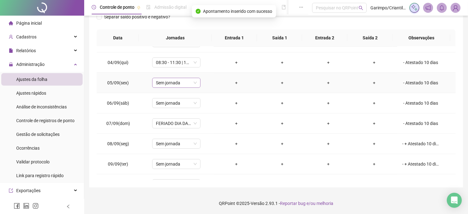
click at [175, 82] on span "Sem jornada" at bounding box center [176, 82] width 41 height 9
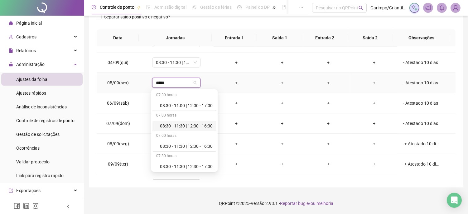
click at [185, 123] on div "08:30 - 11:30 | 12:30 - 16:30" at bounding box center [186, 125] width 53 height 7
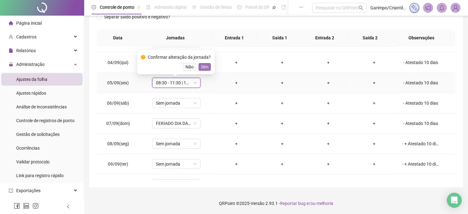
click at [201, 67] on span "Sim" at bounding box center [204, 66] width 7 height 7
click at [164, 102] on span "Sem jornada" at bounding box center [176, 102] width 41 height 9
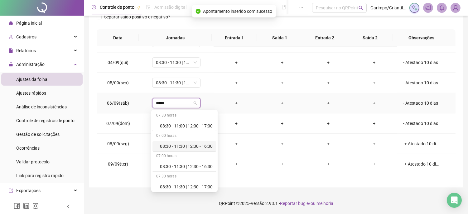
click at [191, 150] on div "08:30 - 11:30 | 12:30 - 16:30" at bounding box center [184, 146] width 64 height 10
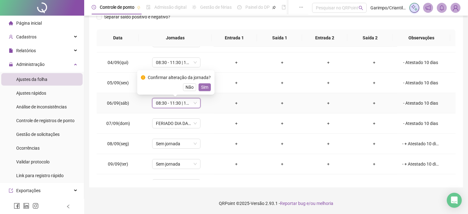
click at [203, 88] on span "Sim" at bounding box center [204, 87] width 7 height 7
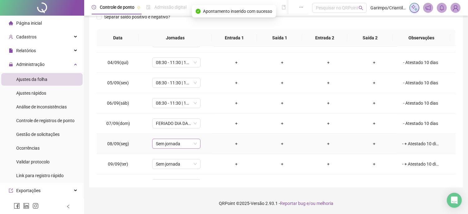
click at [175, 143] on span "Sem jornada" at bounding box center [176, 143] width 41 height 9
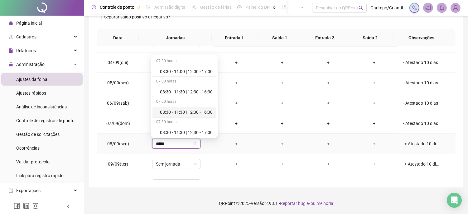
click at [178, 113] on div "08:30 - 11:30 | 12:30 - 16:30" at bounding box center [186, 112] width 53 height 7
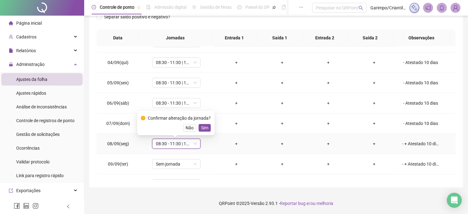
click at [207, 133] on div "Confirmar alteração da jornada? Não Sim" at bounding box center [175, 123] width 77 height 24
click at [202, 127] on span "Sim" at bounding box center [204, 127] width 7 height 7
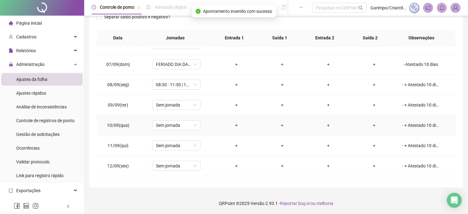
scroll to position [347, 0]
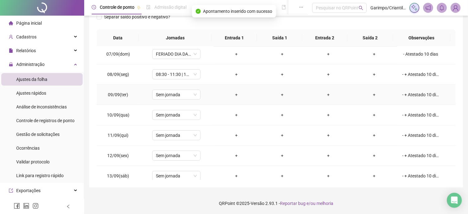
click at [172, 101] on td "Sem jornada" at bounding box center [176, 95] width 74 height 20
click at [170, 95] on span "Sem jornada" at bounding box center [176, 94] width 41 height 9
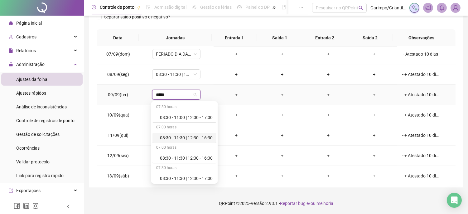
click at [184, 145] on div "07:00 horas" at bounding box center [184, 148] width 64 height 10
click at [183, 137] on div "08:30 - 11:30 | 12:30 - 16:30" at bounding box center [186, 137] width 53 height 7
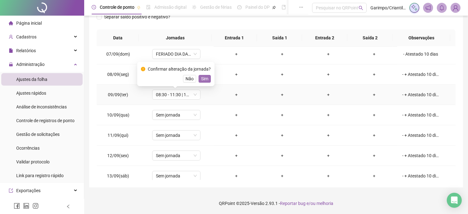
click at [203, 79] on span "Sim" at bounding box center [204, 78] width 7 height 7
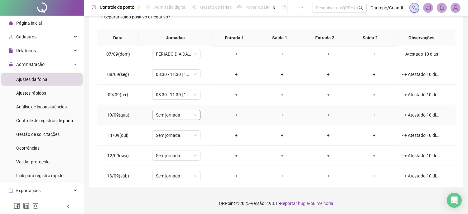
click at [178, 110] on span "Sem jornada" at bounding box center [176, 114] width 41 height 9
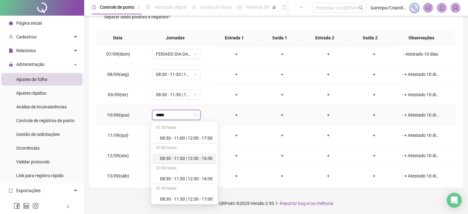
click at [186, 158] on div "08:30 - 11:30 | 12:30 - 16:30" at bounding box center [186, 158] width 53 height 7
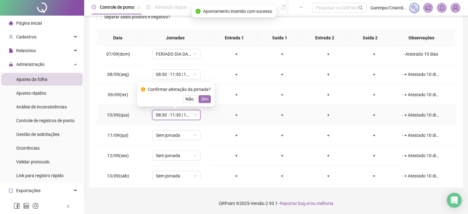
click at [199, 101] on button "Sim" at bounding box center [205, 98] width 12 height 7
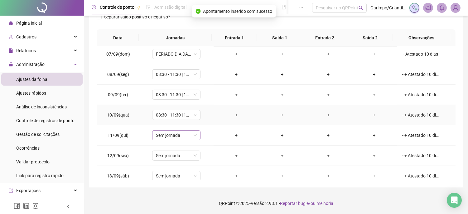
click at [169, 139] on span "Sem jornada" at bounding box center [176, 134] width 41 height 9
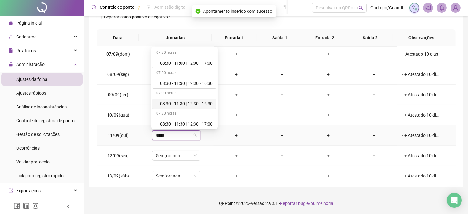
click at [173, 104] on div "08:30 - 11:30 | 12:30 - 16:30" at bounding box center [186, 103] width 53 height 7
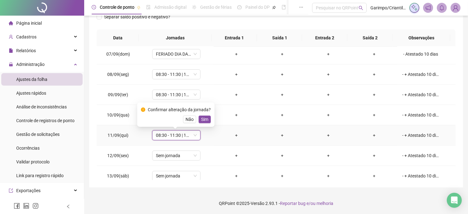
click at [196, 118] on div "Não Sim" at bounding box center [176, 118] width 70 height 7
click at [199, 117] on button "Sim" at bounding box center [205, 118] width 12 height 7
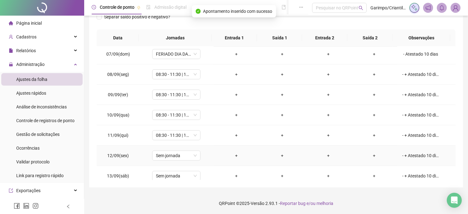
click at [181, 150] on td "Sem jornada" at bounding box center [176, 155] width 74 height 20
click at [178, 153] on span "Sem jornada" at bounding box center [176, 155] width 41 height 9
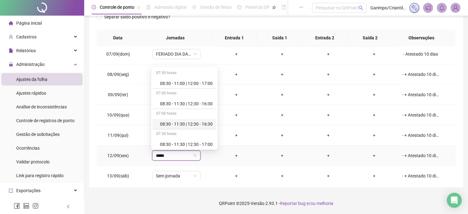
click at [169, 124] on div "08:30 - 11:30 | 12:30 - 16:30" at bounding box center [186, 123] width 53 height 7
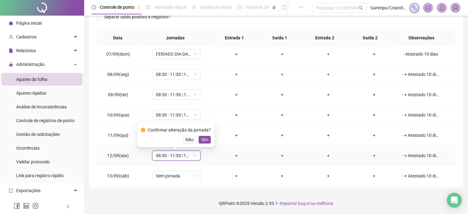
click at [196, 141] on div "Não Sim" at bounding box center [176, 139] width 70 height 7
click at [199, 141] on button "Sim" at bounding box center [205, 139] width 12 height 7
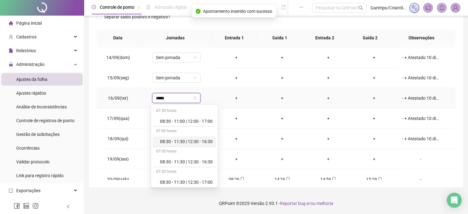
click at [188, 146] on div "08:30 - 11:30 | 12:30 - 16:30" at bounding box center [184, 141] width 64 height 10
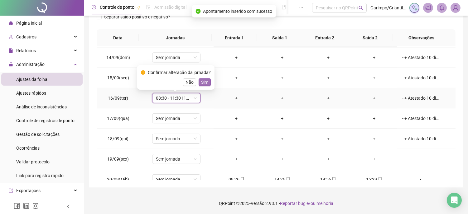
click at [201, 80] on span "Sim" at bounding box center [204, 82] width 7 height 7
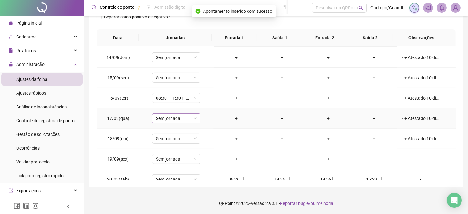
click at [170, 118] on span "Sem jornada" at bounding box center [176, 118] width 41 height 9
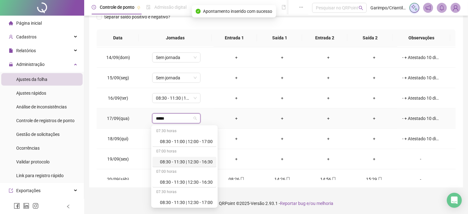
click at [186, 164] on div "08:30 - 11:30 | 12:30 - 16:30" at bounding box center [186, 161] width 53 height 7
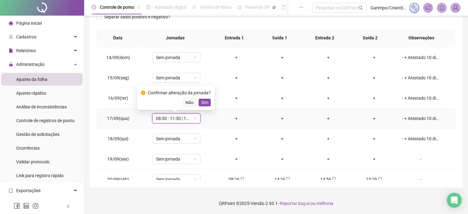
click at [207, 107] on div "Confirmar alteração da jornada? Não Sim" at bounding box center [175, 97] width 77 height 24
click at [207, 100] on span "Sim" at bounding box center [204, 102] width 7 height 7
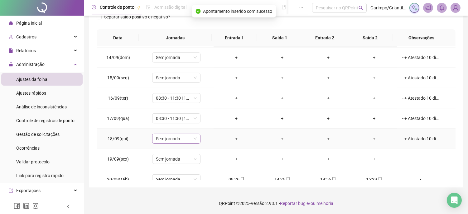
click at [179, 138] on span "Sem jornada" at bounding box center [176, 138] width 41 height 9
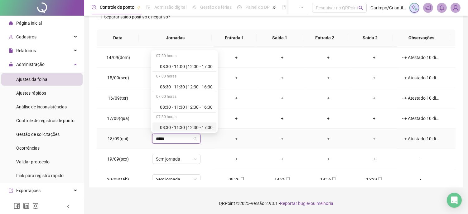
click at [182, 113] on div "07:30 horas" at bounding box center [184, 117] width 64 height 10
click at [182, 110] on div "08:30 - 11:30 | 12:30 - 16:30" at bounding box center [186, 107] width 53 height 7
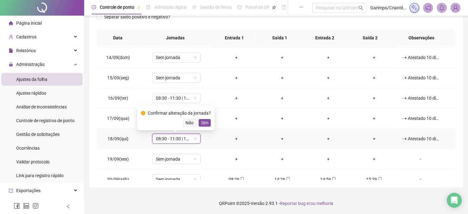
click at [204, 117] on div "Confirmar alteração da jornada? Não Sim" at bounding box center [176, 117] width 70 height 17
click at [204, 119] on span "Sim" at bounding box center [204, 122] width 7 height 7
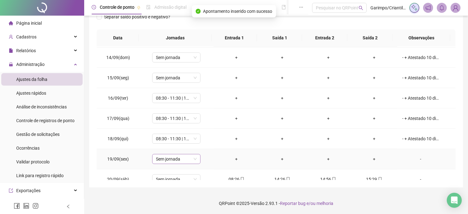
click at [178, 158] on span "Sem jornada" at bounding box center [176, 158] width 41 height 9
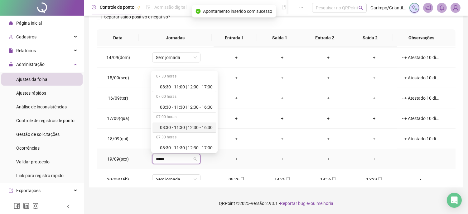
click at [190, 132] on div "08:30 - 11:30 | 12:30 - 16:30" at bounding box center [184, 127] width 64 height 10
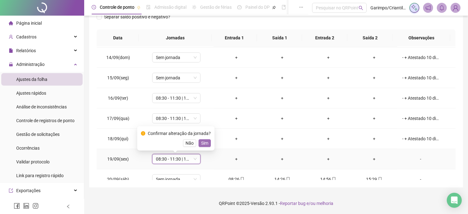
click at [209, 145] on button "Sim" at bounding box center [205, 142] width 12 height 7
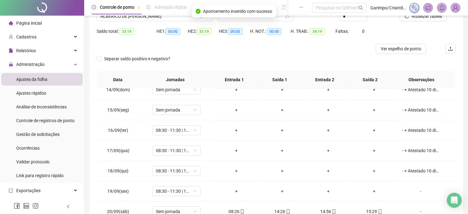
scroll to position [28, 0]
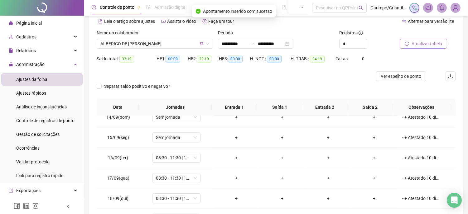
click at [419, 46] on span "Atualizar tabela" at bounding box center [427, 43] width 31 height 7
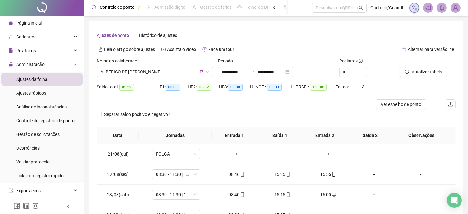
scroll to position [97, 0]
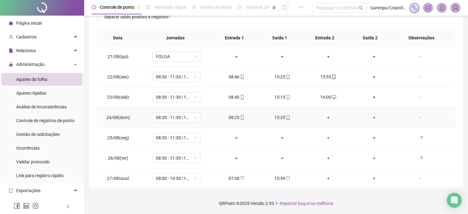
click at [326, 117] on div "+" at bounding box center [328, 117] width 36 height 7
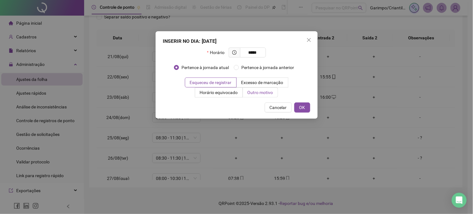
click at [269, 95] on span "Outro motivo" at bounding box center [261, 92] width 26 height 5
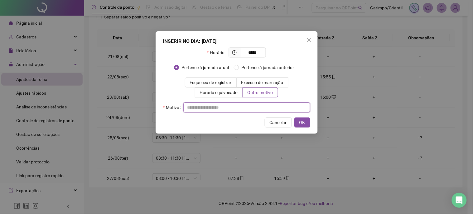
click at [253, 104] on input "text" at bounding box center [246, 107] width 127 height 10
click at [299, 116] on div "INSERIR NO DIA : [DATE] Horário ***** Pertence à jornada atual Pertence à jorna…" at bounding box center [237, 82] width 162 height 102
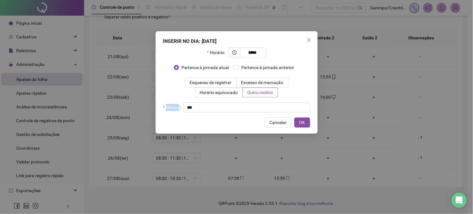
click at [299, 116] on div "INSERIR NO DIA : [DATE] Horário ***** Pertence à jornada atual Pertence à jorna…" at bounding box center [237, 82] width 162 height 102
click at [300, 118] on button "OK" at bounding box center [302, 122] width 16 height 10
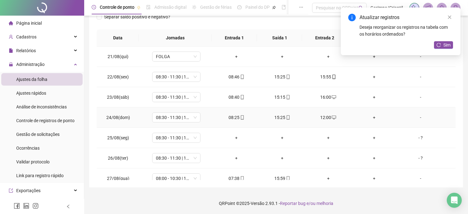
click at [371, 118] on div "+" at bounding box center [374, 117] width 36 height 7
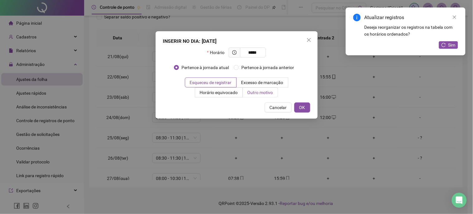
click at [268, 95] on span "Outro motivo" at bounding box center [261, 92] width 26 height 5
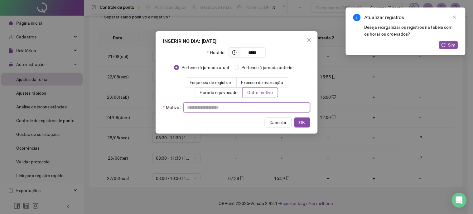
click at [265, 104] on input "text" at bounding box center [246, 107] width 127 height 10
click at [314, 125] on div "INSERIR NO DIA : [DATE] Horário ***** Pertence à jornada atual Pertence à jorna…" at bounding box center [237, 82] width 162 height 102
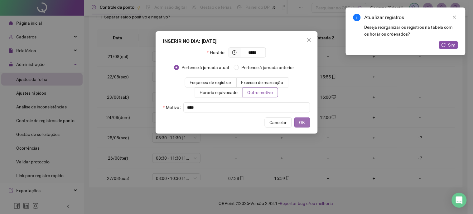
click at [304, 123] on span "OK" at bounding box center [302, 122] width 6 height 7
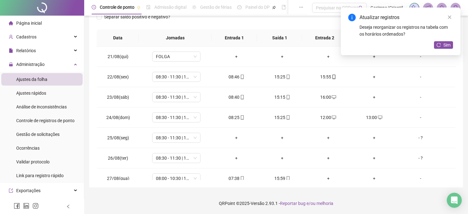
click at [443, 38] on div "Atualizar registros Deseja reorganizar os registros na tabela com os horários o…" at bounding box center [401, 31] width 120 height 48
click at [443, 43] on span "Sim" at bounding box center [446, 44] width 7 height 7
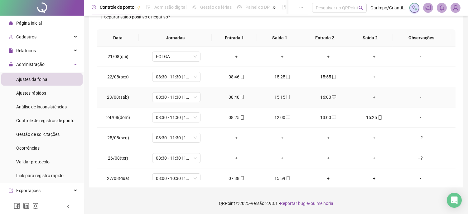
click at [372, 95] on div "+" at bounding box center [374, 97] width 36 height 7
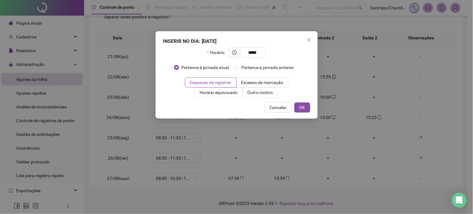
click at [278, 91] on div "Esqueceu de registrar Excesso de marcação Horário equivocado Outro motivo" at bounding box center [236, 87] width 147 height 20
click at [271, 94] on span "Outro motivo" at bounding box center [261, 92] width 26 height 5
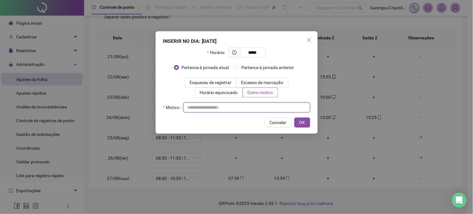
click at [266, 105] on input "text" at bounding box center [246, 107] width 127 height 10
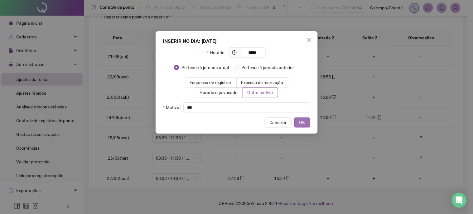
click at [302, 119] on span "OK" at bounding box center [302, 122] width 6 height 7
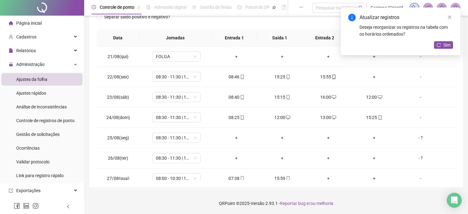
click at [420, 97] on div "-" at bounding box center [420, 97] width 37 height 7
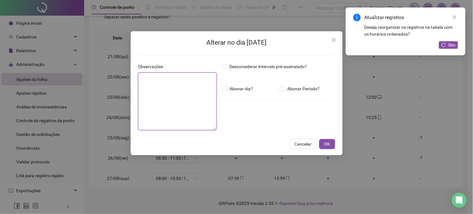
click at [175, 88] on textarea at bounding box center [177, 101] width 79 height 58
click at [331, 37] on button "Close" at bounding box center [334, 40] width 10 height 10
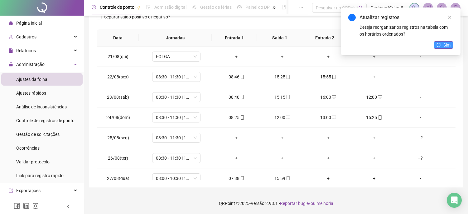
click at [449, 45] on span "Sim" at bounding box center [446, 44] width 7 height 7
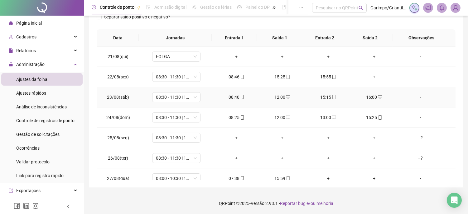
click at [367, 96] on div "16:00" at bounding box center [374, 97] width 36 height 7
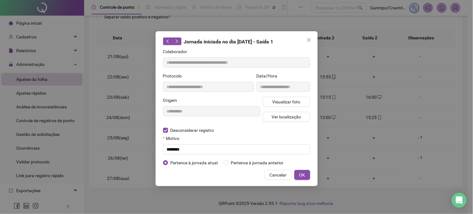
click at [175, 138] on label "Motivo" at bounding box center [173, 138] width 20 height 7
click at [179, 143] on div "Motivo" at bounding box center [236, 139] width 147 height 9
click at [179, 148] on input "text" at bounding box center [236, 149] width 147 height 10
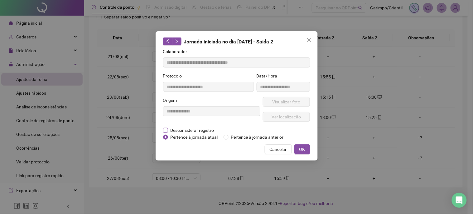
click at [191, 132] on span "Desconsiderar registro" at bounding box center [192, 130] width 49 height 7
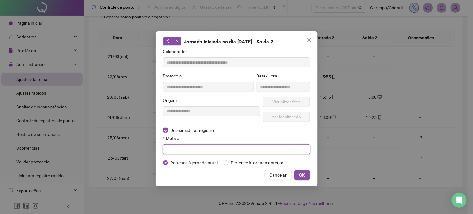
click at [178, 149] on input "text" at bounding box center [236, 149] width 147 height 10
drag, startPoint x: 312, startPoint y: 173, endPoint x: 308, endPoint y: 173, distance: 4.1
click at [311, 173] on div "**********" at bounding box center [237, 108] width 162 height 155
click at [307, 174] on button "OK" at bounding box center [302, 175] width 16 height 10
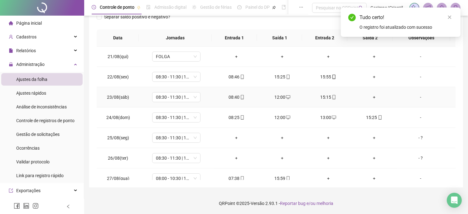
click at [373, 97] on div "+" at bounding box center [374, 97] width 36 height 7
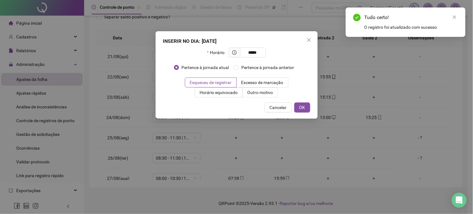
click at [286, 92] on div "Esqueceu de registrar Excesso de marcação Horário equivocado Outro motivo" at bounding box center [236, 87] width 147 height 20
click at [274, 94] on label "Outro motivo" at bounding box center [260, 92] width 35 height 10
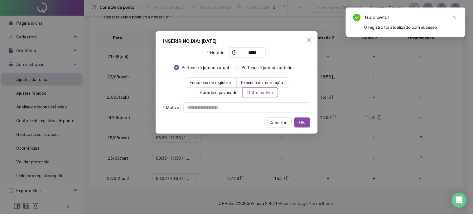
click at [255, 113] on div "INSERIR NO DIA : [DATE] Horário ***** Pertence à jornada atual Pertence à jorna…" at bounding box center [237, 82] width 162 height 102
click at [250, 104] on input "text" at bounding box center [246, 107] width 127 height 10
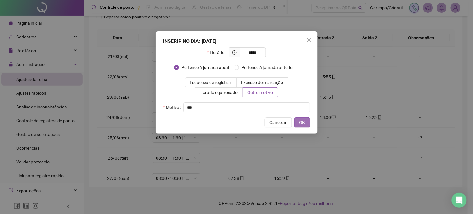
click at [298, 122] on button "OK" at bounding box center [302, 122] width 16 height 10
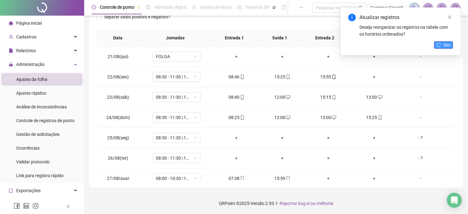
click at [441, 43] on icon "reload" at bounding box center [439, 45] width 4 height 4
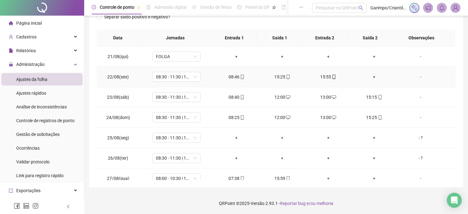
click at [287, 74] on div "15:25" at bounding box center [282, 76] width 36 height 7
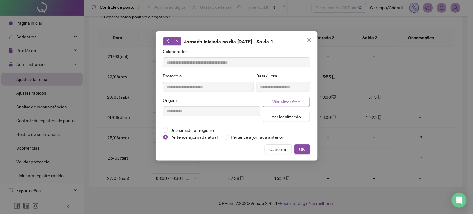
click at [292, 98] on span "Visualizar foto" at bounding box center [286, 101] width 28 height 7
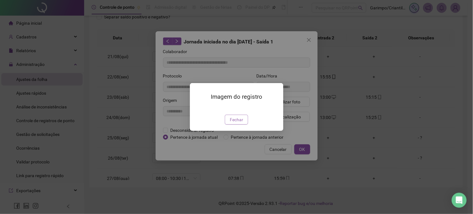
click at [238, 123] on span "Fechar" at bounding box center [236, 119] width 13 height 7
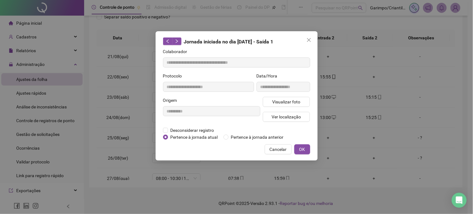
drag, startPoint x: 310, startPoint y: 36, endPoint x: 328, endPoint y: 70, distance: 38.2
click at [310, 36] on button "Close" at bounding box center [309, 40] width 10 height 10
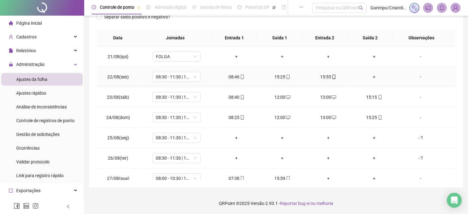
click at [333, 77] on icon "mobile" at bounding box center [334, 77] width 3 height 4
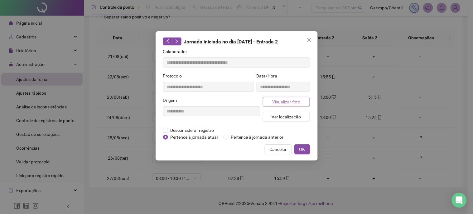
click at [301, 102] on button "Visualizar foto" at bounding box center [286, 102] width 47 height 10
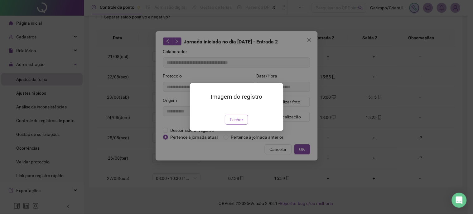
click at [235, 123] on span "Fechar" at bounding box center [236, 119] width 13 height 7
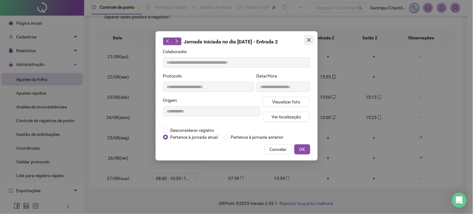
click at [312, 35] on button "Close" at bounding box center [309, 40] width 10 height 10
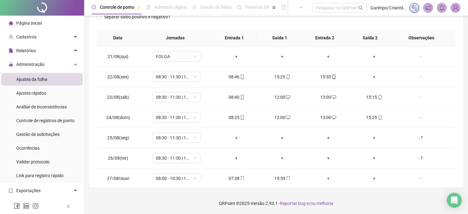
scroll to position [0, 0]
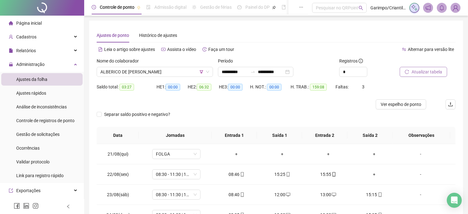
click at [419, 69] on span "Atualizar tabela" at bounding box center [427, 71] width 31 height 7
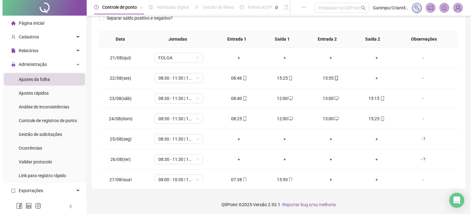
scroll to position [97, 0]
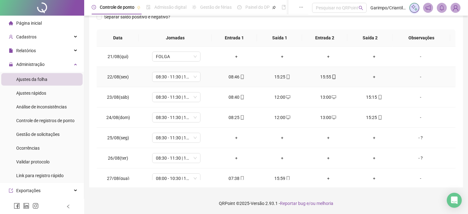
click at [370, 76] on div "+" at bounding box center [374, 76] width 36 height 7
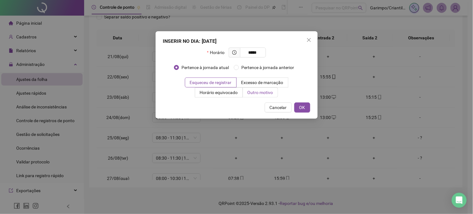
click at [259, 97] on label "Outro motivo" at bounding box center [260, 92] width 35 height 10
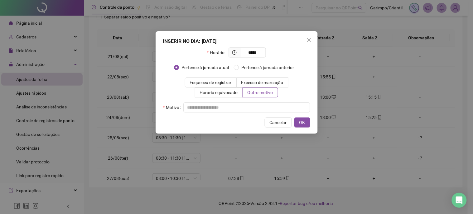
click at [258, 100] on div "Horário ***** Pertence à jornada atual [GEOGRAPHIC_DATA] à jornada anterior Esq…" at bounding box center [236, 79] width 147 height 65
click at [255, 115] on div "INSERIR NO DIA : [DATE] Horário ***** Pertence à jornada atual Pertence à jorna…" at bounding box center [237, 82] width 162 height 102
click at [252, 105] on input "text" at bounding box center [246, 107] width 127 height 10
click at [307, 119] on button "OK" at bounding box center [302, 122] width 16 height 10
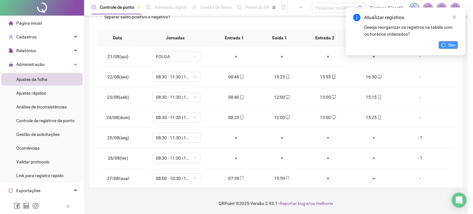
click at [444, 48] on body "Página inicial Cadastros Empregadores Locais de trabalho Escalas Colaboradores …" at bounding box center [234, 10] width 468 height 214
click at [444, 47] on button "Sim" at bounding box center [448, 44] width 19 height 7
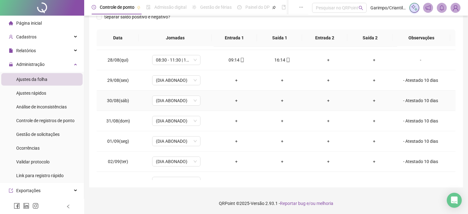
scroll to position [69, 0]
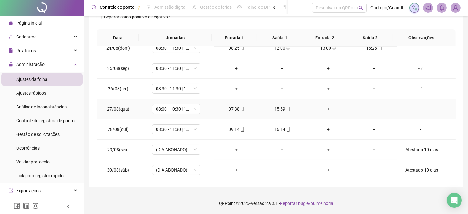
click at [325, 108] on div "+" at bounding box center [328, 108] width 36 height 7
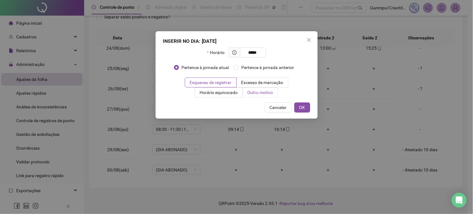
drag, startPoint x: 278, startPoint y: 94, endPoint x: 275, endPoint y: 94, distance: 3.1
click at [278, 94] on label "Outro motivo" at bounding box center [260, 92] width 35 height 10
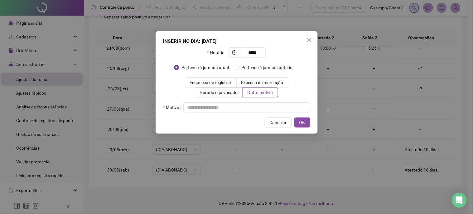
click at [268, 114] on div "INSERIR NO DIA : [DATE] Horário ***** Pertence à jornada atual Pertence à jorna…" at bounding box center [237, 82] width 162 height 102
click at [266, 110] on input "text" at bounding box center [246, 107] width 127 height 10
drag, startPoint x: 312, startPoint y: 119, endPoint x: 304, endPoint y: 123, distance: 9.2
click at [312, 119] on div "INSERIR NO DIA : [DATE] Horário ***** Pertence à jornada atual Pertence à jorna…" at bounding box center [237, 82] width 162 height 102
click at [304, 123] on span "OK" at bounding box center [302, 122] width 6 height 7
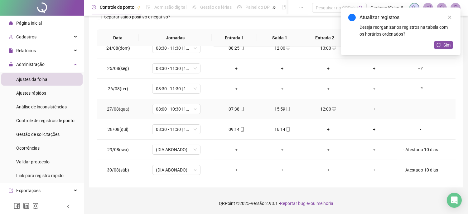
click at [369, 112] on div "+" at bounding box center [374, 108] width 36 height 7
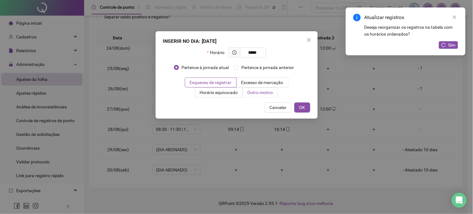
click at [264, 92] on span "Outro motivo" at bounding box center [261, 92] width 26 height 5
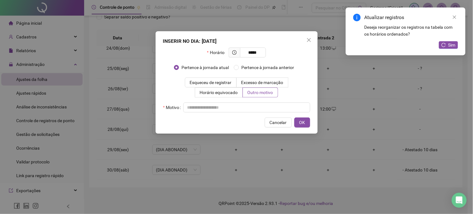
click at [265, 101] on div "Horário ***** Pertence à jornada atual [GEOGRAPHIC_DATA] à jornada anterior Esq…" at bounding box center [236, 79] width 147 height 65
click at [266, 102] on input "text" at bounding box center [246, 107] width 127 height 10
click at [306, 125] on button "OK" at bounding box center [302, 122] width 16 height 10
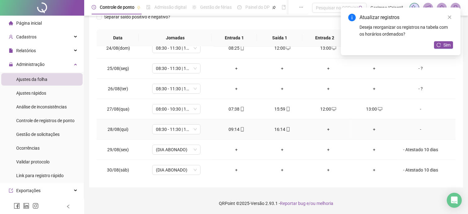
click at [330, 129] on div "+" at bounding box center [328, 129] width 36 height 7
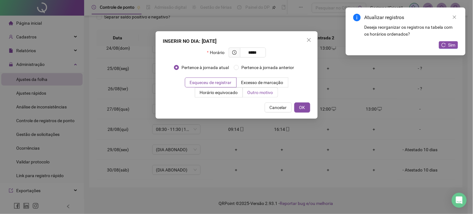
click at [256, 95] on label "Outro motivo" at bounding box center [260, 92] width 35 height 10
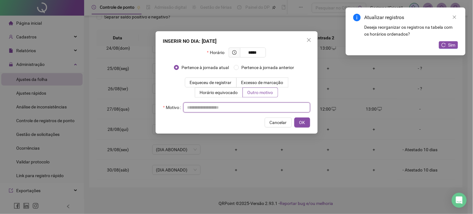
click at [251, 106] on input "text" at bounding box center [246, 107] width 127 height 10
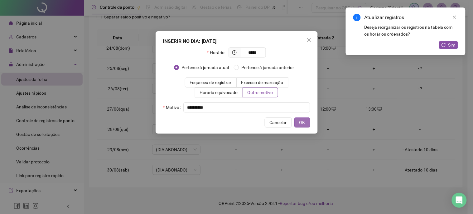
click at [307, 119] on button "OK" at bounding box center [302, 122] width 16 height 10
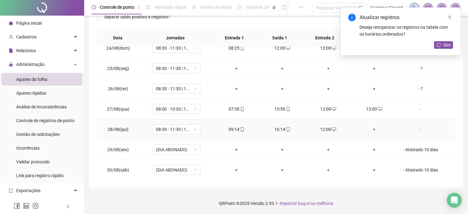
click at [370, 129] on div "+" at bounding box center [374, 129] width 36 height 7
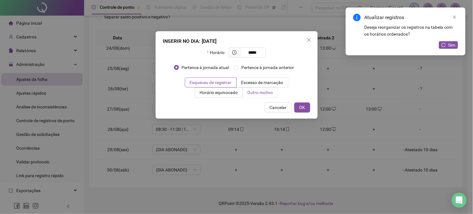
click at [275, 95] on label "Outro motivo" at bounding box center [260, 92] width 35 height 10
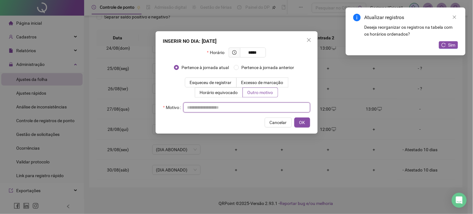
click at [269, 105] on input "text" at bounding box center [246, 107] width 127 height 10
click at [292, 119] on div "Cancelar OK" at bounding box center [236, 122] width 147 height 10
click at [301, 123] on span "OK" at bounding box center [302, 122] width 6 height 7
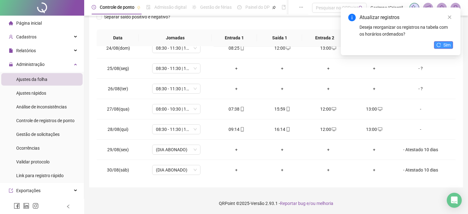
click at [442, 42] on button "Sim" at bounding box center [443, 44] width 19 height 7
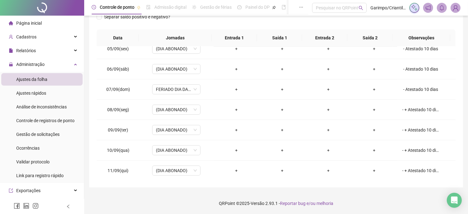
scroll to position [0, 0]
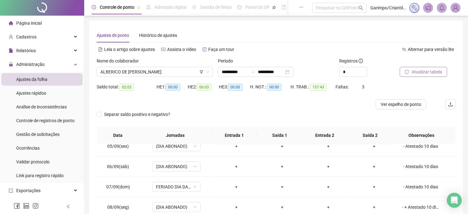
drag, startPoint x: 404, startPoint y: 64, endPoint x: 410, endPoint y: 69, distance: 7.6
click at [405, 65] on div at bounding box center [420, 61] width 40 height 9
click at [410, 69] on button "Atualizar tabela" at bounding box center [423, 72] width 47 height 10
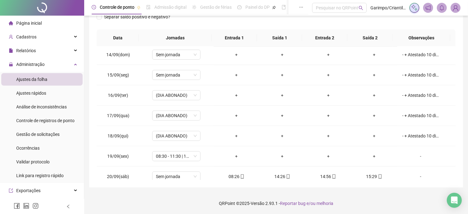
scroll to position [496, 0]
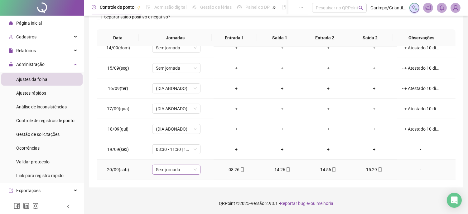
click at [192, 167] on span "Sem jornada" at bounding box center [176, 169] width 41 height 9
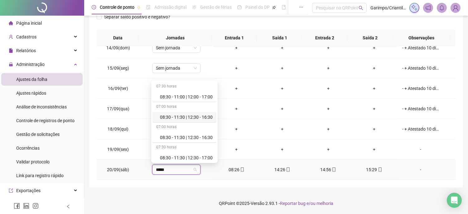
click at [200, 117] on div "08:30 - 11:30 | 12:30 - 16:30" at bounding box center [186, 117] width 53 height 7
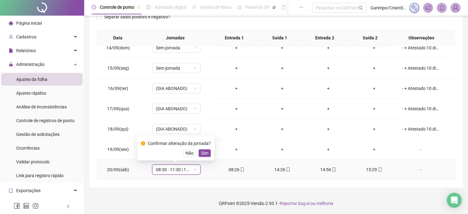
click at [206, 158] on div "Confirmar alteração da jornada? Não Sim" at bounding box center [175, 148] width 77 height 24
click at [202, 149] on button "Sim" at bounding box center [205, 152] width 12 height 7
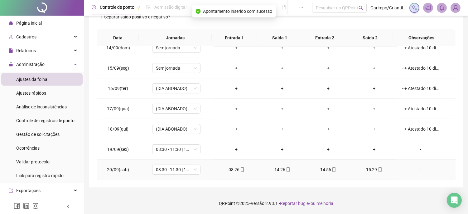
click at [338, 169] on div "14:56" at bounding box center [328, 169] width 36 height 7
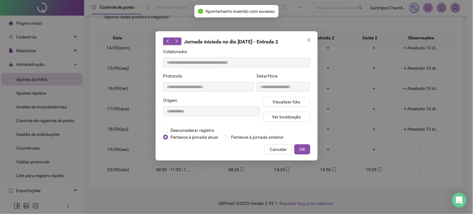
click at [326, 169] on div "**********" at bounding box center [236, 107] width 473 height 214
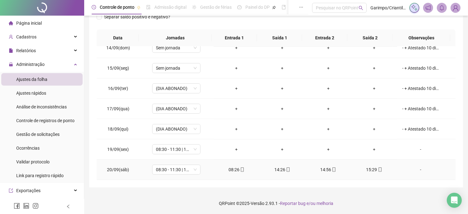
click at [326, 171] on div "14:56" at bounding box center [328, 169] width 36 height 7
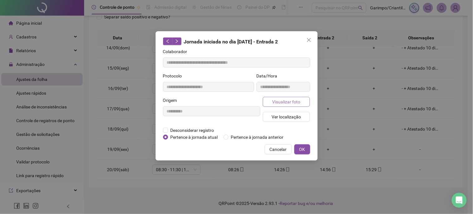
click at [300, 100] on button "Visualizar foto" at bounding box center [286, 102] width 47 height 10
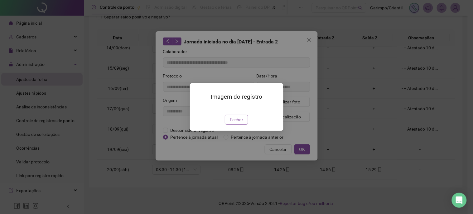
click at [232, 123] on span "Fechar" at bounding box center [236, 119] width 13 height 7
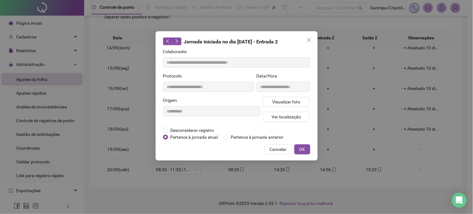
click at [303, 149] on span "OK" at bounding box center [302, 149] width 6 height 7
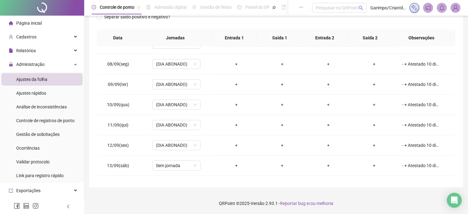
scroll to position [0, 0]
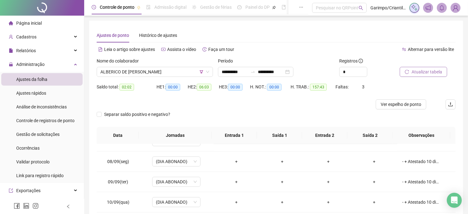
click at [420, 76] on button "Atualizar tabela" at bounding box center [423, 72] width 47 height 10
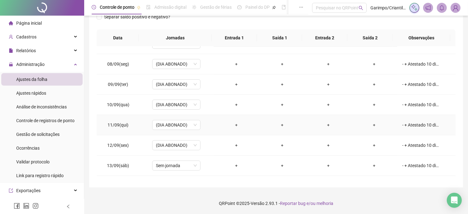
scroll to position [496, 0]
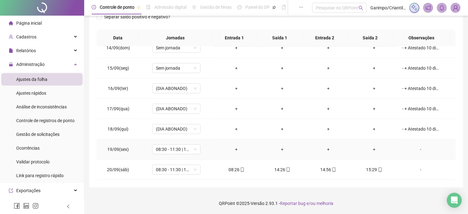
drag, startPoint x: 431, startPoint y: 151, endPoint x: 423, endPoint y: 152, distance: 8.1
click at [429, 151] on div "-" at bounding box center [420, 149] width 37 height 7
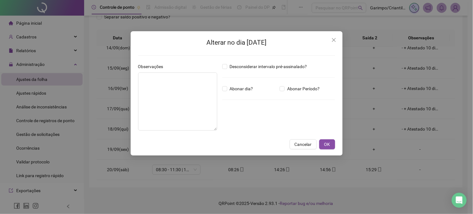
click at [168, 71] on div "Observações" at bounding box center [177, 67] width 79 height 9
click at [170, 87] on textarea at bounding box center [177, 101] width 79 height 58
drag, startPoint x: 138, startPoint y: 73, endPoint x: 138, endPoint y: 78, distance: 5.0
click at [138, 76] on textarea "*" at bounding box center [177, 101] width 79 height 58
click at [138, 80] on textarea "*" at bounding box center [177, 101] width 79 height 58
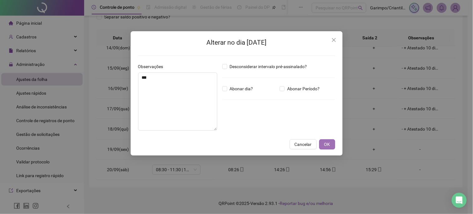
click at [322, 143] on button "OK" at bounding box center [327, 144] width 16 height 10
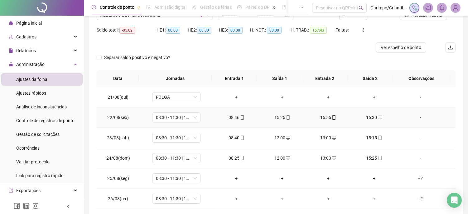
scroll to position [0, 0]
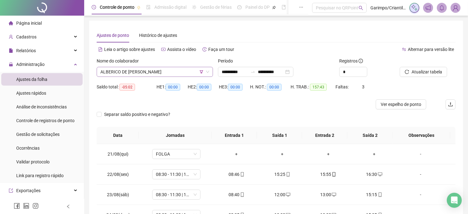
click at [157, 71] on span "ALBERICO DE [PERSON_NAME]" at bounding box center [154, 71] width 109 height 9
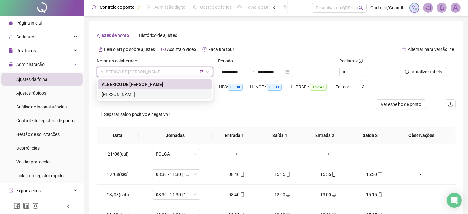
click at [152, 91] on div "[PERSON_NAME]" at bounding box center [155, 94] width 106 height 7
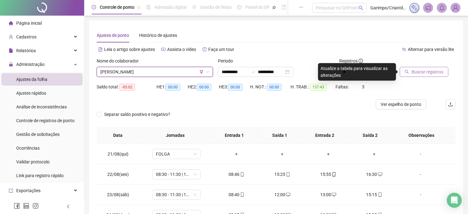
click at [444, 70] on button "Buscar registros" at bounding box center [424, 72] width 49 height 10
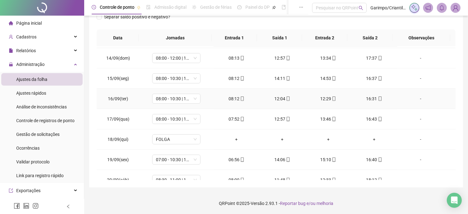
scroll to position [496, 0]
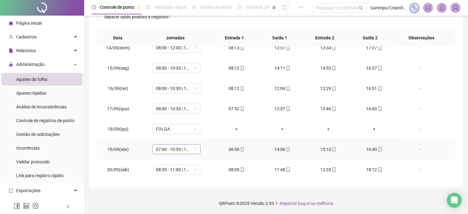
click at [180, 152] on span "07:00 - 10:30 | 12:30 - 16:20" at bounding box center [176, 148] width 41 height 9
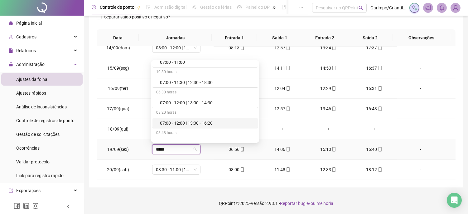
scroll to position [104, 0]
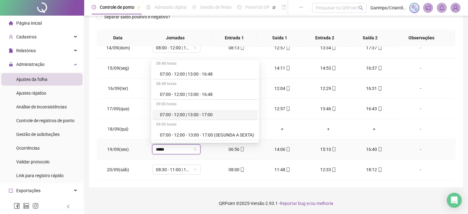
click at [204, 113] on div "07:00 - 12:00 | 13:00 - 17:00" at bounding box center [207, 114] width 94 height 7
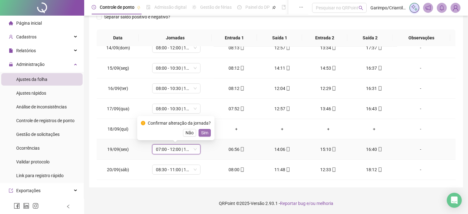
click at [206, 134] on span "Sim" at bounding box center [204, 132] width 7 height 7
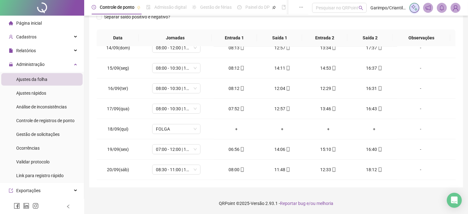
click at [427, 67] on div "-" at bounding box center [420, 68] width 37 height 7
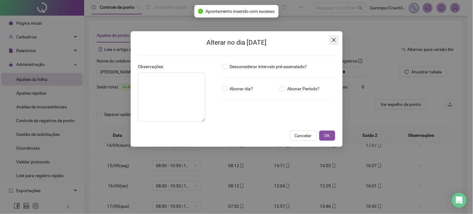
click at [334, 41] on icon "close" at bounding box center [334, 39] width 5 height 5
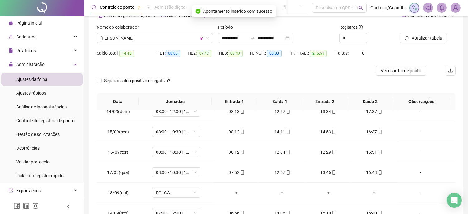
scroll to position [97, 0]
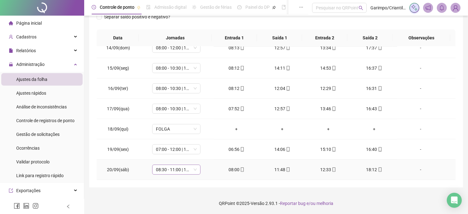
click at [161, 172] on span "08:30 - 11:00 | 12:00 - 17:00" at bounding box center [176, 169] width 41 height 9
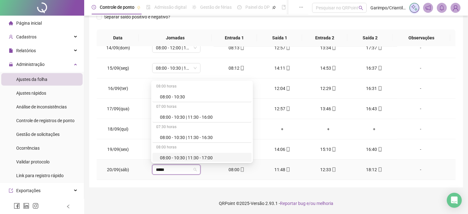
click at [202, 156] on div "08:00 - 10:30 | 11:30 - 17:00" at bounding box center [204, 157] width 88 height 7
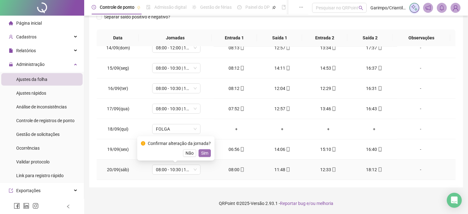
click at [204, 153] on span "Sim" at bounding box center [204, 152] width 7 height 7
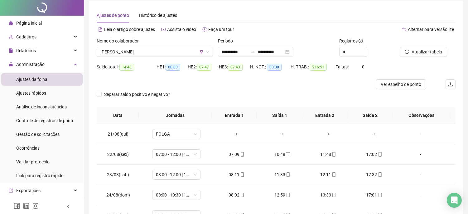
scroll to position [0, 0]
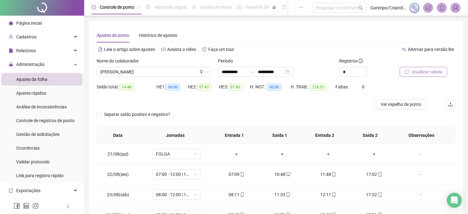
click at [404, 73] on button "Atualizar tabela" at bounding box center [423, 72] width 47 height 10
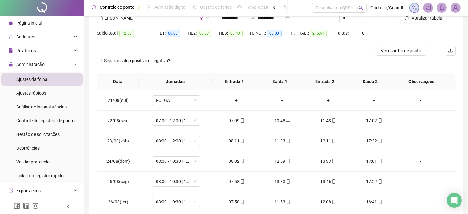
scroll to position [97, 0]
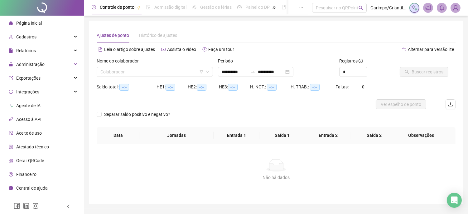
type input "**********"
click at [125, 80] on div "Nome do colaborador Colaborador" at bounding box center [154, 69] width 121 height 24
click at [125, 74] on input "search" at bounding box center [151, 71] width 103 height 9
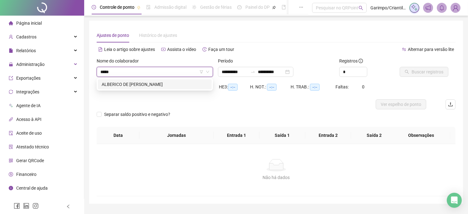
type input "******"
click at [167, 86] on div "ALBERICO DE [PERSON_NAME]" at bounding box center [155, 84] width 106 height 7
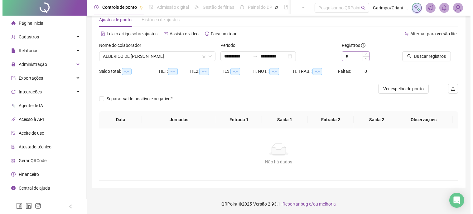
scroll to position [16, 0]
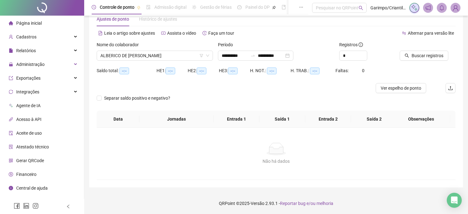
click at [423, 43] on div at bounding box center [420, 45] width 40 height 9
click at [189, 52] on span "ALBERICO DE [PERSON_NAME]" at bounding box center [154, 55] width 109 height 9
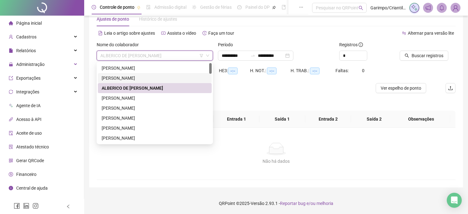
click at [223, 90] on div at bounding box center [231, 88] width 269 height 10
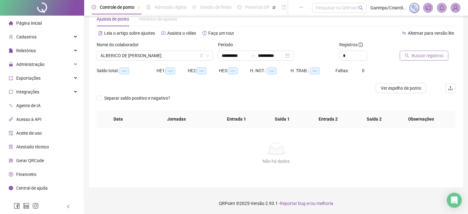
click at [430, 54] on span "Buscar registros" at bounding box center [428, 55] width 32 height 7
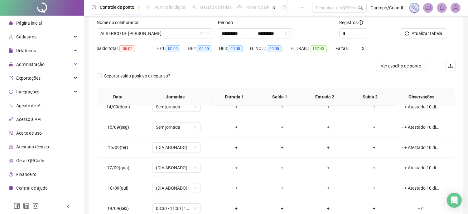
scroll to position [0, 0]
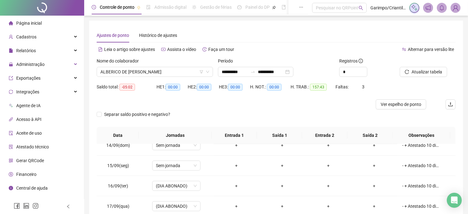
click at [70, 13] on div at bounding box center [42, 8] width 84 height 16
